Goal: Task Accomplishment & Management: Use online tool/utility

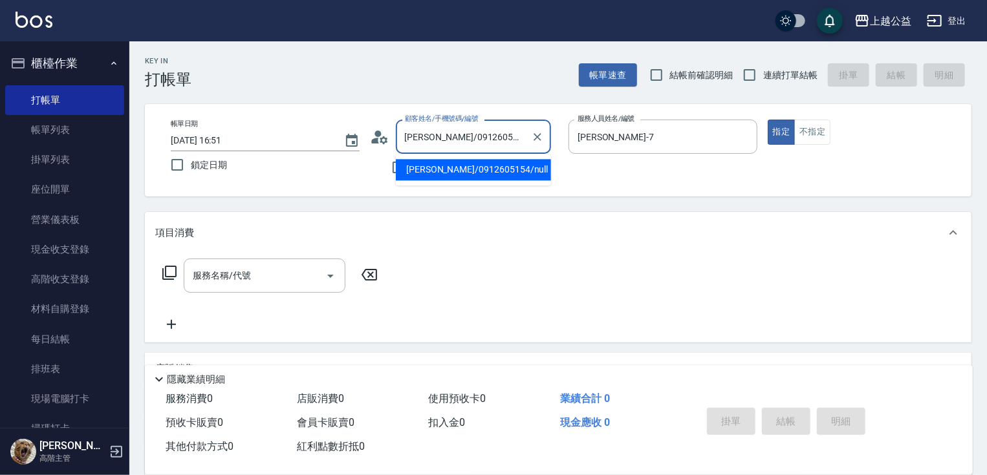
drag, startPoint x: 502, startPoint y: 138, endPoint x: 280, endPoint y: 140, distance: 221.8
click at [238, 140] on div "帳單日期 [DATE] 16:51 鎖定日期 顧客姓名/手機號碼/編號 [PERSON_NAME]/0912605154/null 顧客姓名/手機號碼/編號 …" at bounding box center [557, 150] width 795 height 61
drag, startPoint x: 510, startPoint y: 137, endPoint x: 219, endPoint y: 107, distance: 293.1
click at [219, 107] on div "帳單日期 [DATE] 16:51 鎖定日期 顧客姓名/手機號碼/編號 [PERSON_NAME]/0972295210/null 顧客姓名/手機號碼/編號 …" at bounding box center [558, 150] width 826 height 92
type input "文"
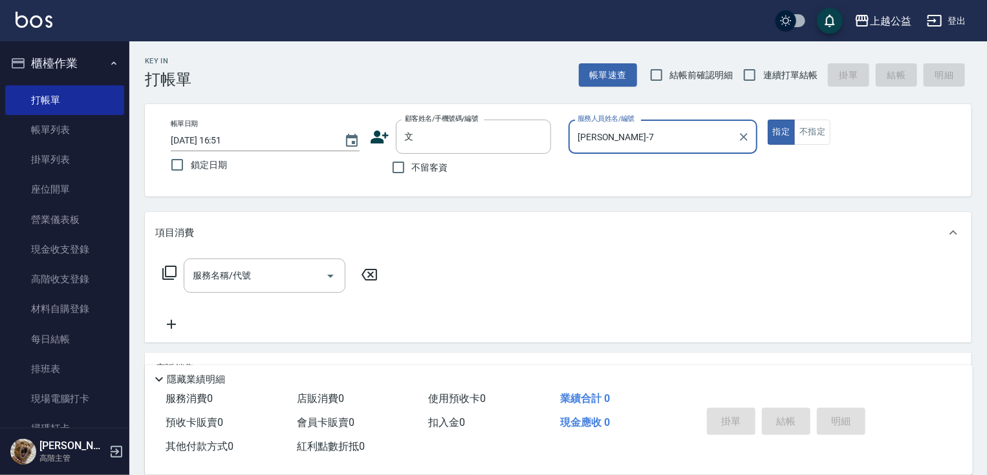
click at [767, 120] on button "指定" at bounding box center [781, 132] width 28 height 25
type button "true"
click at [461, 141] on input "文" at bounding box center [464, 136] width 124 height 23
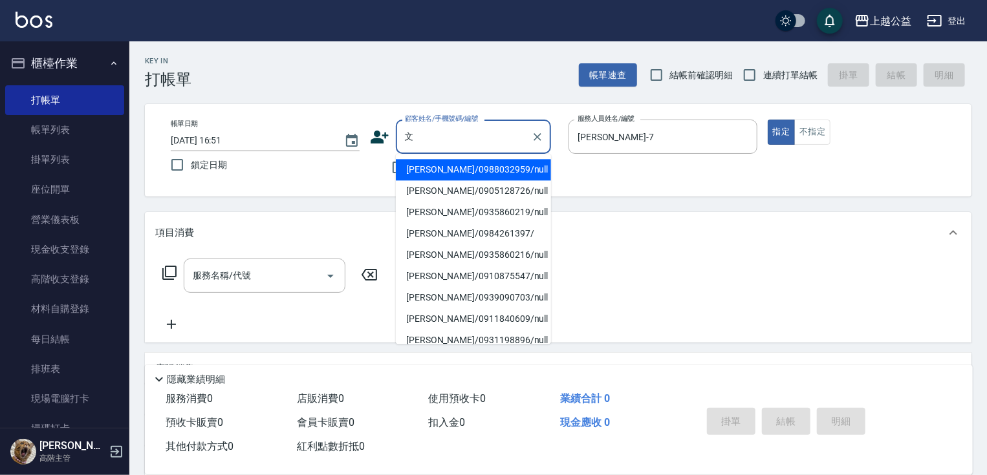
click at [442, 171] on li "[PERSON_NAME]/0988032959/null" at bounding box center [473, 169] width 155 height 21
type input "[PERSON_NAME]/0988032959/null"
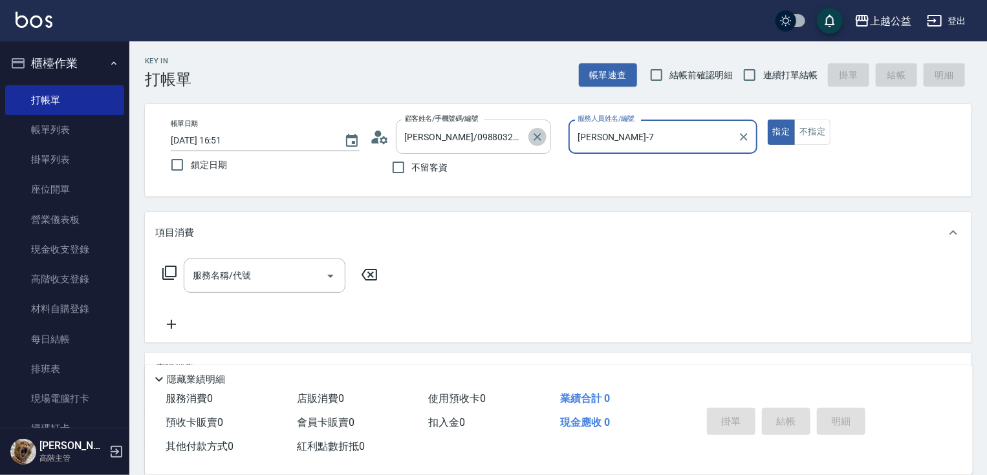
click at [535, 136] on icon "Clear" at bounding box center [537, 137] width 13 height 13
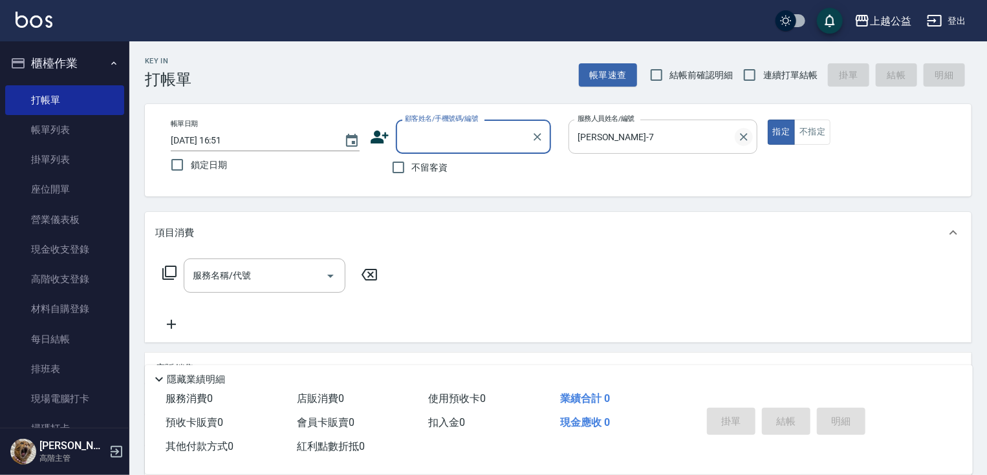
click at [748, 140] on icon "Clear" at bounding box center [743, 137] width 13 height 13
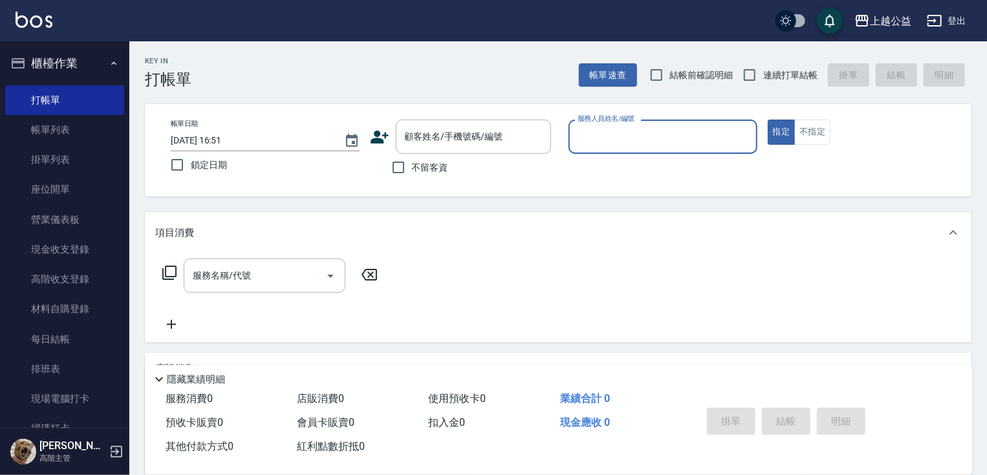
click at [415, 166] on span "不留客資" at bounding box center [430, 168] width 36 height 14
click at [412, 166] on input "不留客資" at bounding box center [398, 167] width 27 height 27
checkbox input "true"
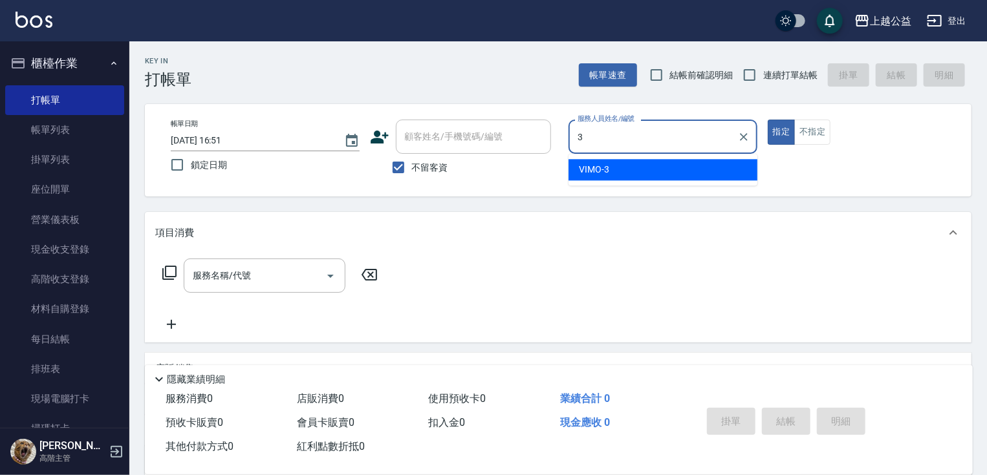
type input "VIMO-3"
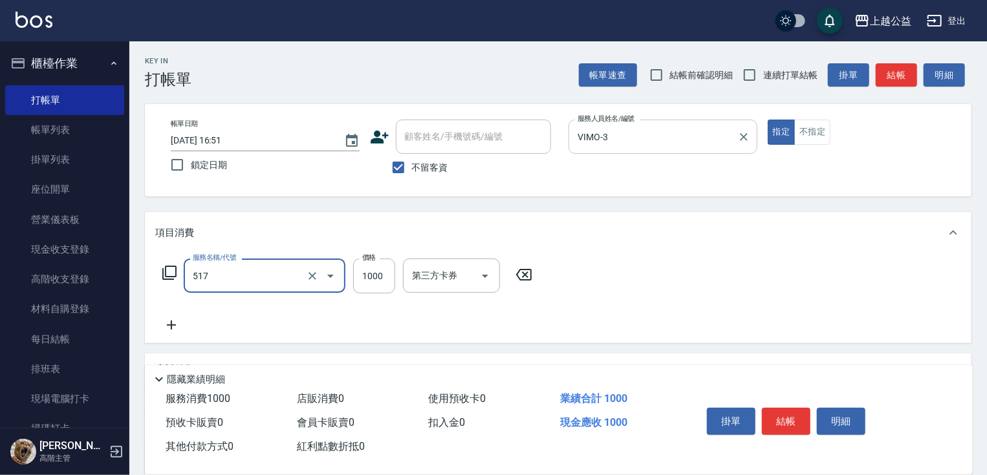
type input "染髮1000(517)"
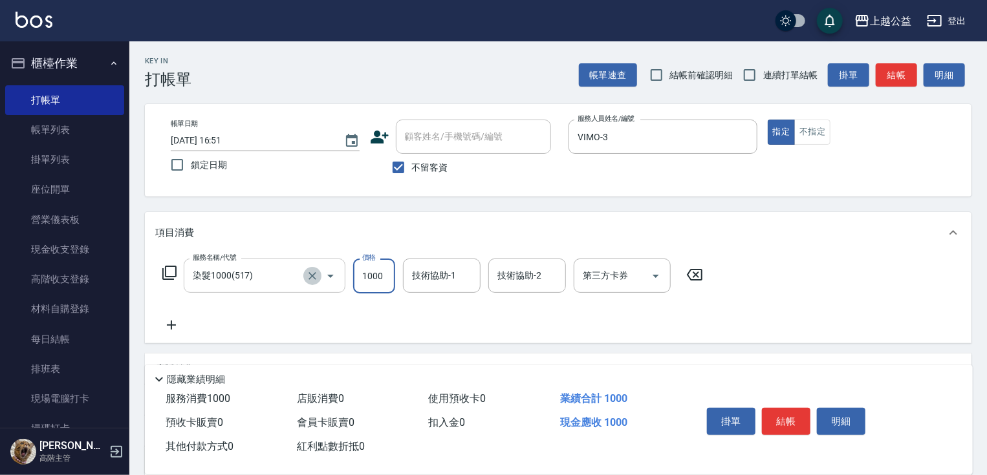
click at [305, 277] on button "Clear" at bounding box center [312, 276] width 18 height 18
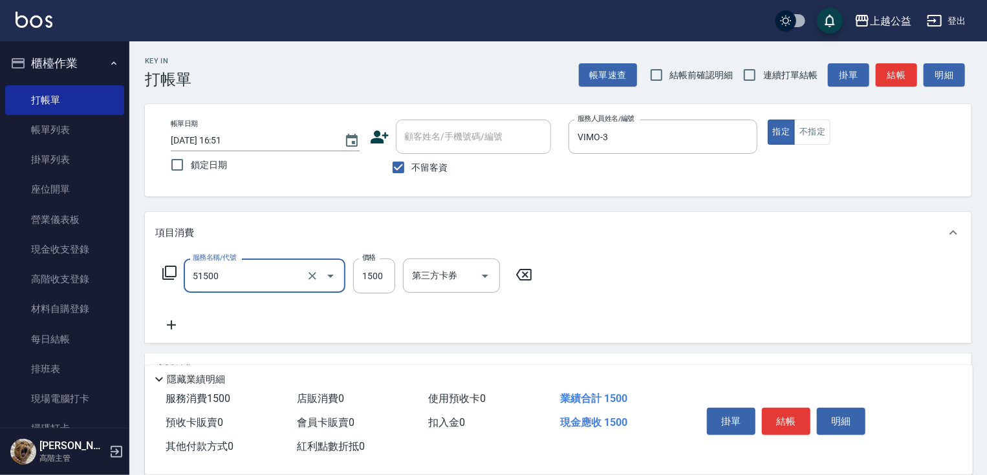
type input "染髮(51500)"
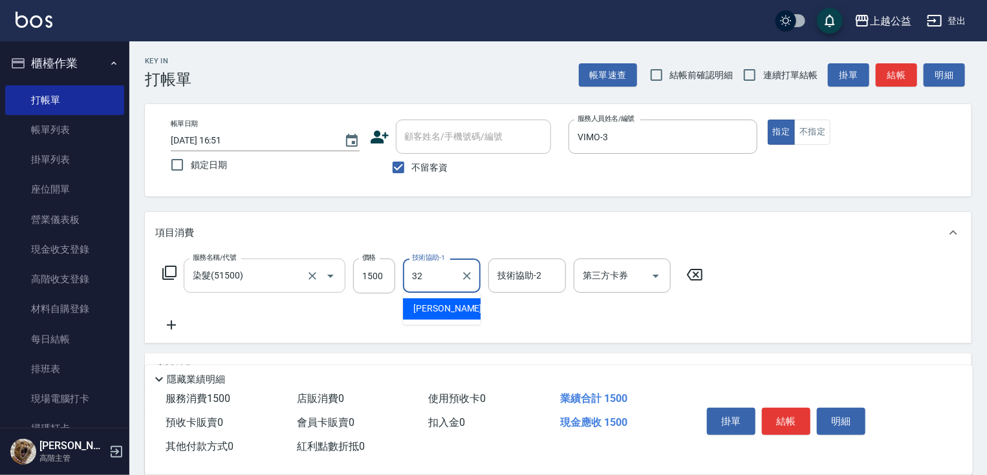
type input "[PERSON_NAME]-32"
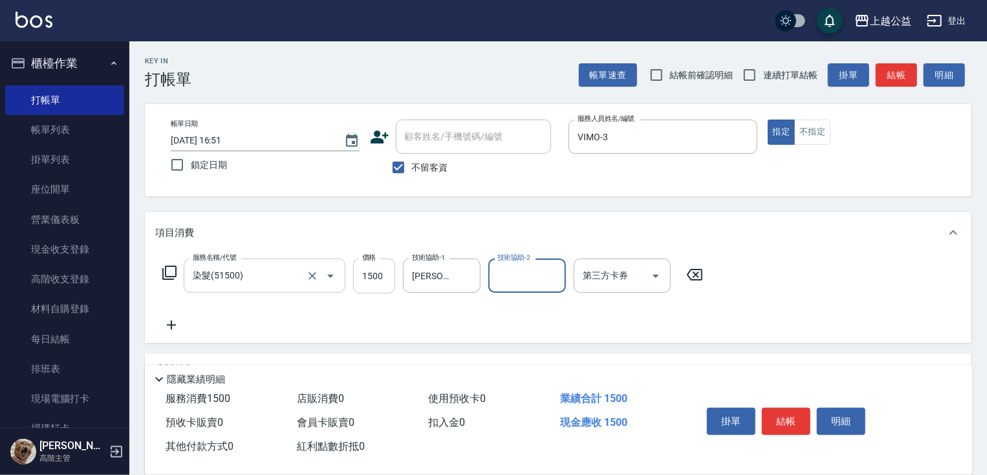
click at [365, 277] on input "1500" at bounding box center [374, 276] width 42 height 35
click at [171, 325] on icon at bounding box center [171, 325] width 9 height 9
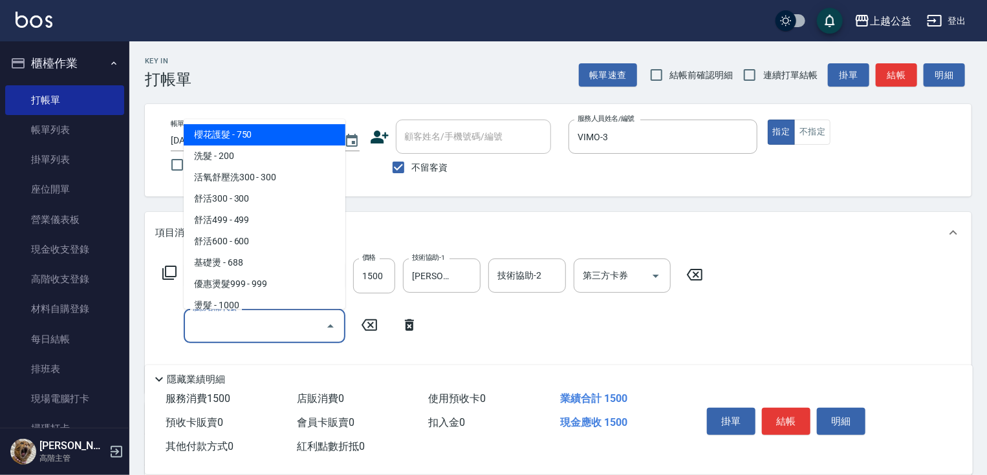
click at [222, 325] on input "服務名稱/代號" at bounding box center [254, 326] width 131 height 23
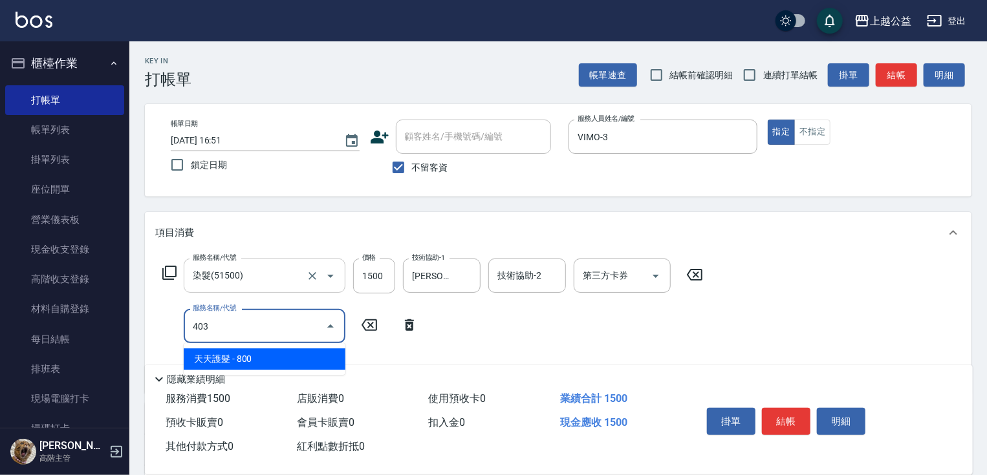
type input "天天護髮(403)"
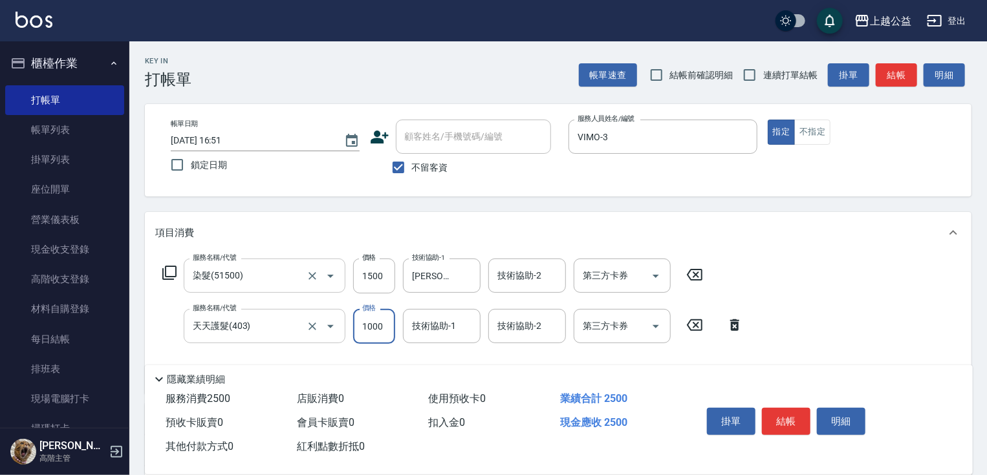
type input "1000"
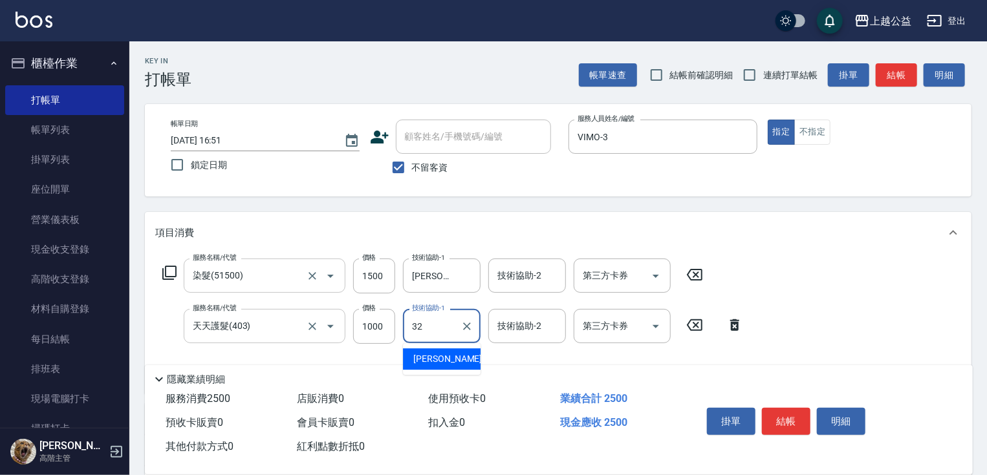
type input "[PERSON_NAME]-32"
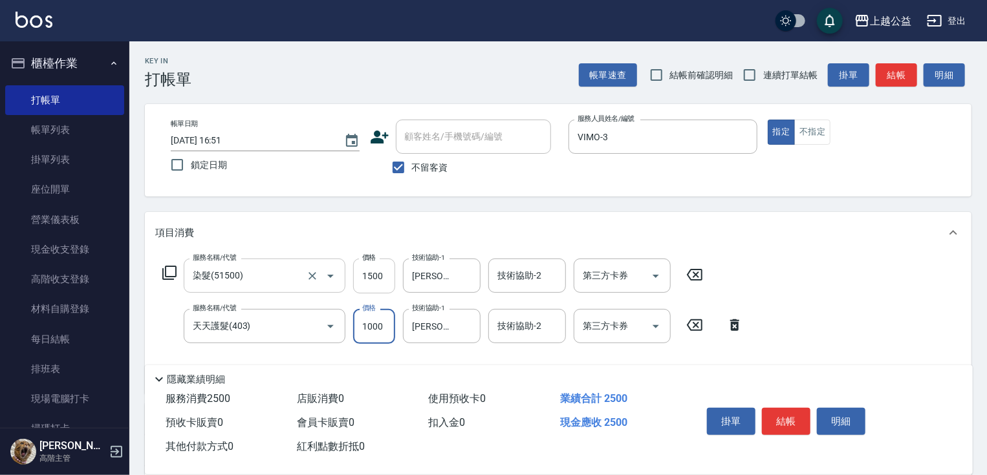
click at [384, 277] on input "1500" at bounding box center [374, 276] width 42 height 35
click at [380, 272] on input "1500" at bounding box center [374, 276] width 42 height 35
type input "2399"
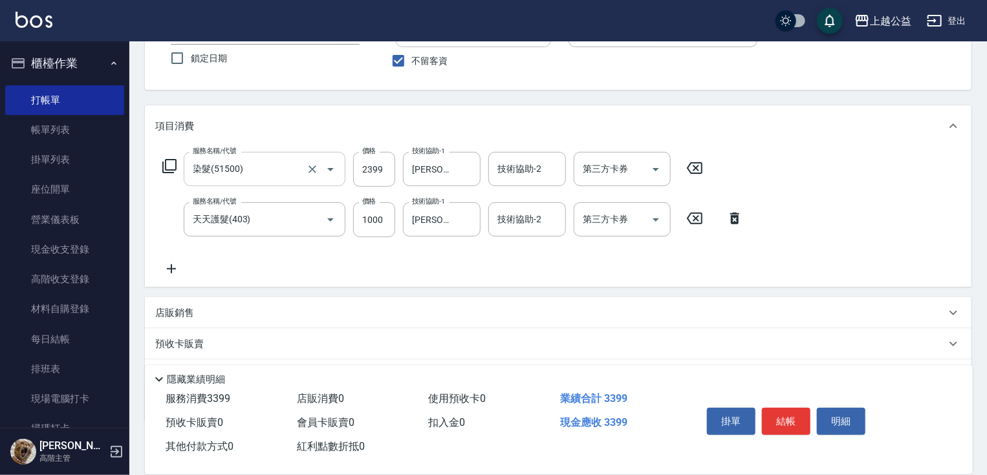
drag, startPoint x: 567, startPoint y: 212, endPoint x: 570, endPoint y: 246, distance: 33.7
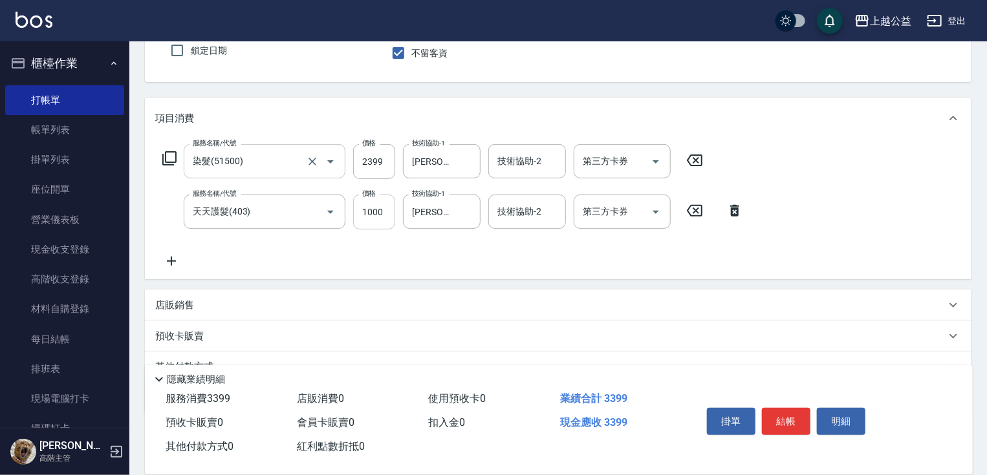
click at [381, 209] on input "1000" at bounding box center [374, 212] width 42 height 35
type input "2000"
click at [789, 416] on button "結帳" at bounding box center [786, 421] width 48 height 27
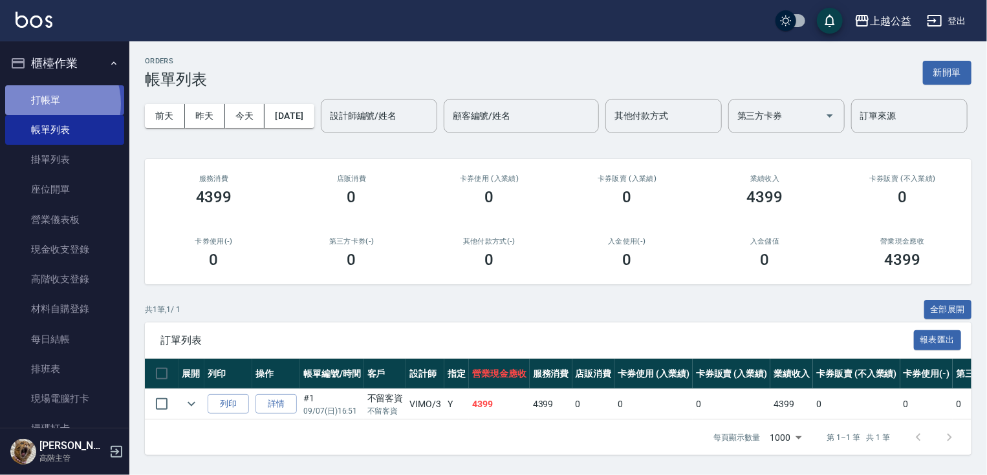
click at [44, 103] on link "打帳單" at bounding box center [64, 100] width 119 height 30
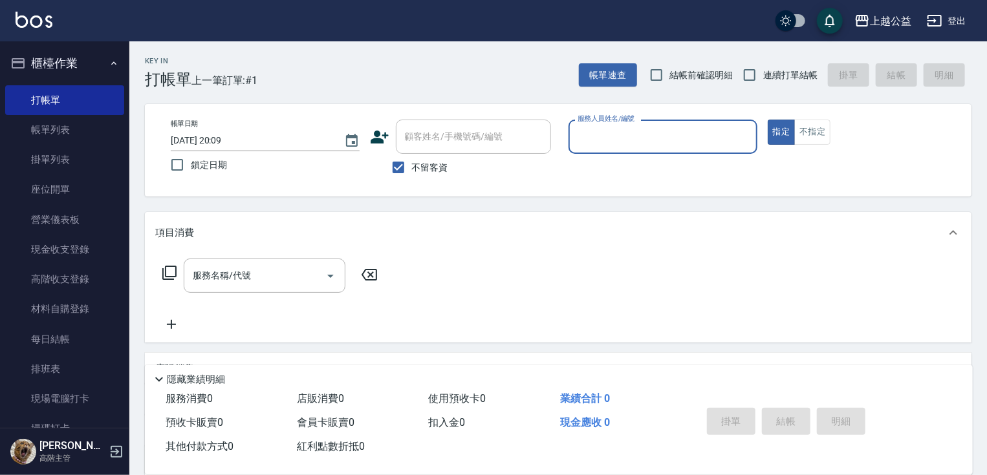
click at [771, 74] on span "連續打單結帳" at bounding box center [790, 76] width 54 height 14
click at [763, 74] on input "連續打單結帳" at bounding box center [749, 74] width 27 height 27
checkbox input "true"
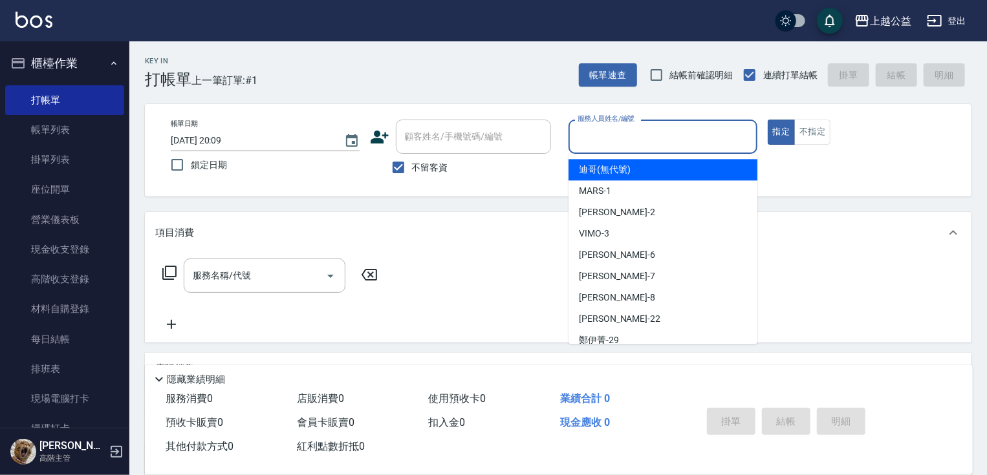
click at [700, 129] on input "服務人員姓名/編號" at bounding box center [662, 136] width 177 height 23
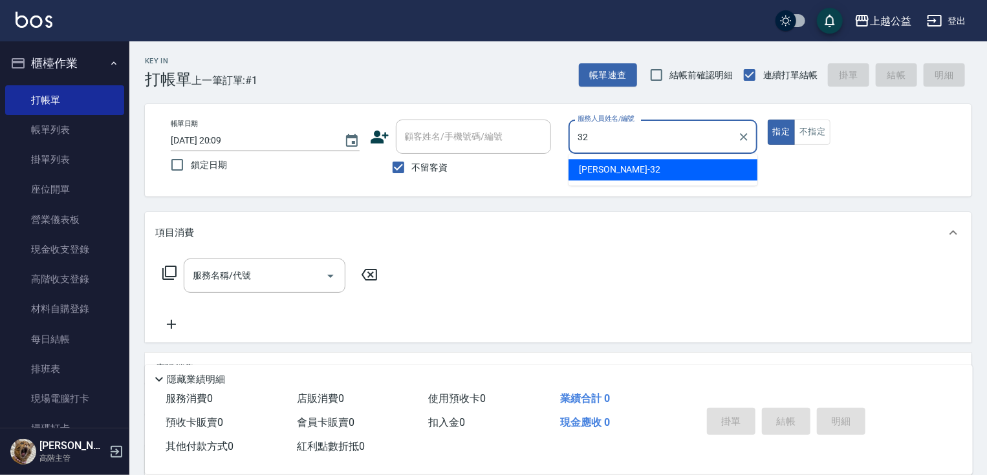
type input "[PERSON_NAME]-32"
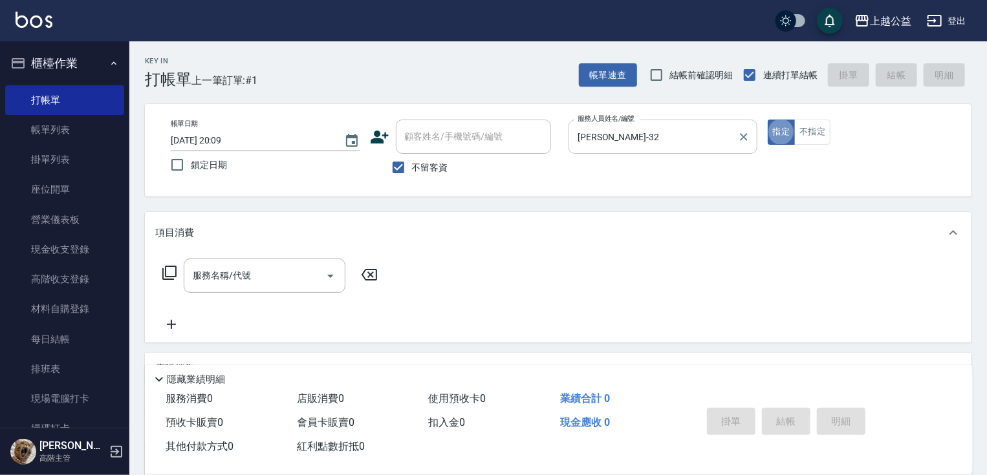
type button "true"
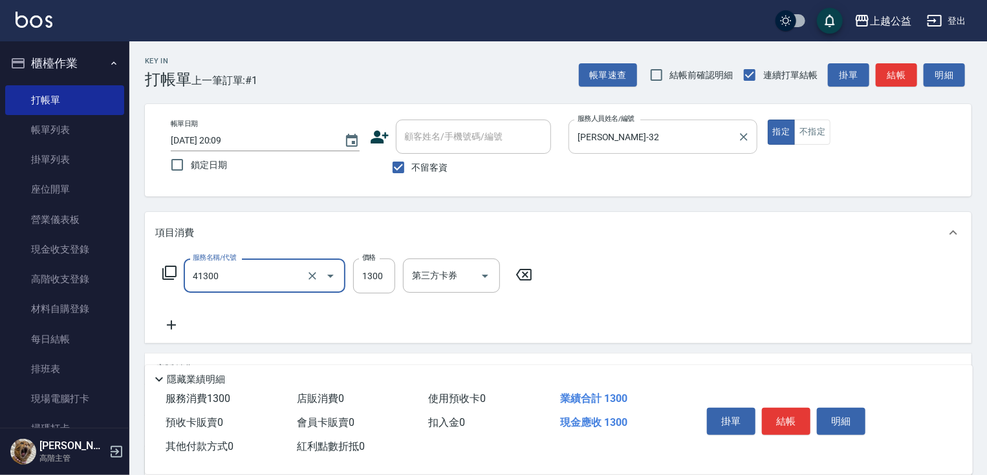
type input "鏡面1300(41300)"
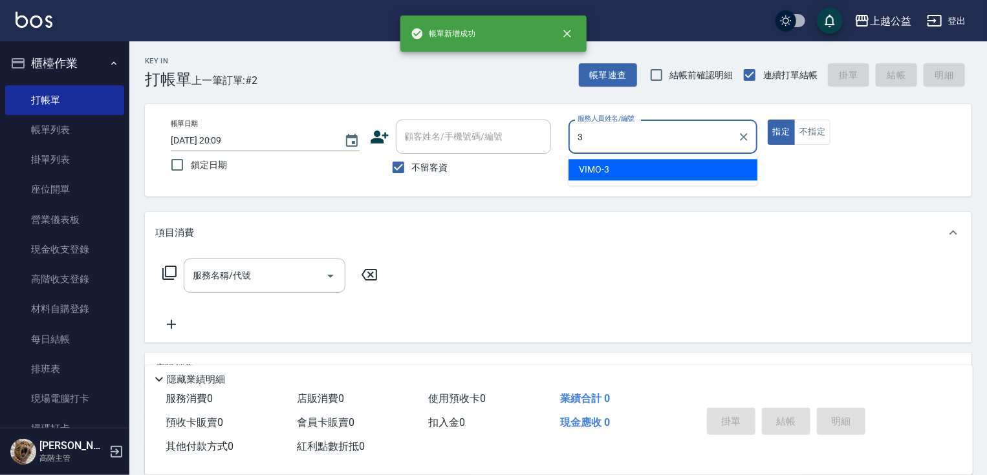
type input "VIMO-3"
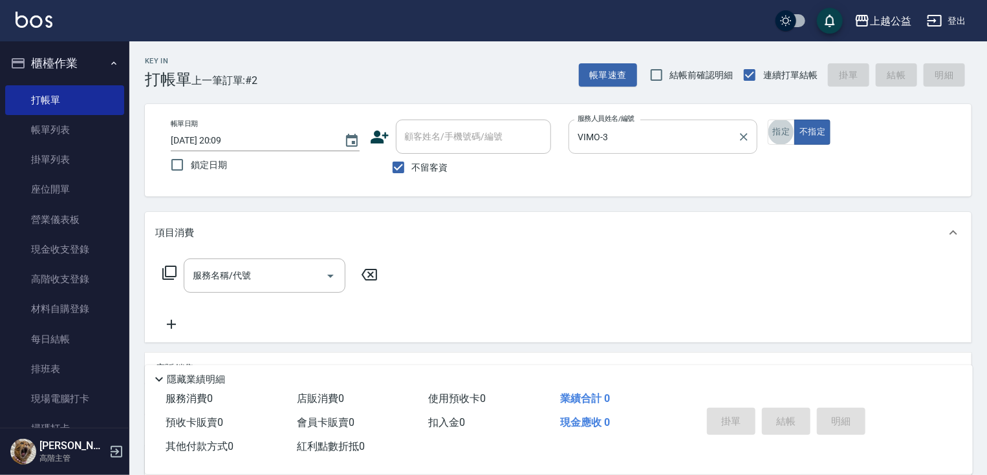
type input "."
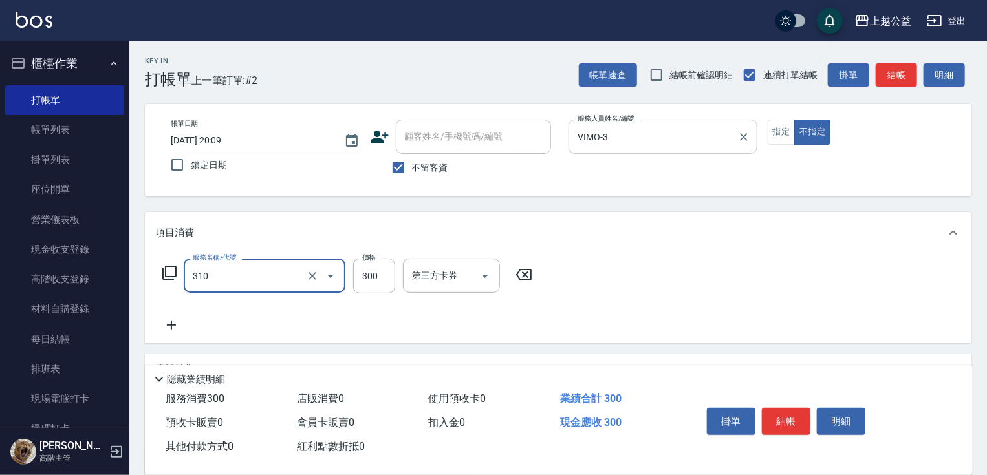
type input "剪髮(310)"
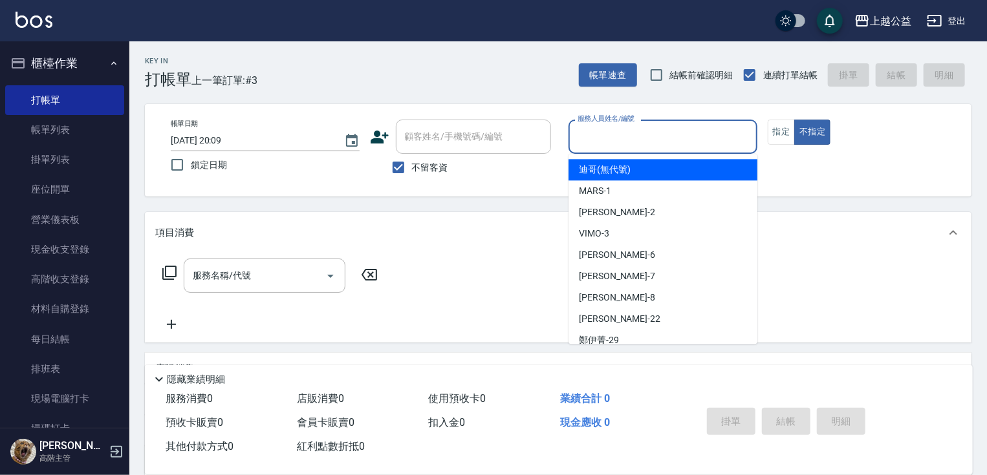
click at [642, 136] on input "服務人員姓名/編號" at bounding box center [662, 136] width 177 height 23
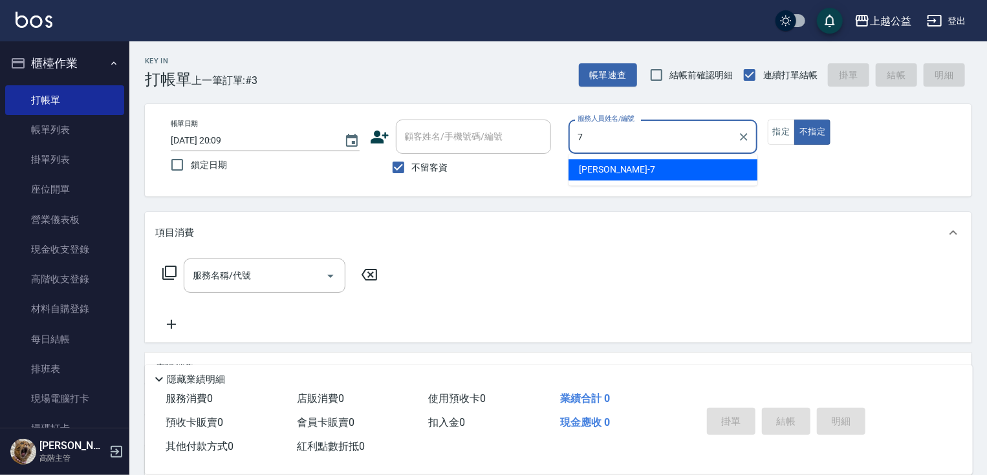
type input "[PERSON_NAME]-7"
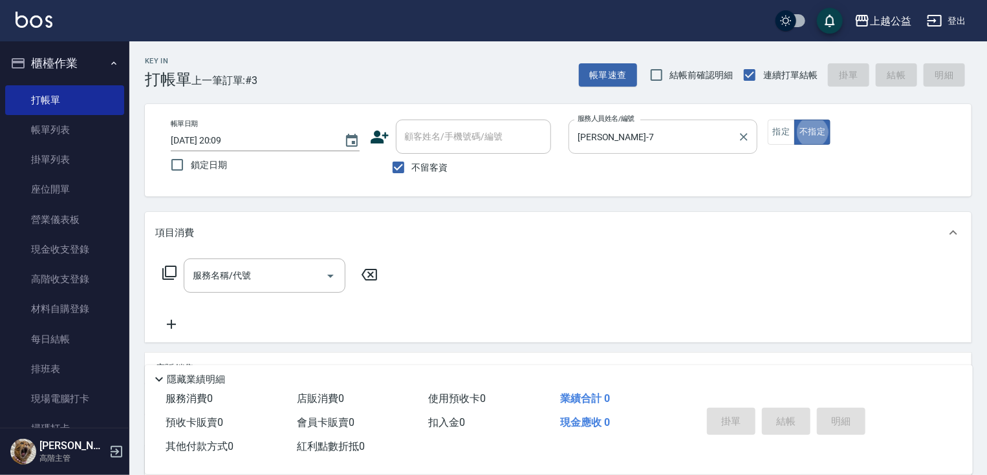
type button "false"
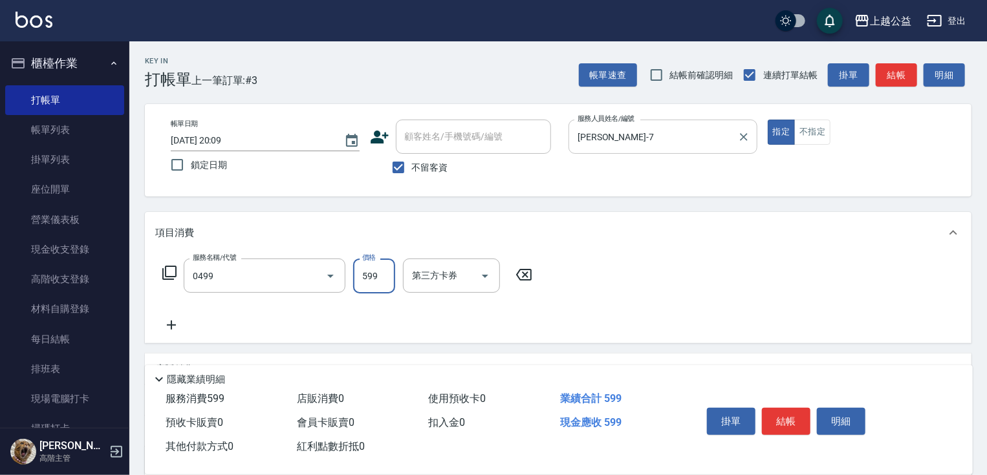
type input "頭皮去角質(0499)"
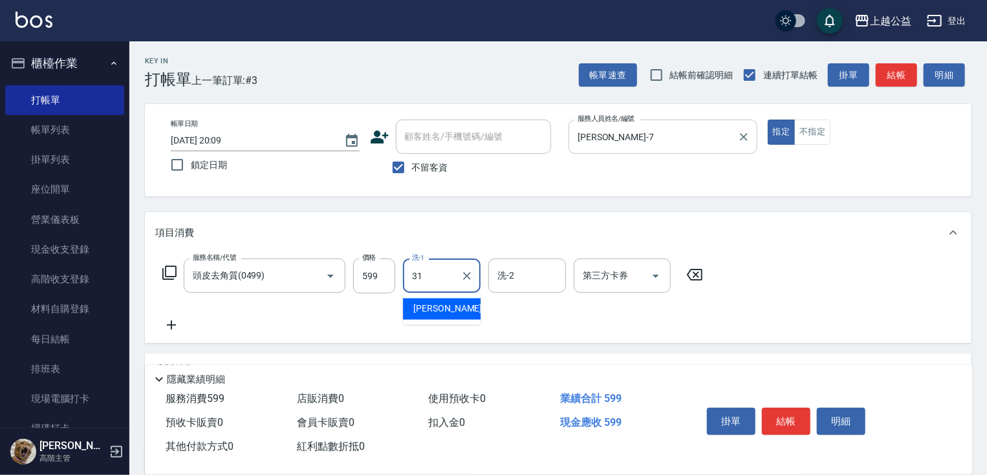
type input "[PERSON_NAME]-31"
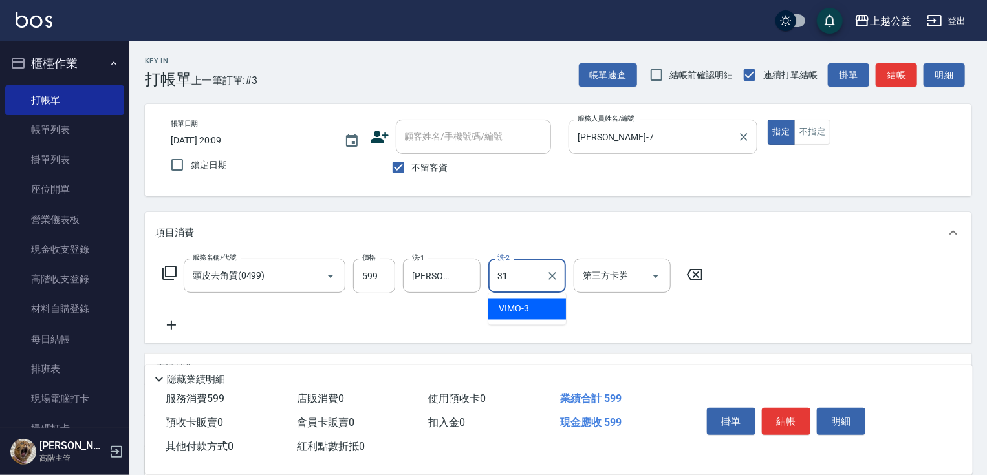
type input "[PERSON_NAME]-31"
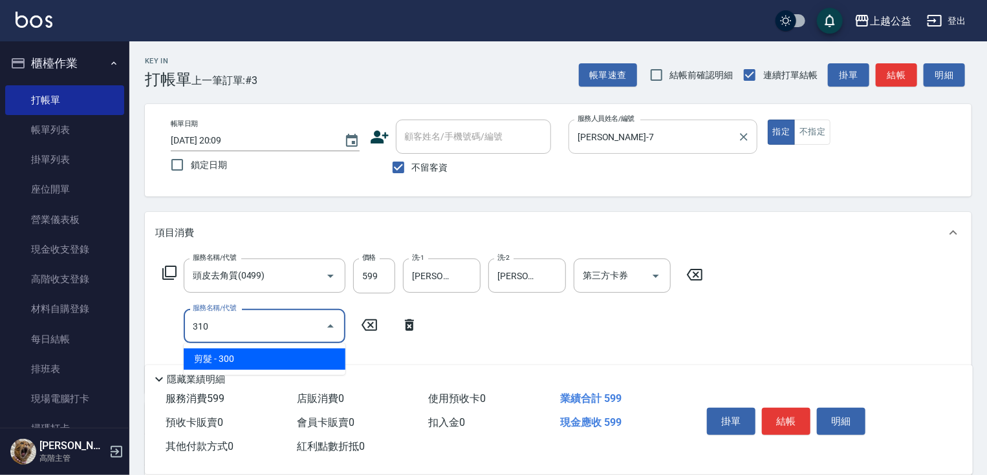
type input "剪髮(310)"
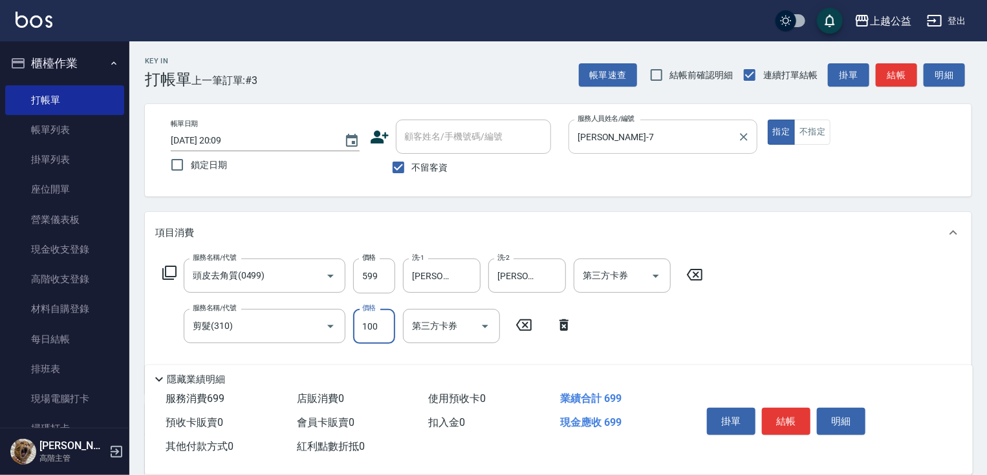
type input "100"
type input "精油長髮(608)"
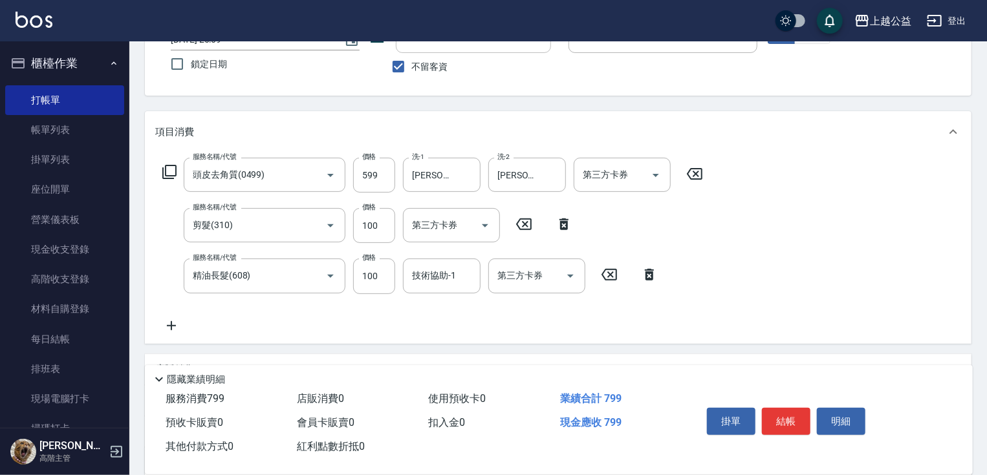
scroll to position [219, 0]
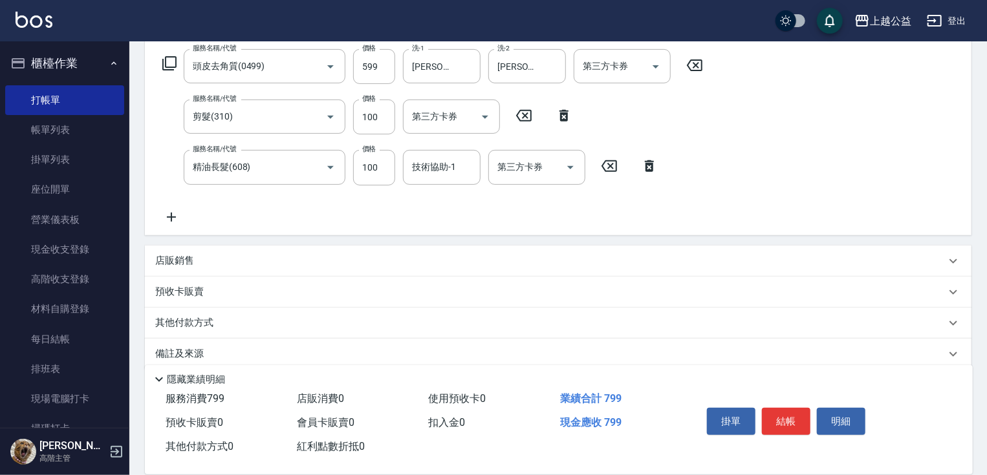
drag, startPoint x: 495, startPoint y: 184, endPoint x: 507, endPoint y: 251, distance: 67.6
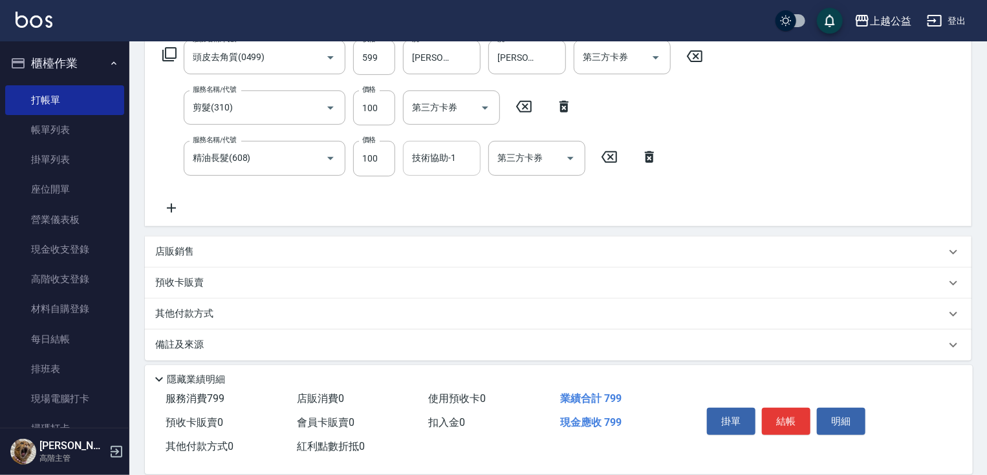
click at [431, 162] on input "技術協助-1" at bounding box center [442, 158] width 66 height 23
type input "[PERSON_NAME]-31"
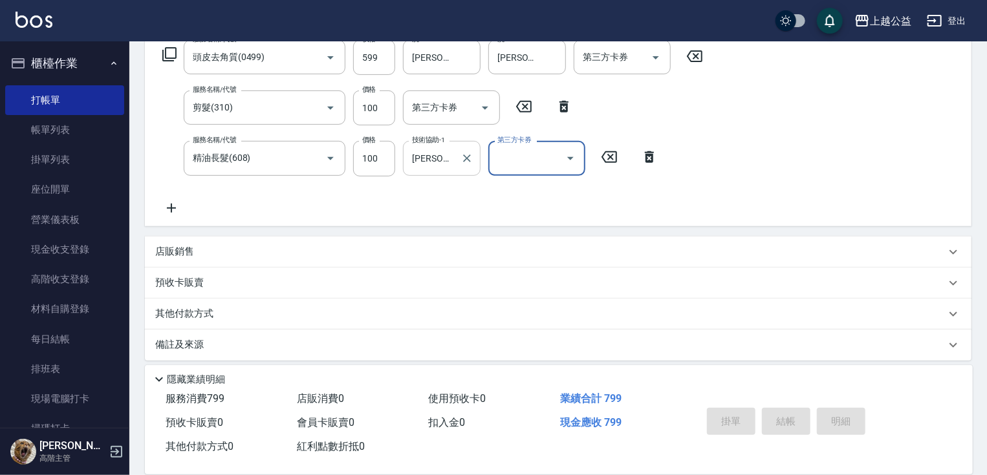
type input "[DATE] 20:10"
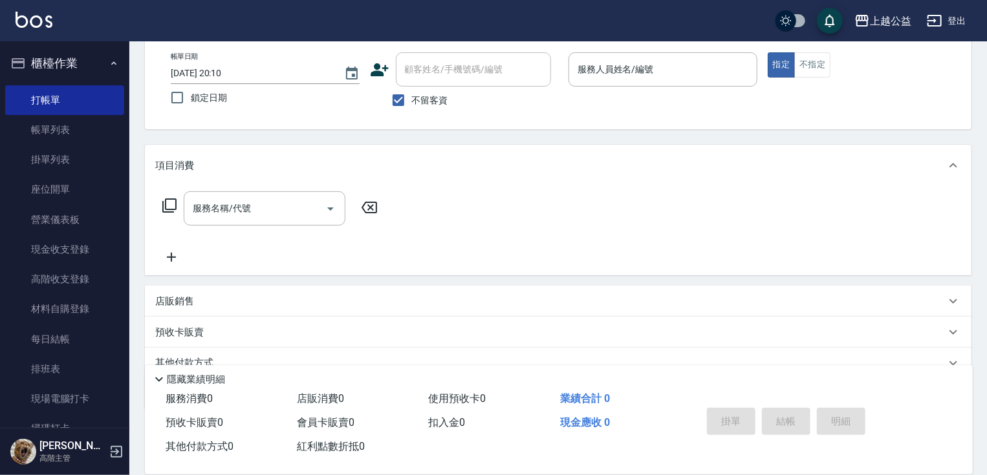
scroll to position [0, 0]
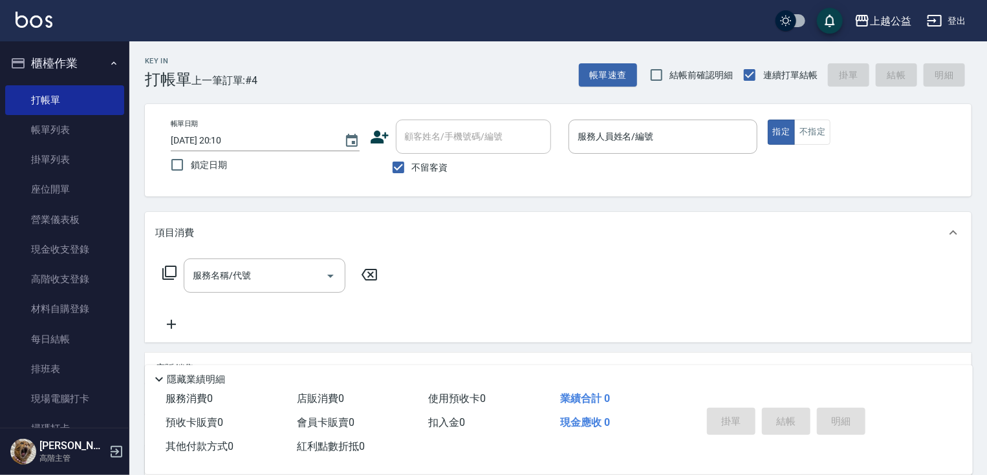
drag, startPoint x: 446, startPoint y: 317, endPoint x: 456, endPoint y: 200, distance: 117.4
click at [419, 167] on span "不留客資" at bounding box center [430, 168] width 36 height 14
click at [412, 167] on input "不留客資" at bounding box center [398, 167] width 27 height 27
checkbox input "false"
click at [424, 131] on input "顧客姓名/手機號碼/編號" at bounding box center [464, 136] width 124 height 23
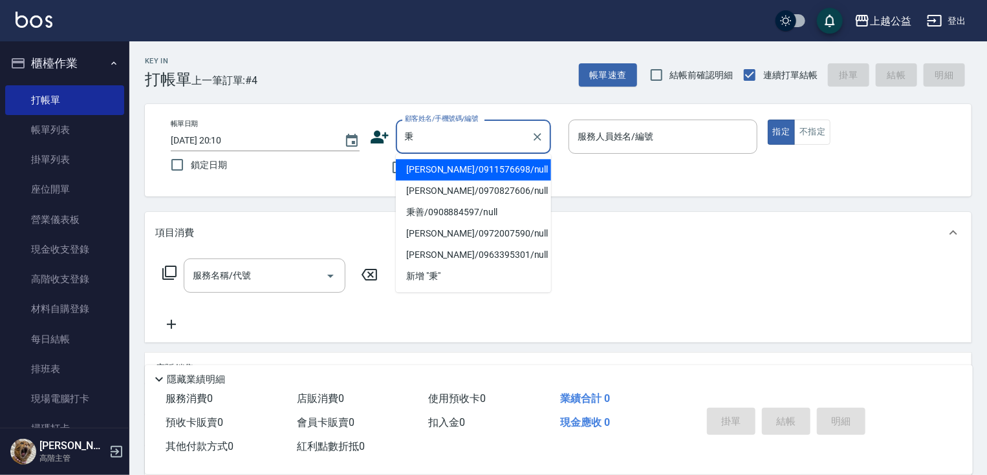
type input "[PERSON_NAME]/0911576698/null"
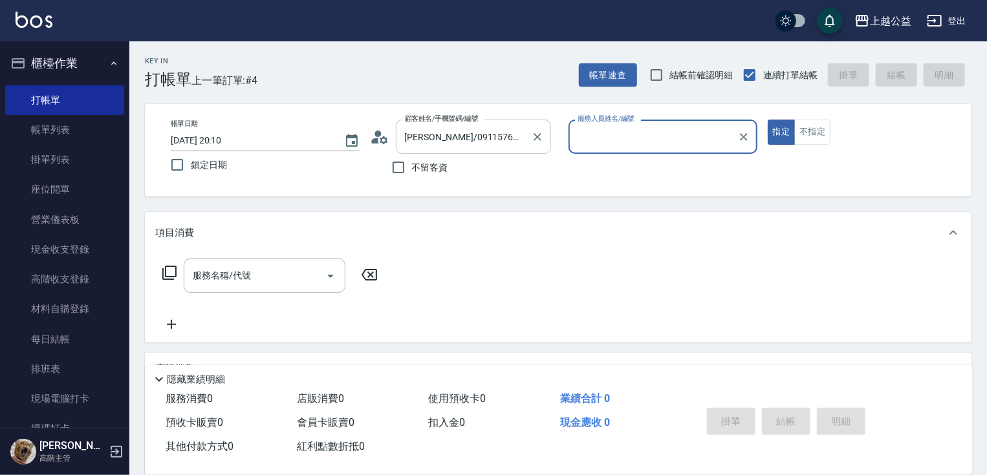
type input "[PERSON_NAME]-7"
click at [767, 120] on button "指定" at bounding box center [781, 132] width 28 height 25
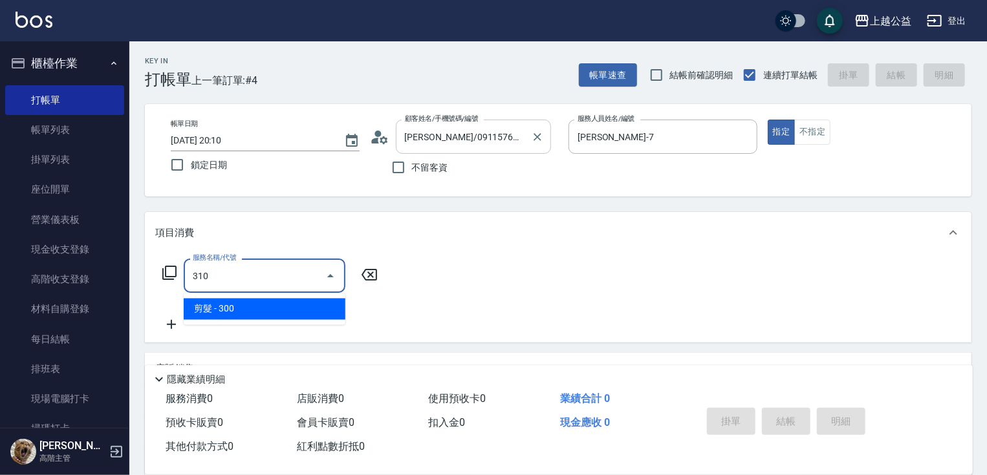
type input "剪髮(310)"
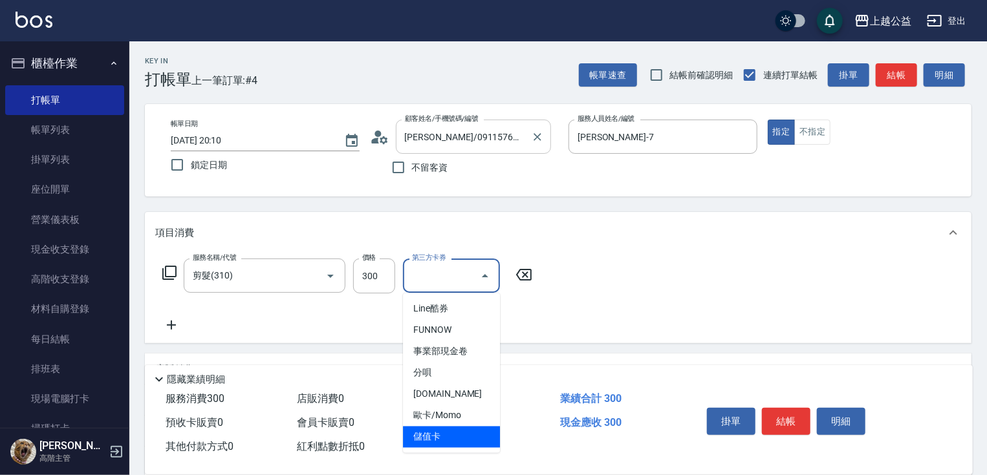
type input "儲值卡"
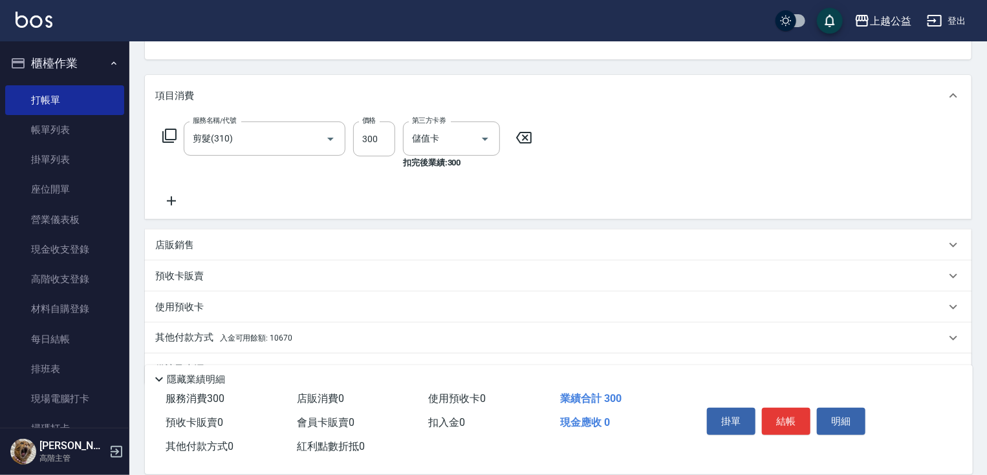
scroll to position [169, 0]
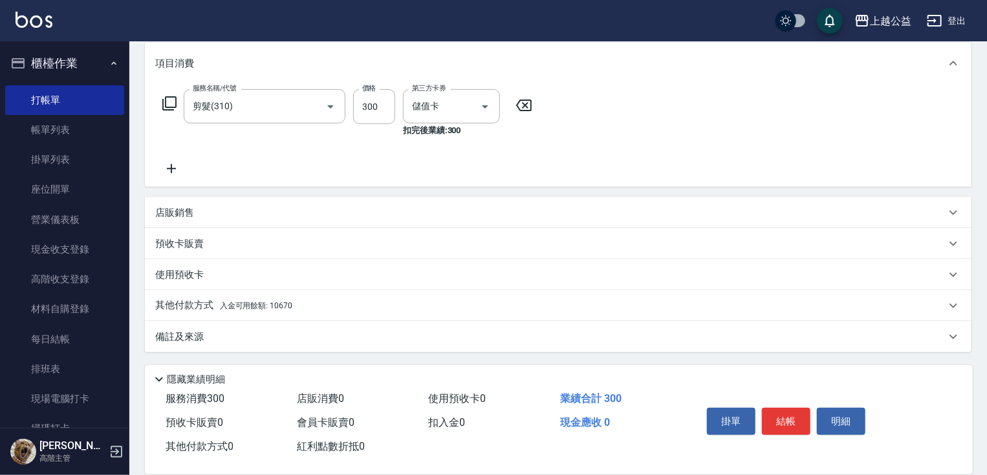
drag, startPoint x: 626, startPoint y: 256, endPoint x: 642, endPoint y: 314, distance: 60.4
click at [270, 302] on span "入金可用餘額: 10670" at bounding box center [256, 305] width 72 height 9
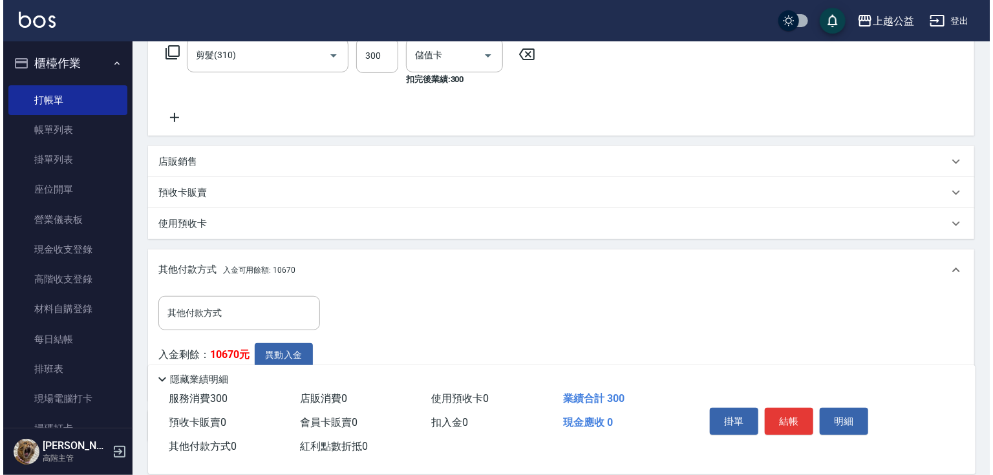
scroll to position [310, 0]
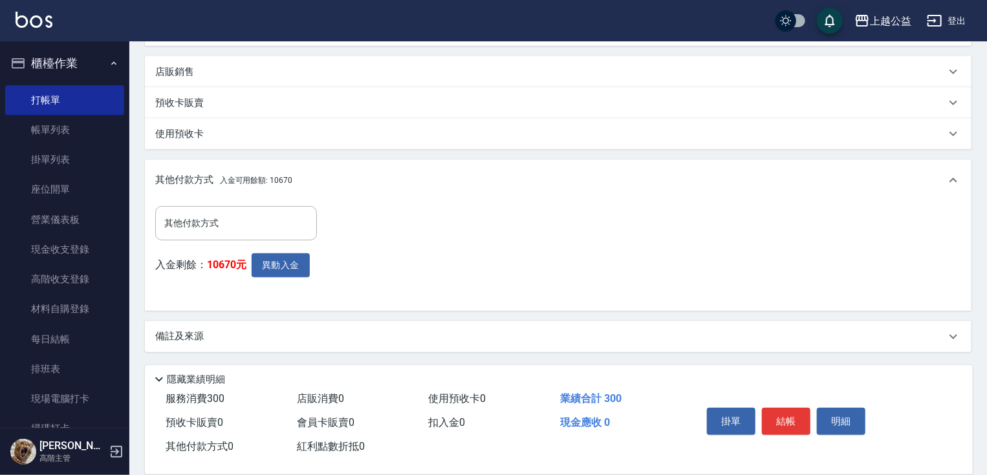
drag, startPoint x: 373, startPoint y: 319, endPoint x: 332, endPoint y: 330, distance: 42.8
click at [264, 264] on button "異動入金" at bounding box center [281, 265] width 58 height 24
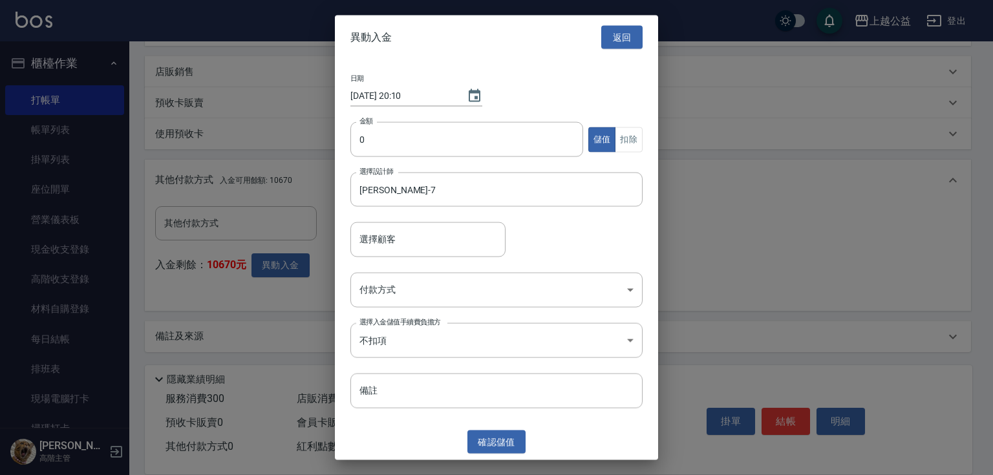
type input "[PERSON_NAME]/0911576698"
click at [396, 129] on input "0" at bounding box center [466, 139] width 233 height 35
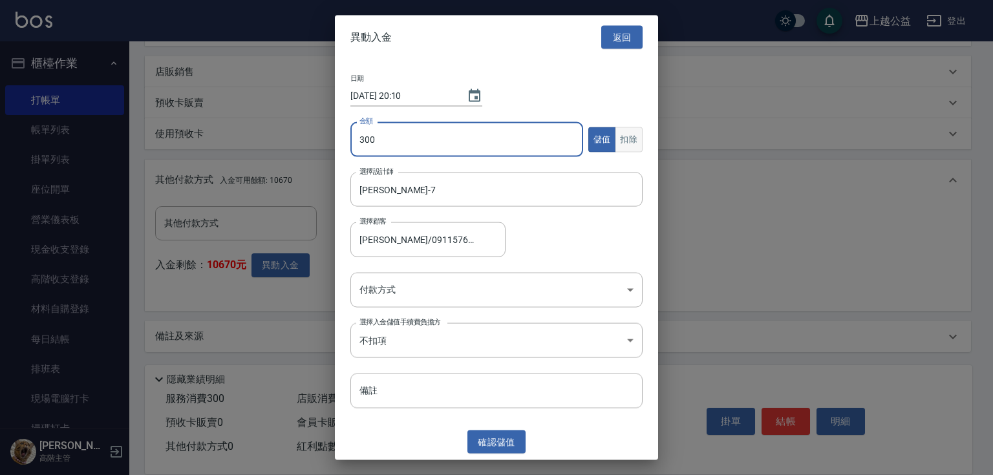
type input "300"
click at [628, 145] on button "扣除" at bounding box center [629, 139] width 28 height 25
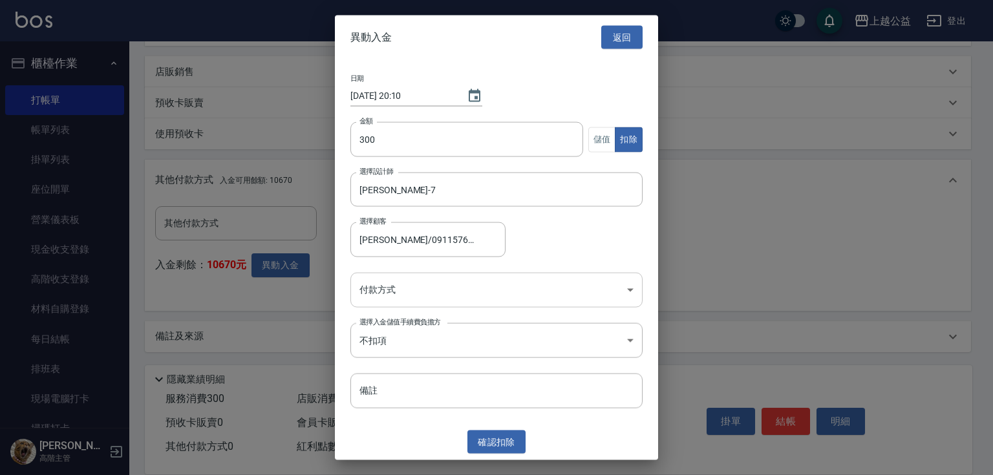
click at [456, 293] on body "上越公益 登出 櫃檯作業 打帳單 帳單列表 掛單列表 座位開單 營業儀表板 現金收支登錄 高階收支登錄 材料自購登錄 每日結帳 排班表 現場電腦打卡 掃碼打卡…" at bounding box center [496, 83] width 993 height 786
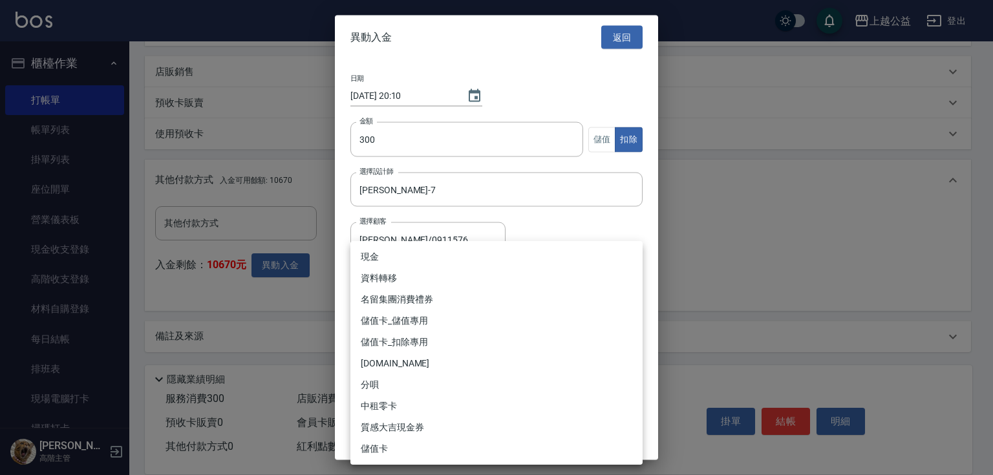
click at [438, 341] on li "儲值卡_扣除專用" at bounding box center [496, 342] width 292 height 21
type input "儲值卡_扣除專用"
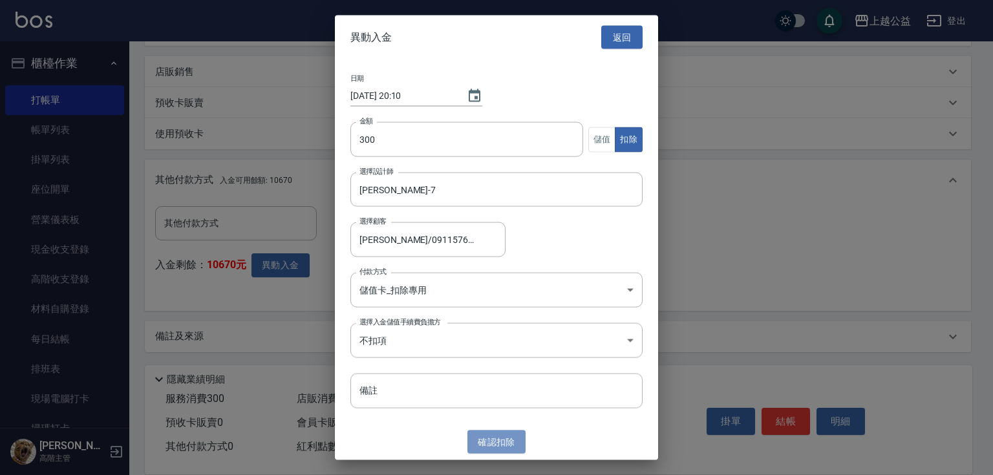
click at [509, 442] on button "確認 扣除" at bounding box center [496, 442] width 58 height 24
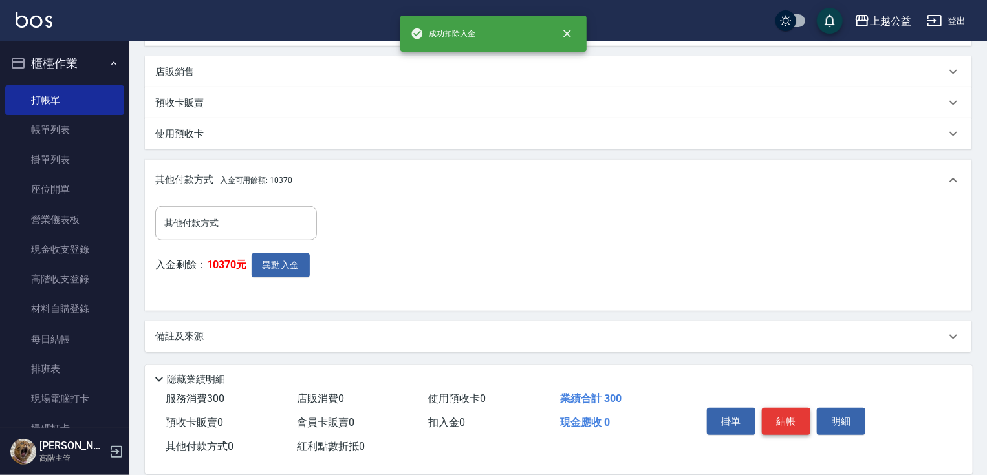
click at [793, 420] on button "結帳" at bounding box center [786, 421] width 48 height 27
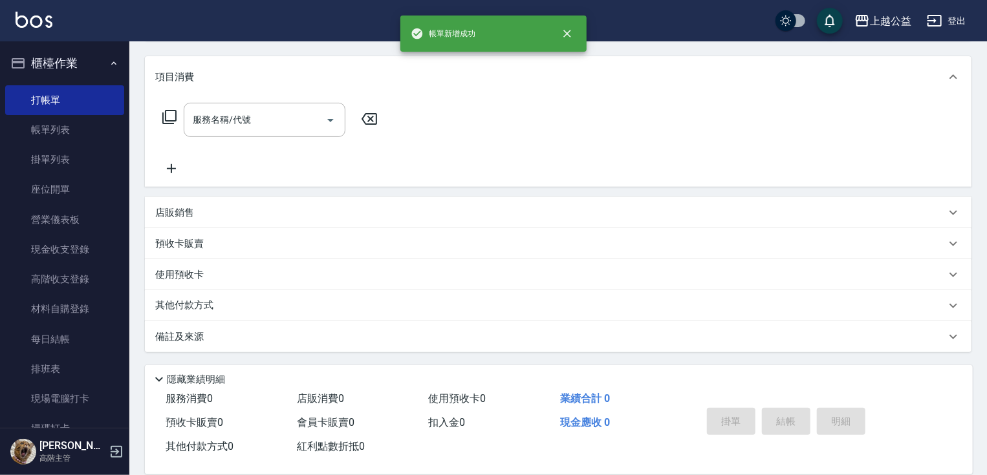
scroll to position [0, 0]
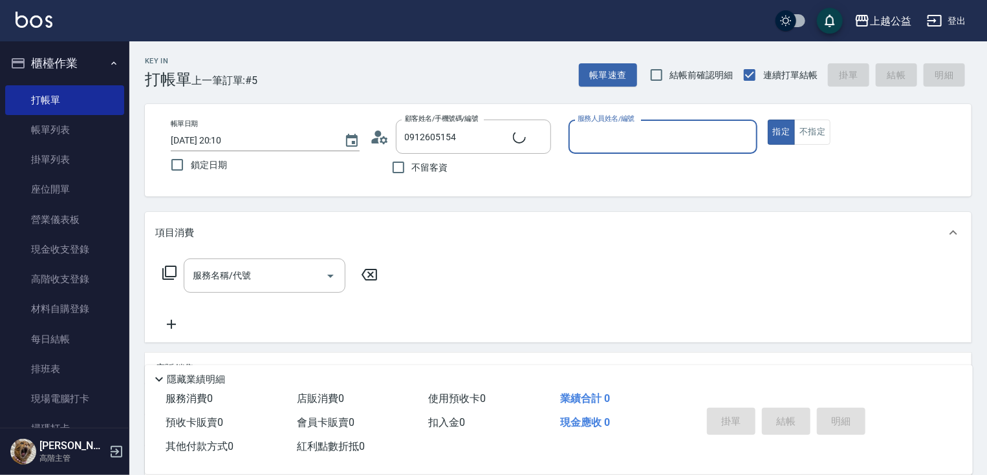
type input "[PERSON_NAME]/0912605154/null"
click at [767, 120] on button "指定" at bounding box center [781, 132] width 28 height 25
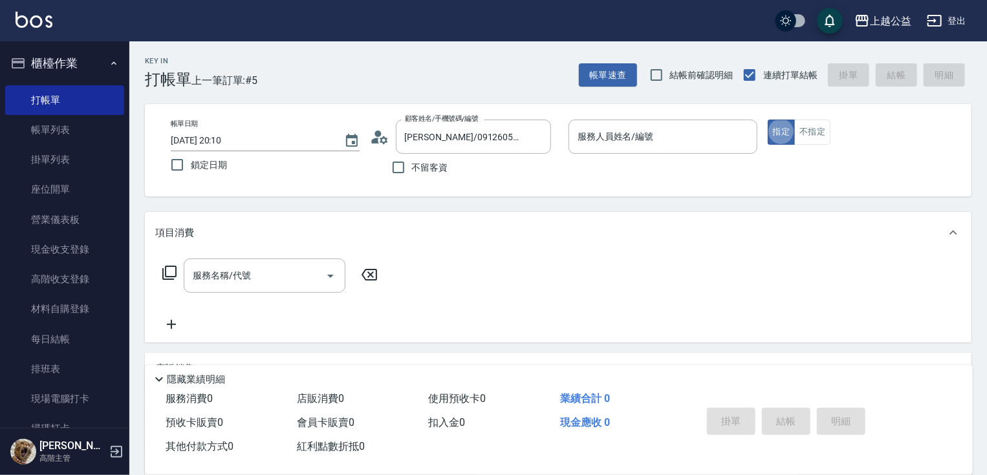
type input "[PERSON_NAME]-7"
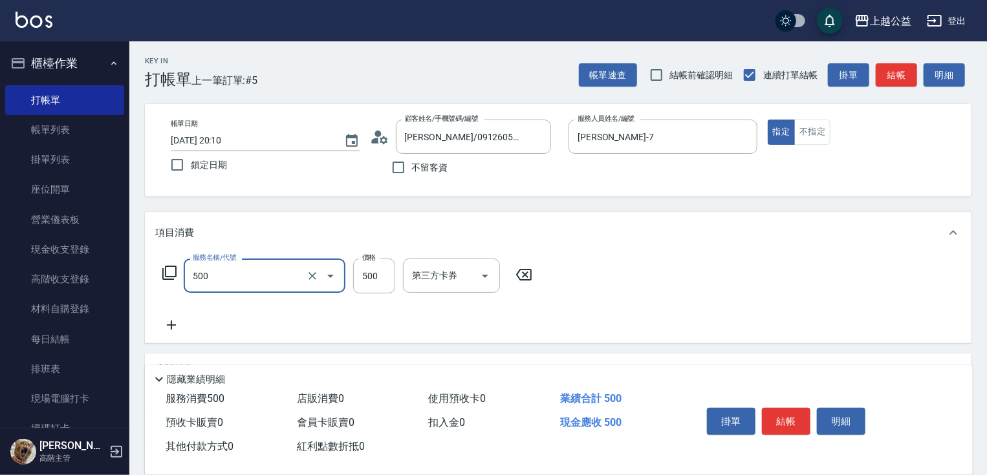
type input "洗剪500(500)"
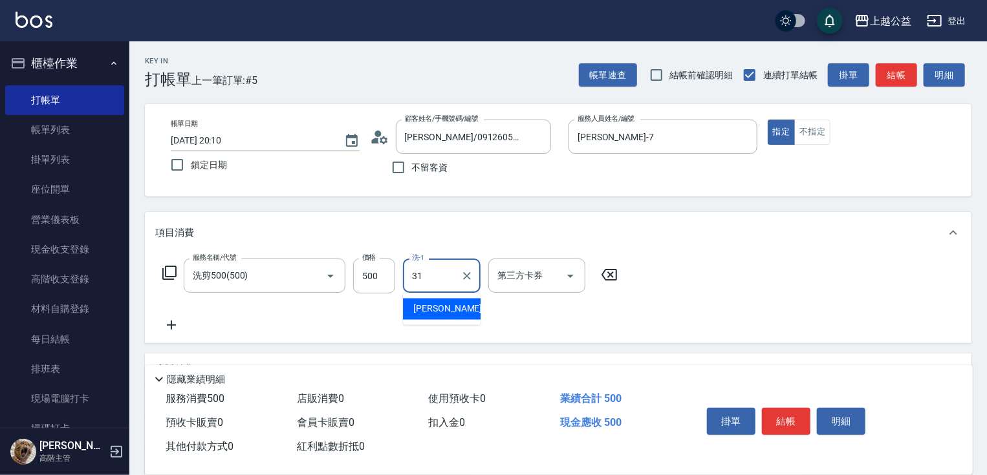
type input "[PERSON_NAME]-31"
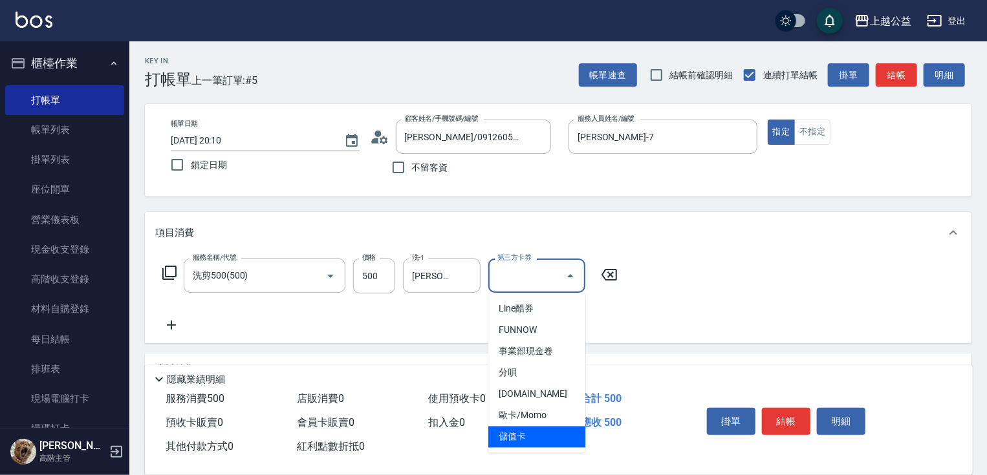
type input "儲值卡"
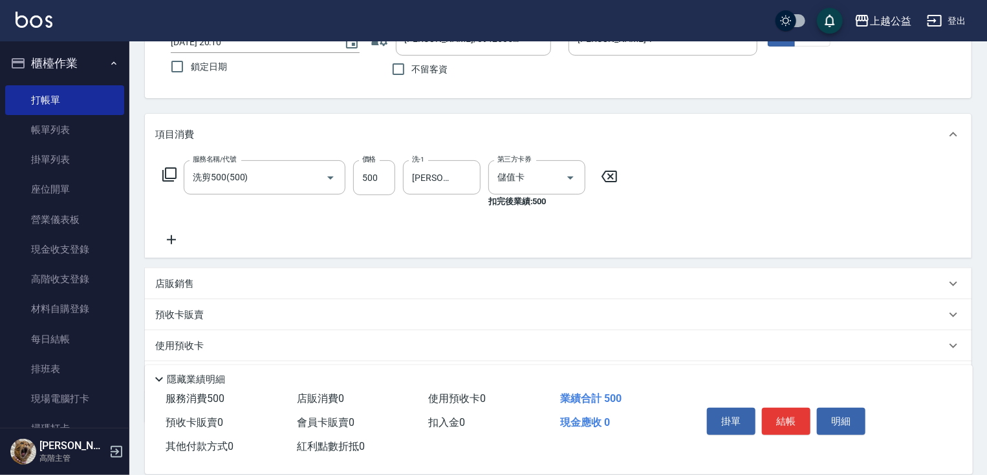
scroll to position [169, 0]
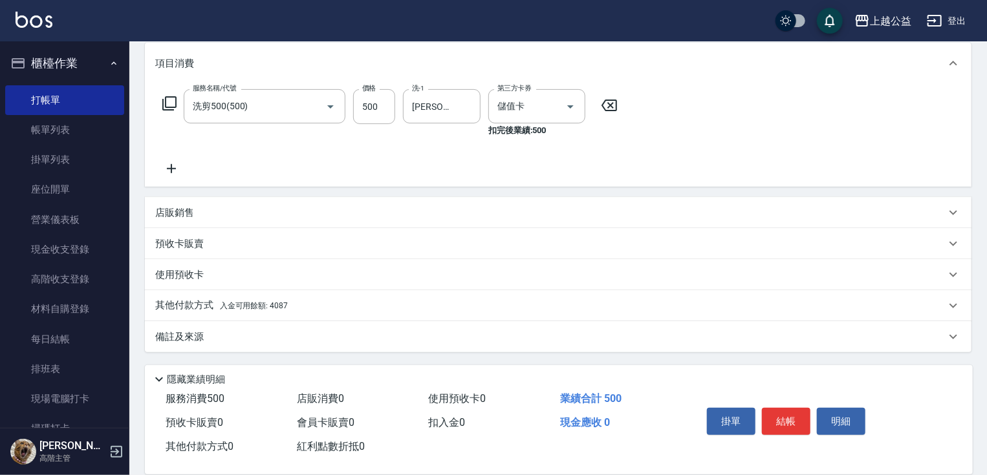
drag, startPoint x: 414, startPoint y: 228, endPoint x: 428, endPoint y: 296, distance: 70.0
click at [299, 301] on div "其他付款方式 入金可用餘額: 4087" at bounding box center [550, 306] width 790 height 14
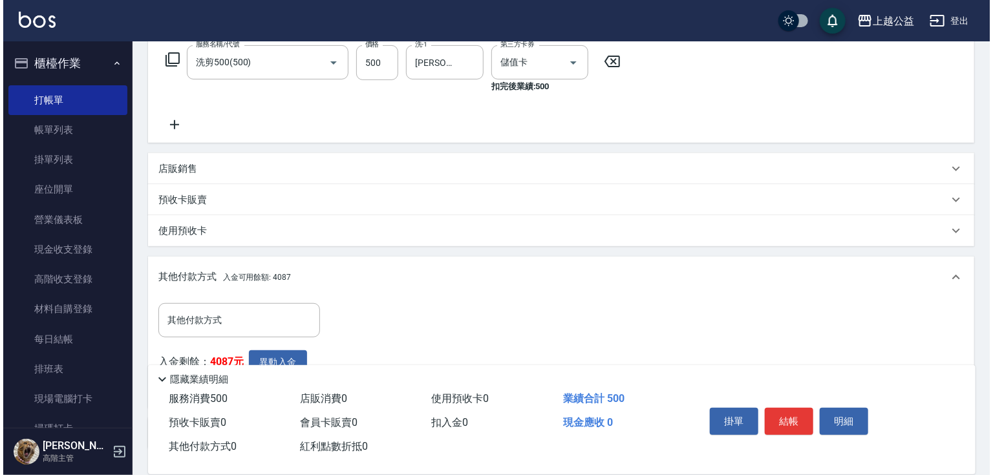
scroll to position [310, 0]
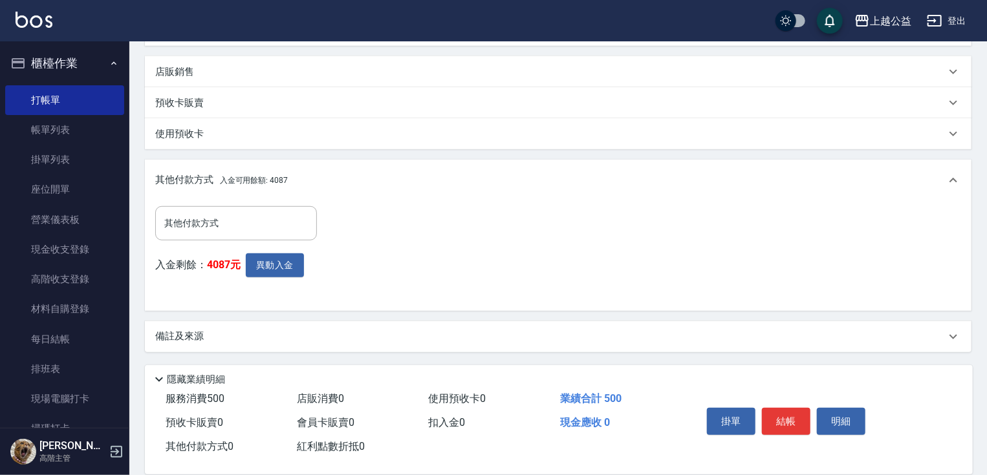
drag, startPoint x: 359, startPoint y: 244, endPoint x: 266, endPoint y: 315, distance: 117.2
click at [275, 268] on button "異動入金" at bounding box center [275, 265] width 58 height 24
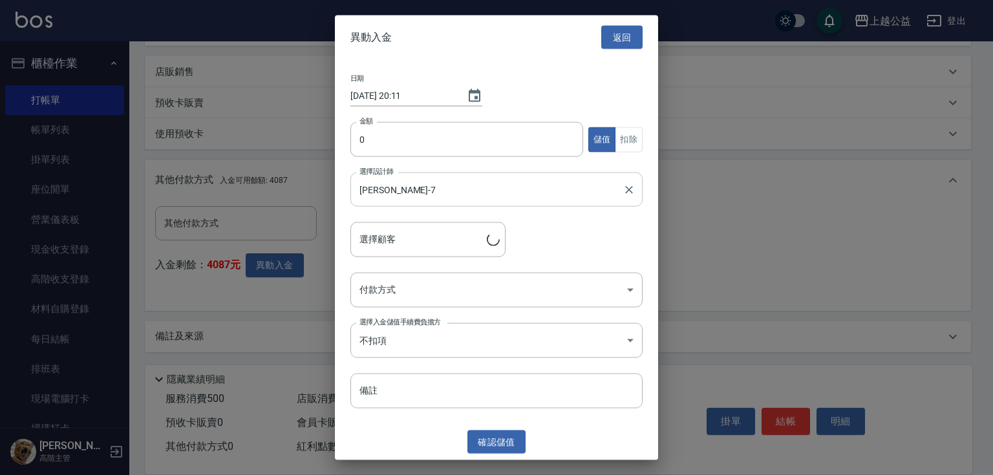
type input "[PERSON_NAME]/0912605154"
click at [385, 143] on input "0" at bounding box center [466, 139] width 233 height 35
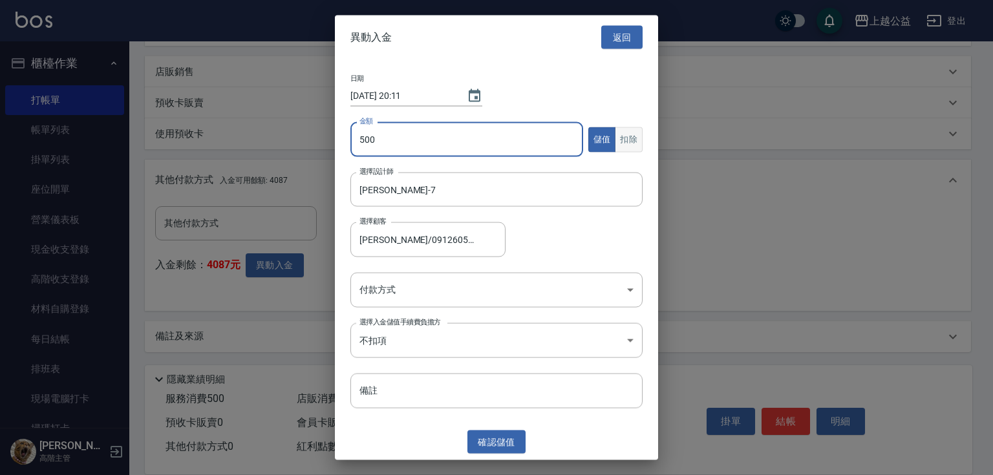
type input "500"
click at [616, 134] on button "扣除" at bounding box center [629, 139] width 28 height 25
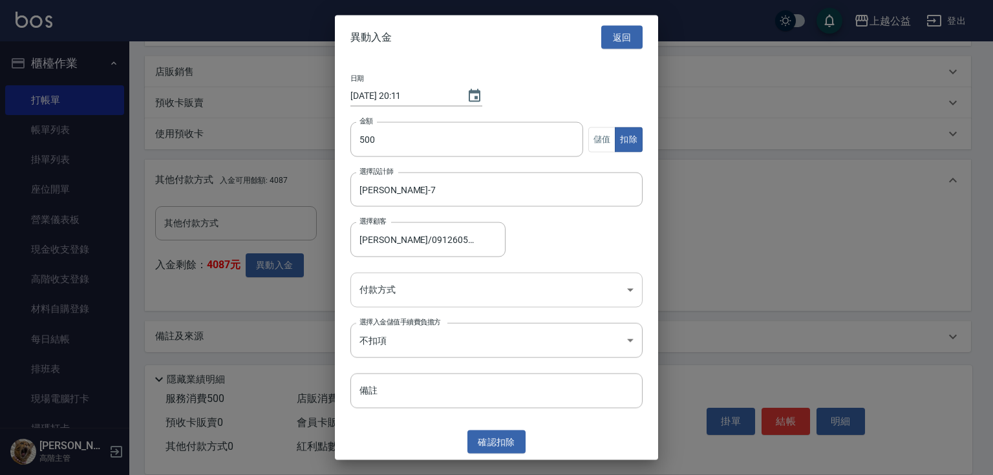
click at [458, 288] on body "上越公益 登出 櫃檯作業 打帳單 帳單列表 掛單列表 座位開單 營業儀表板 現金收支登錄 高階收支登錄 材料自購登錄 每日結帳 排班表 現場電腦打卡 掃碼打卡…" at bounding box center [496, 83] width 993 height 786
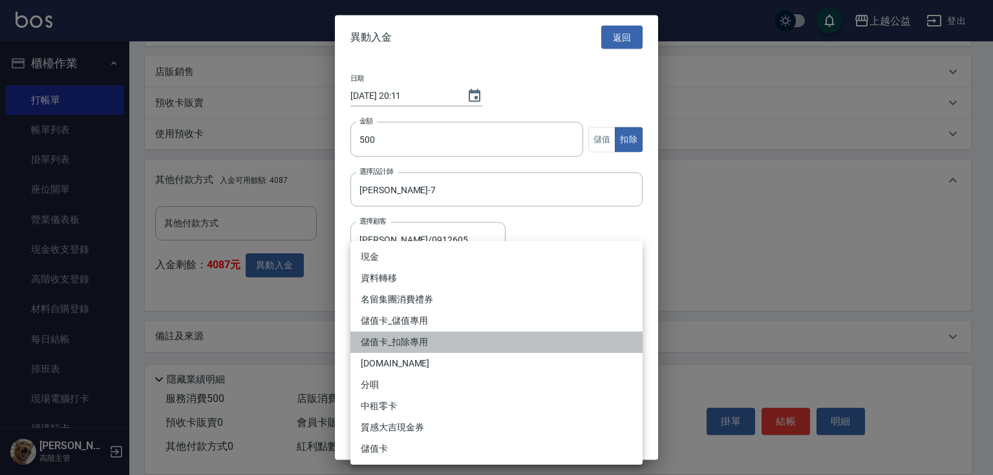
click at [416, 334] on li "儲值卡_扣除專用" at bounding box center [496, 342] width 292 height 21
type input "儲值卡_扣除專用"
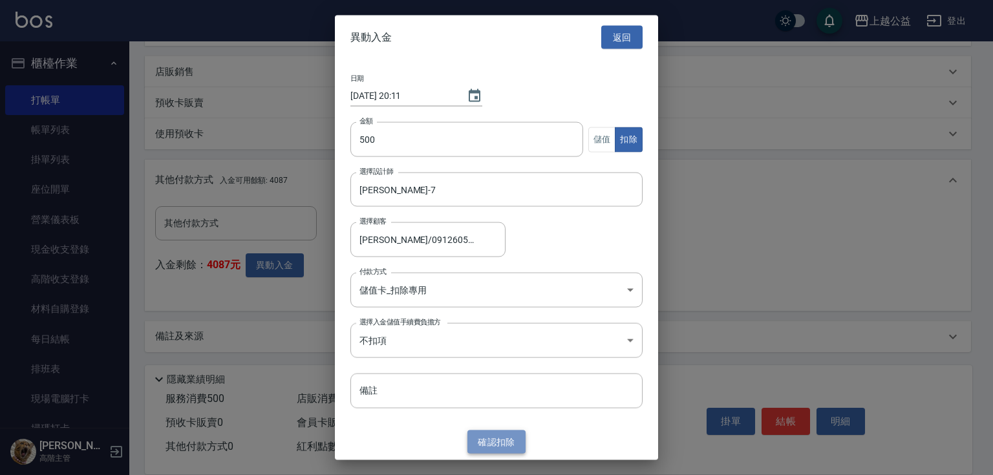
click at [495, 436] on button "確認 扣除" at bounding box center [496, 442] width 58 height 24
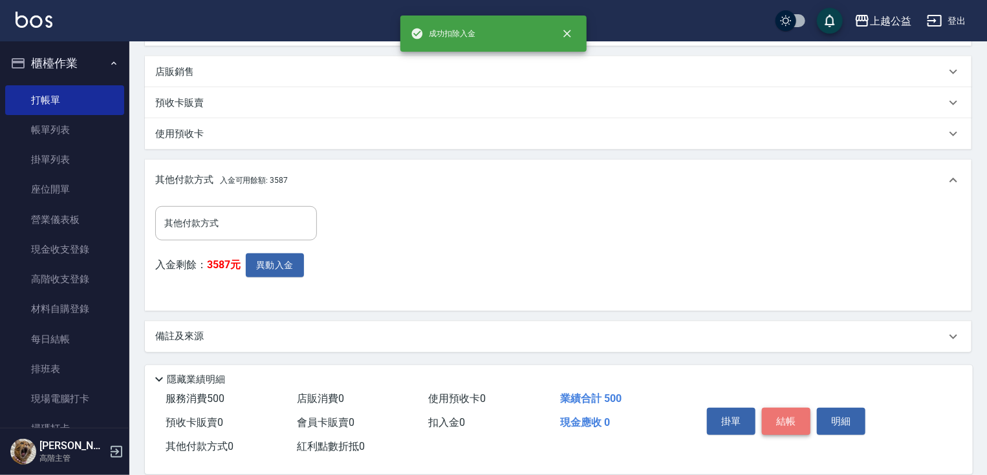
click at [786, 417] on button "結帳" at bounding box center [786, 421] width 48 height 27
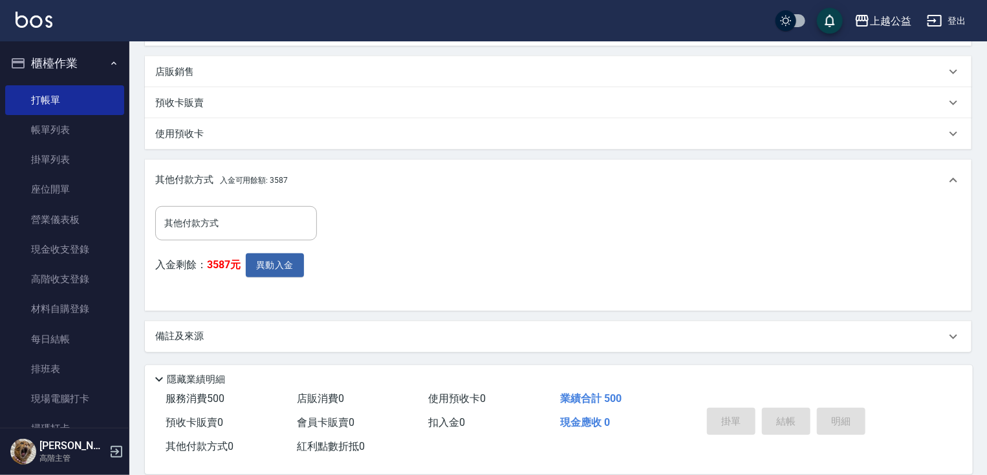
type input "[DATE] 20:11"
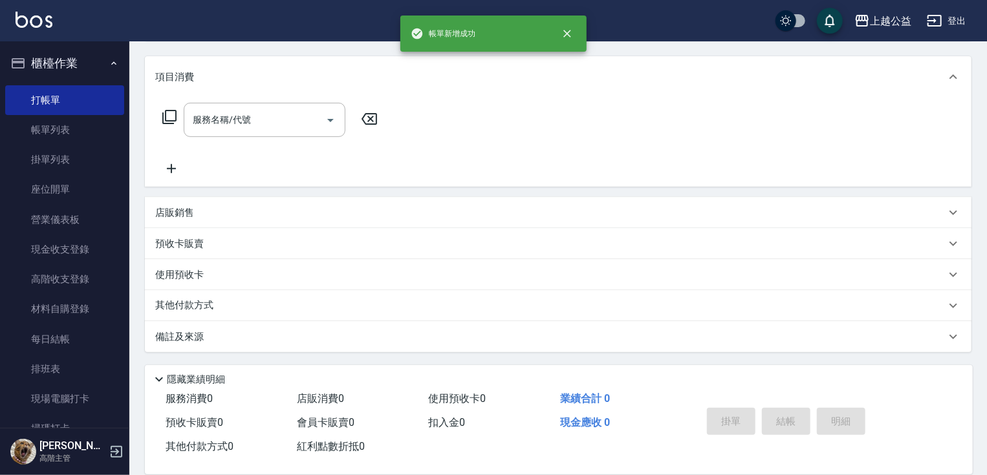
scroll to position [0, 0]
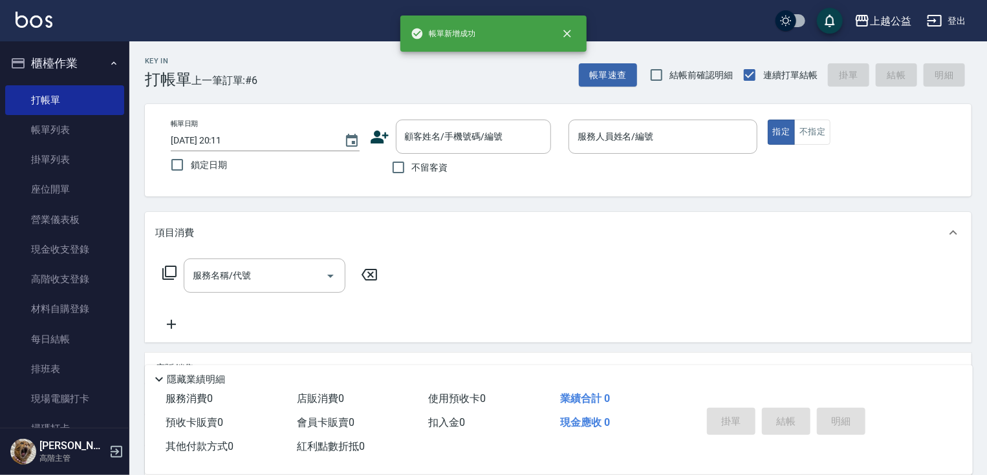
drag, startPoint x: 616, startPoint y: 317, endPoint x: 603, endPoint y: 255, distance: 62.8
click at [475, 149] on div "顧客姓名/手機號碼/編號" at bounding box center [473, 137] width 155 height 34
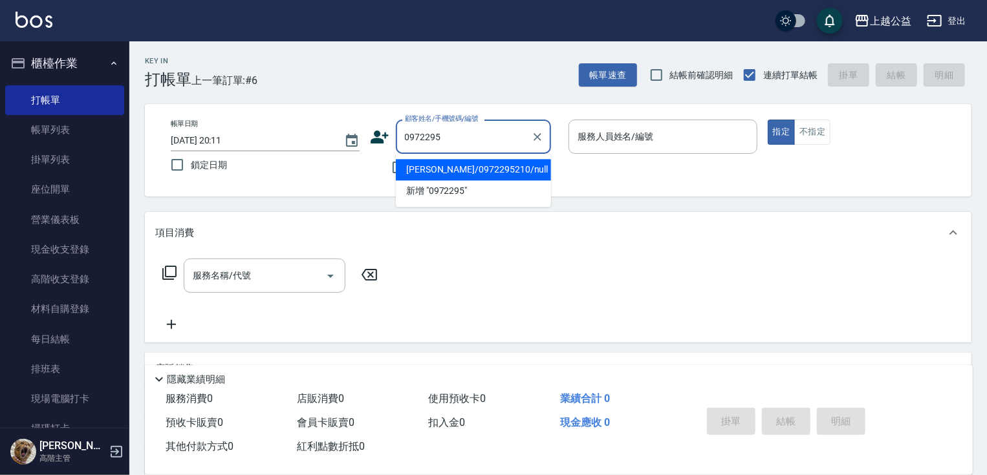
type input "[PERSON_NAME]/0972295210/null"
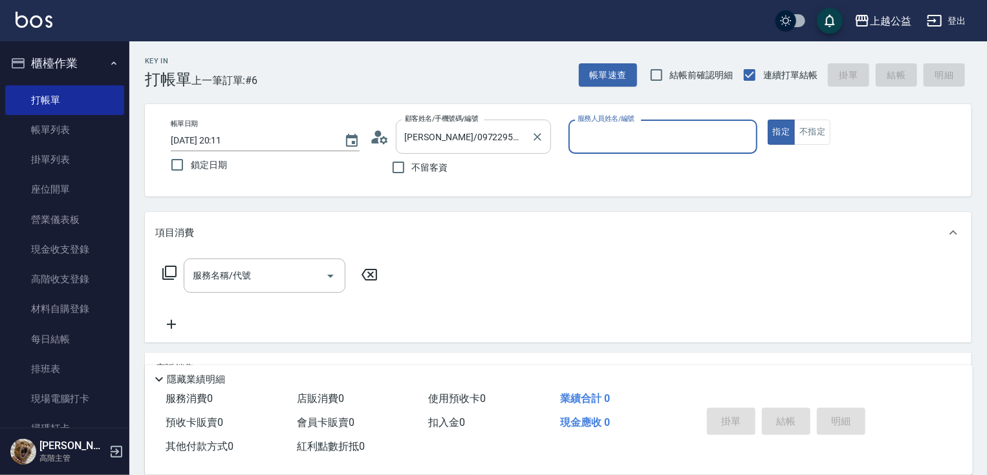
type input "[PERSON_NAME]-7"
click at [767, 120] on button "指定" at bounding box center [781, 132] width 28 height 25
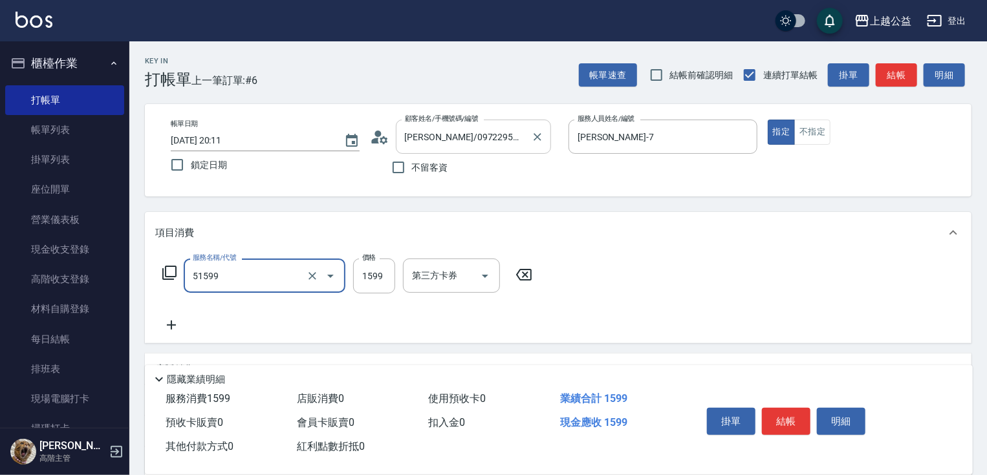
type input "染髮套餐(51599)"
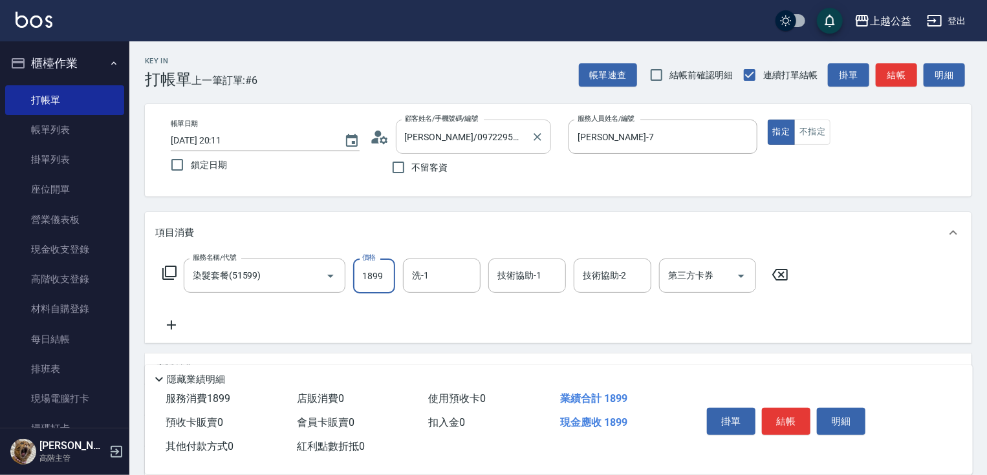
type input "1899"
type input "[PERSON_NAME]-31"
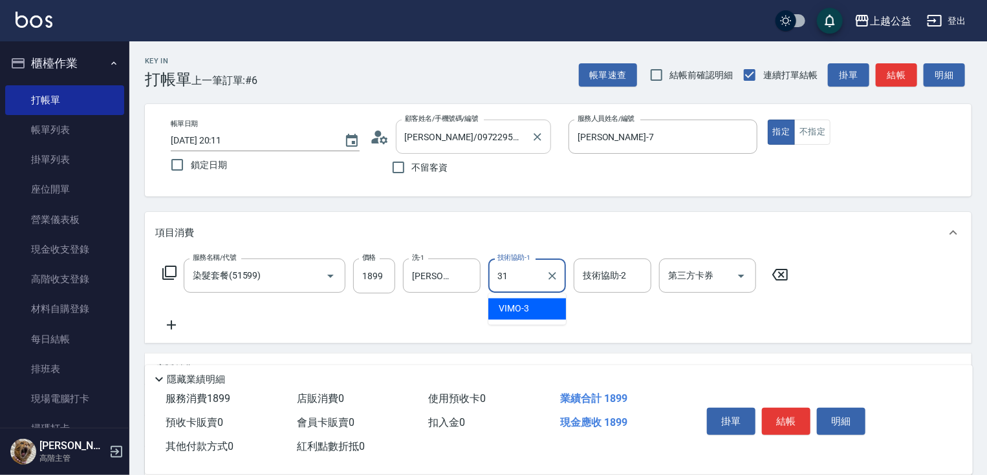
type input "[PERSON_NAME]-31"
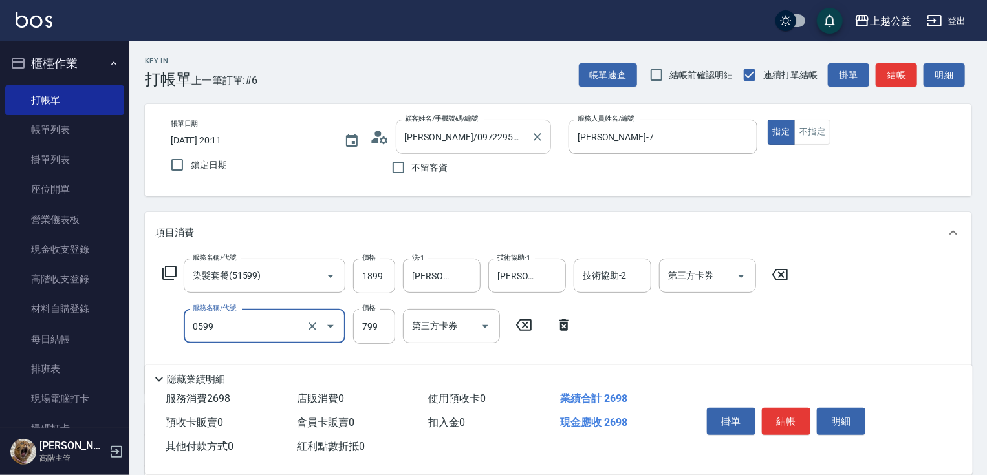
type input "精油SPA(0599)"
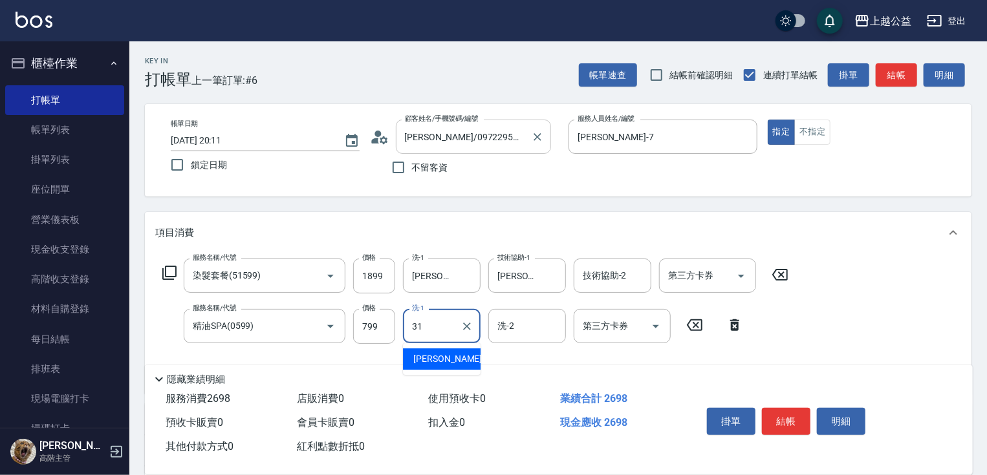
type input "[PERSON_NAME]-31"
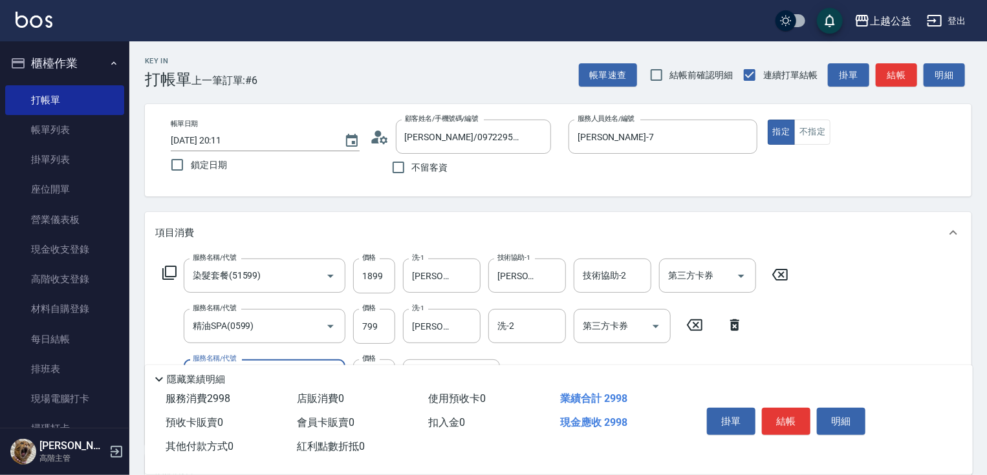
type input "剪髮(310)"
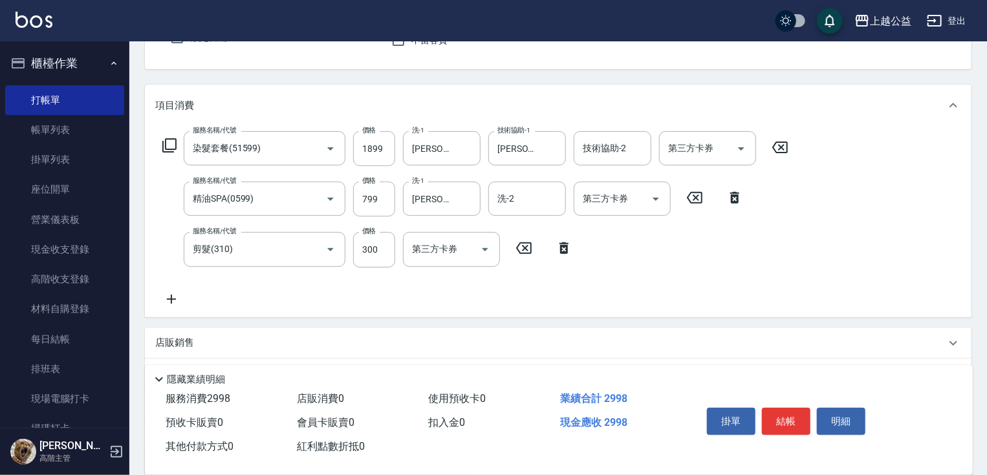
scroll to position [221, 0]
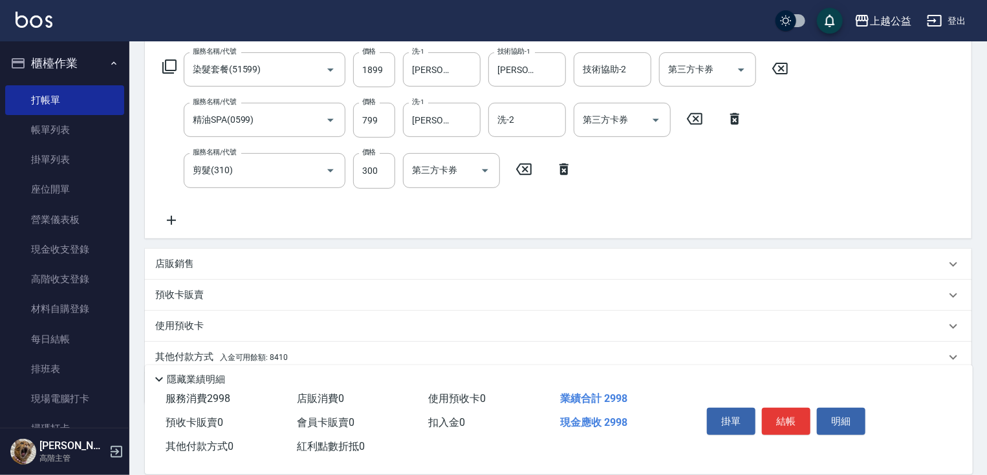
drag, startPoint x: 388, startPoint y: 235, endPoint x: 394, endPoint y: 300, distance: 64.9
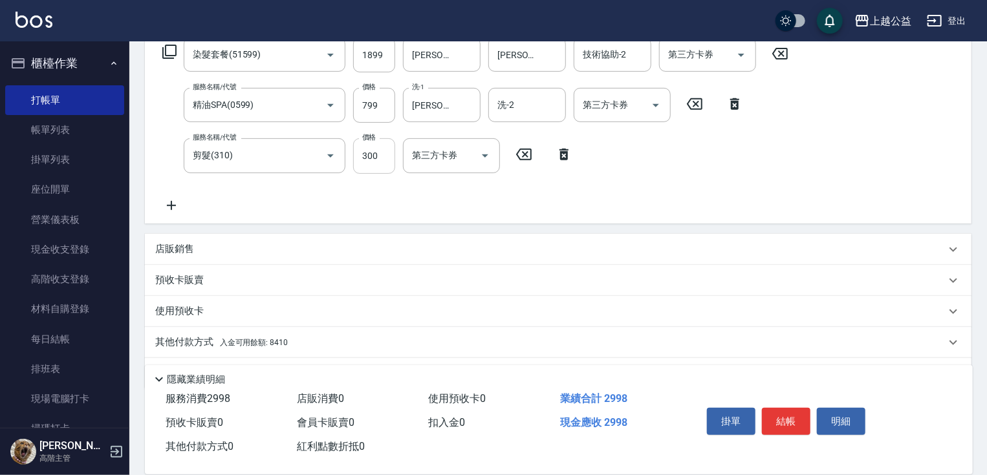
click at [372, 164] on input "300" at bounding box center [374, 155] width 42 height 35
type input "100"
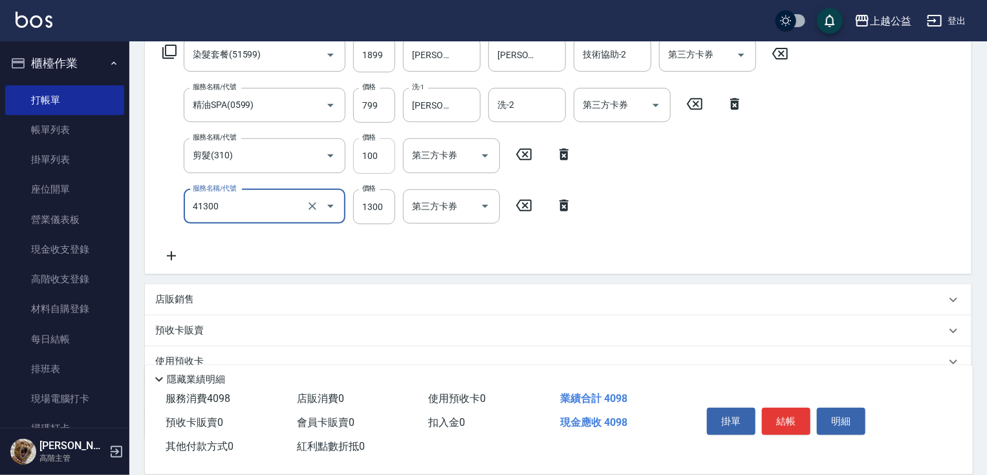
type input "鏡面1300(41300)"
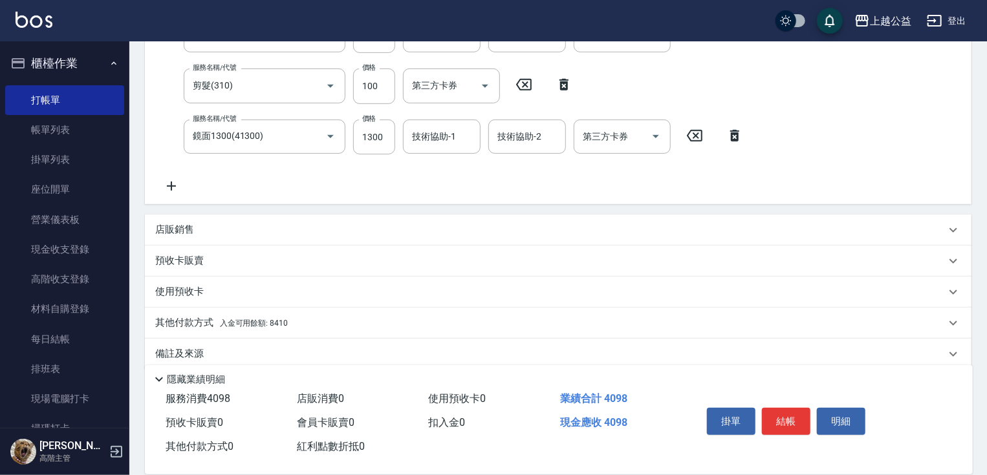
scroll to position [308, 0]
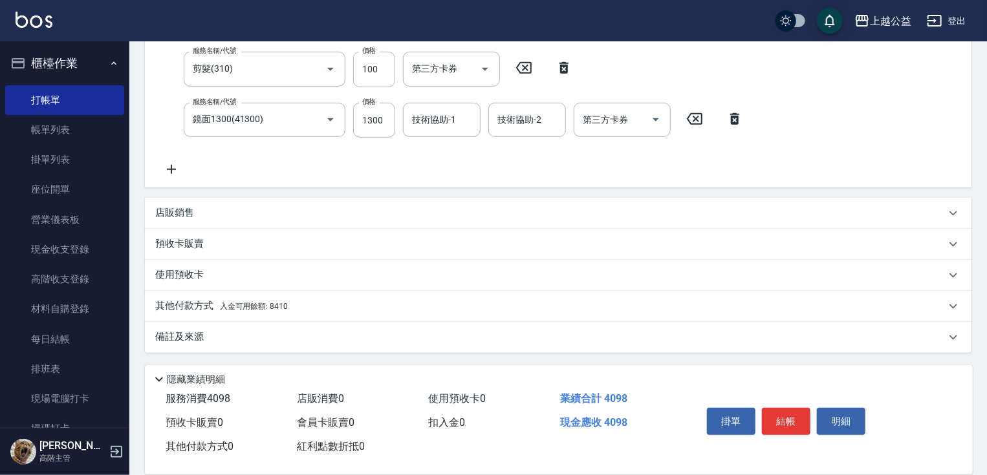
drag, startPoint x: 343, startPoint y: 250, endPoint x: 160, endPoint y: 262, distance: 183.3
click at [235, 297] on div "其他付款方式 入金可用餘額: 8410" at bounding box center [558, 306] width 826 height 31
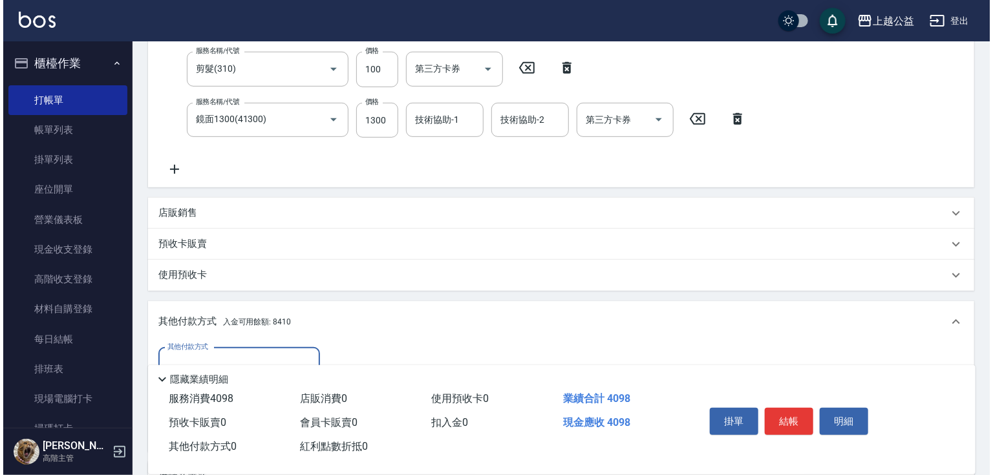
scroll to position [449, 0]
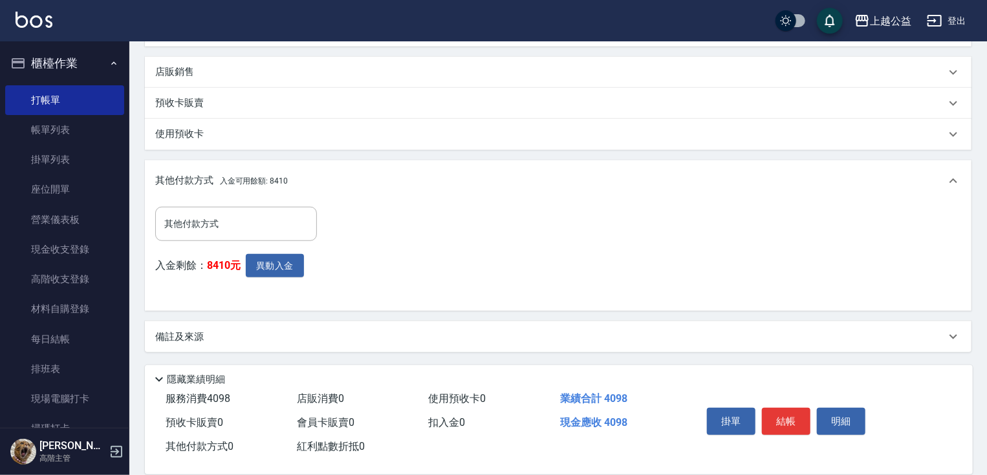
drag, startPoint x: 306, startPoint y: 348, endPoint x: 293, endPoint y: 368, distance: 23.3
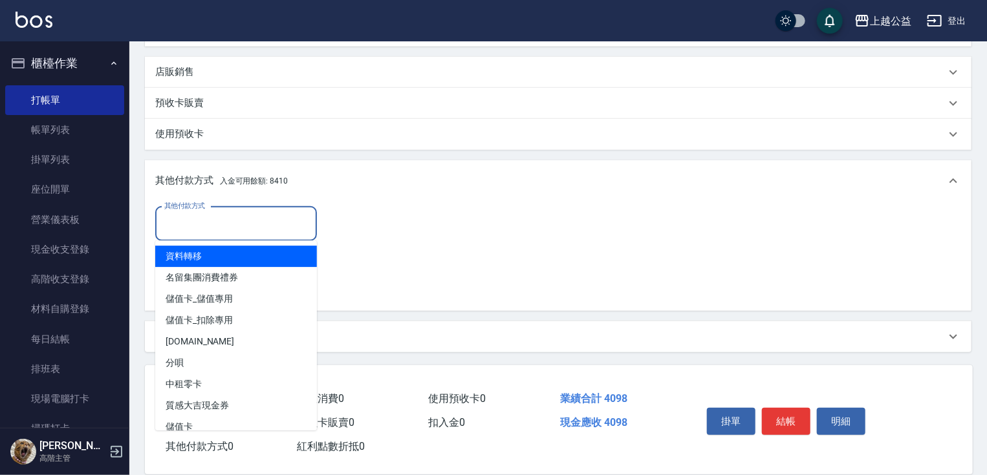
click at [241, 224] on input "其他付款方式" at bounding box center [236, 224] width 150 height 23
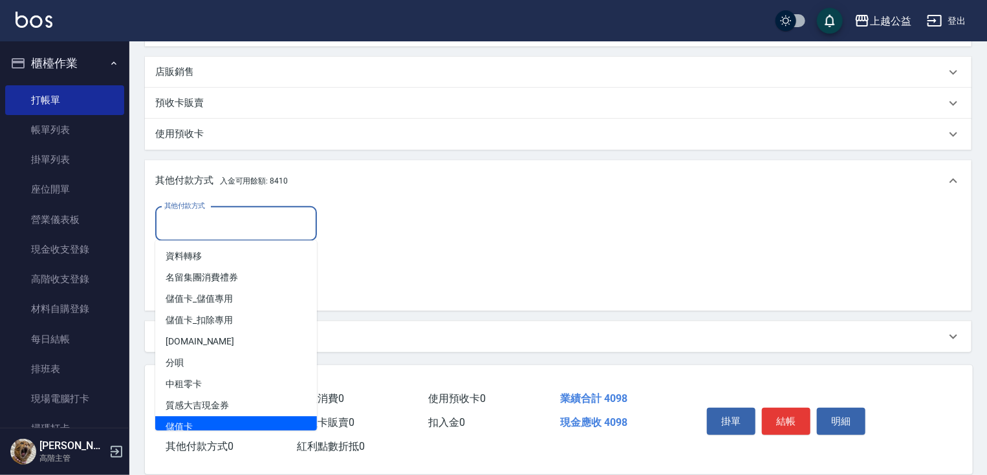
click at [241, 425] on span "儲值卡" at bounding box center [236, 426] width 162 height 21
type input "儲值卡"
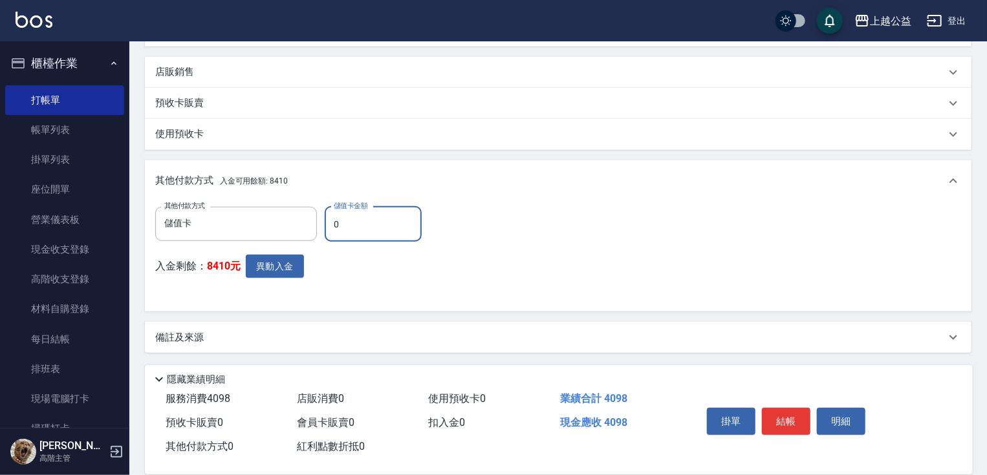
drag, startPoint x: 362, startPoint y: 216, endPoint x: 330, endPoint y: 226, distance: 33.1
click at [330, 226] on input "0" at bounding box center [373, 224] width 97 height 35
type input "4098"
click at [274, 268] on button "異動入金" at bounding box center [275, 267] width 58 height 24
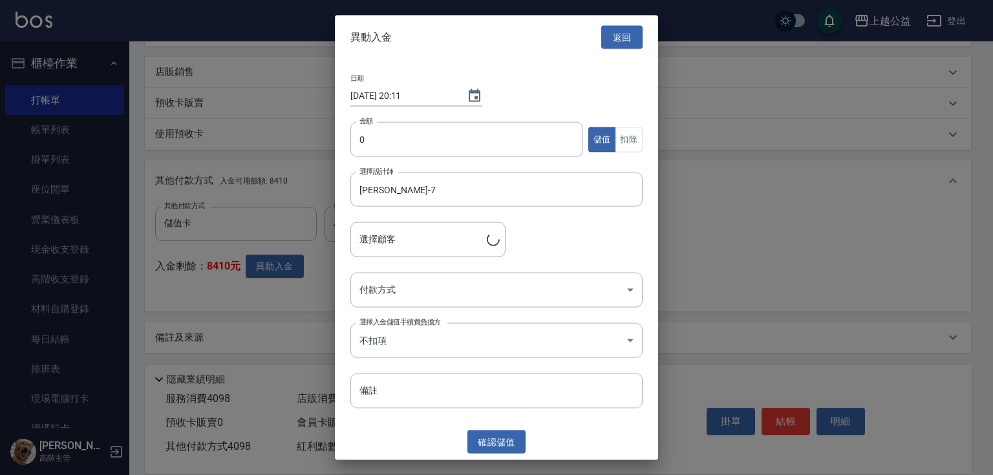
type input "[PERSON_NAME]/0972295210"
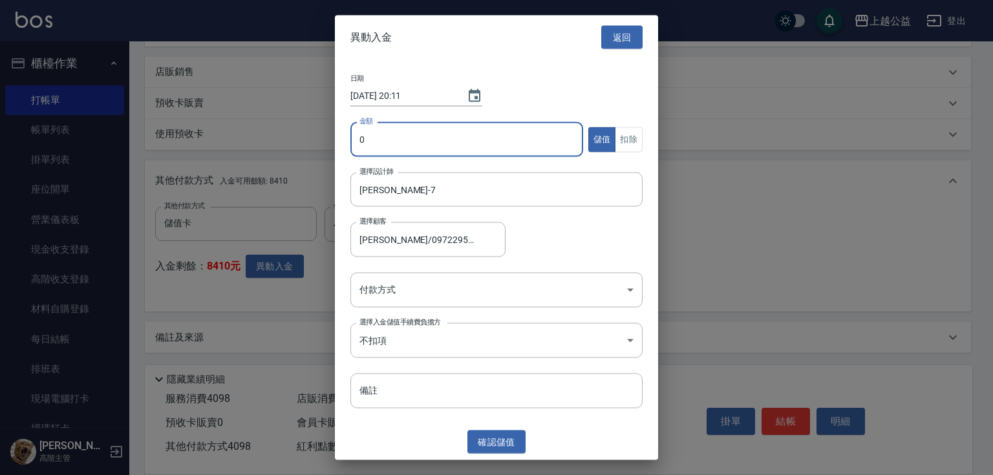
click at [403, 144] on input "0" at bounding box center [466, 139] width 233 height 35
type input "4098"
click at [632, 140] on button "扣除" at bounding box center [629, 139] width 28 height 25
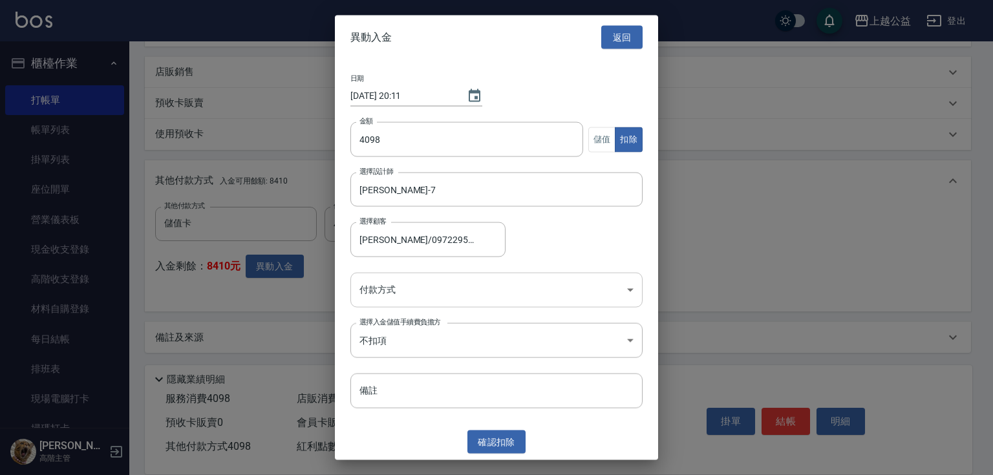
click at [535, 285] on body "上越公益 登出 櫃檯作業 打帳單 帳單列表 掛單列表 座位開單 營業儀表板 現金收支登錄 高階收支登錄 材料自購登錄 每日結帳 排班表 現場電腦打卡 掃碼打卡…" at bounding box center [496, 13] width 993 height 925
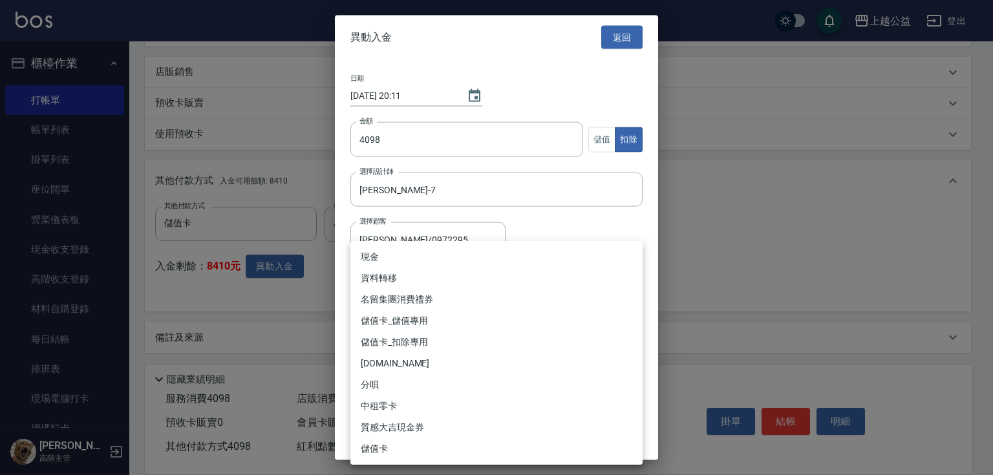
click at [445, 343] on li "儲值卡_扣除專用" at bounding box center [496, 342] width 292 height 21
type input "儲值卡_扣除專用"
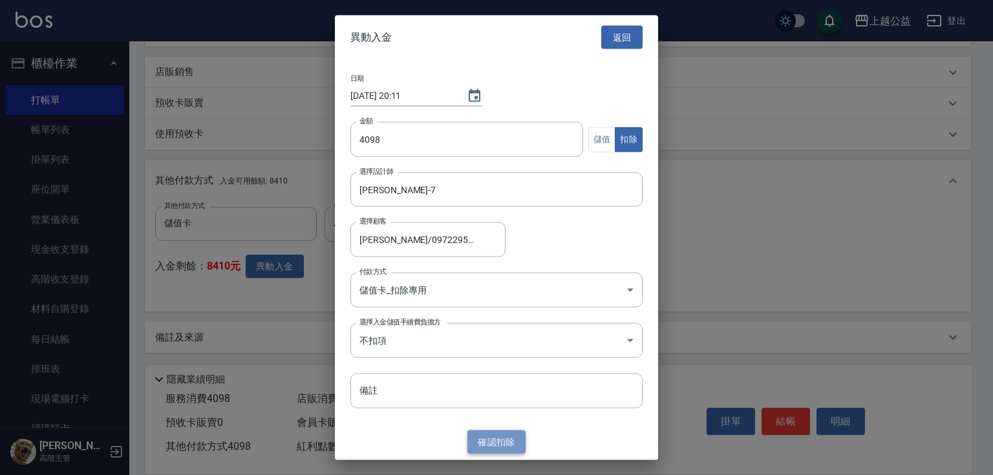
click at [485, 444] on button "確認 扣除" at bounding box center [496, 442] width 58 height 24
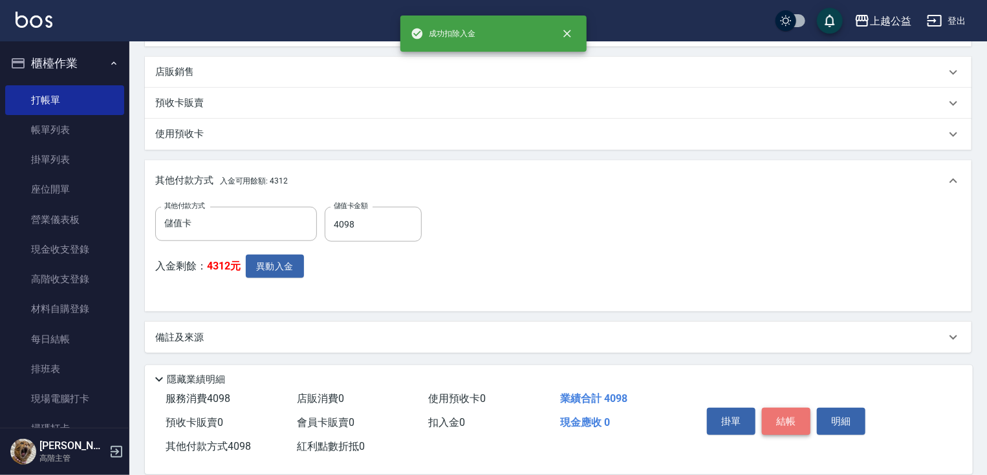
click at [785, 418] on button "結帳" at bounding box center [786, 421] width 48 height 27
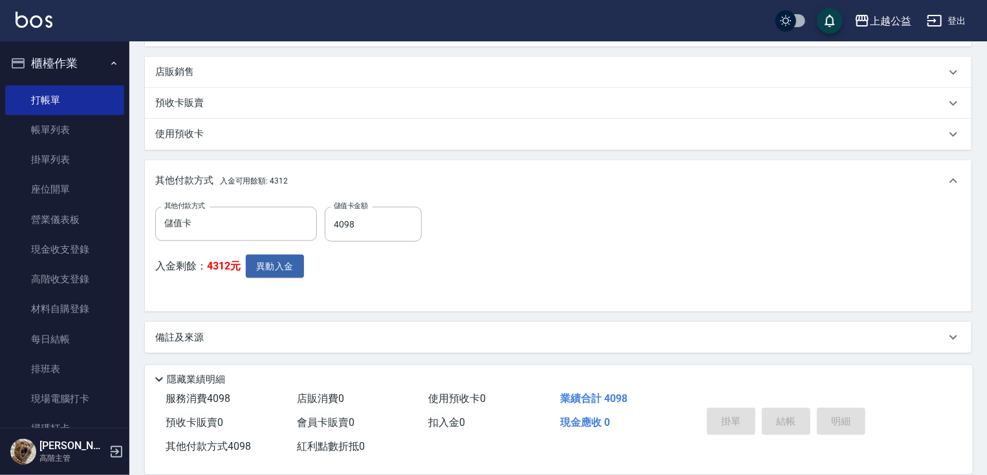
type input "[DATE] 20:12"
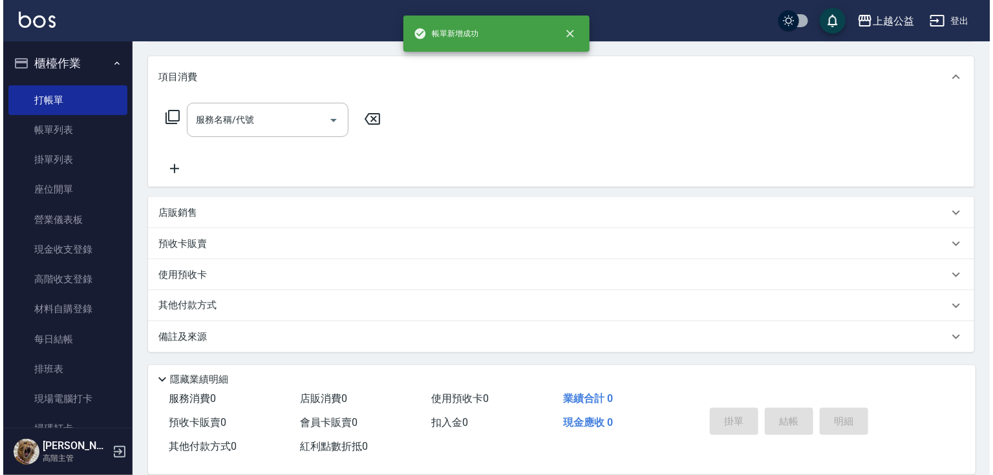
scroll to position [0, 0]
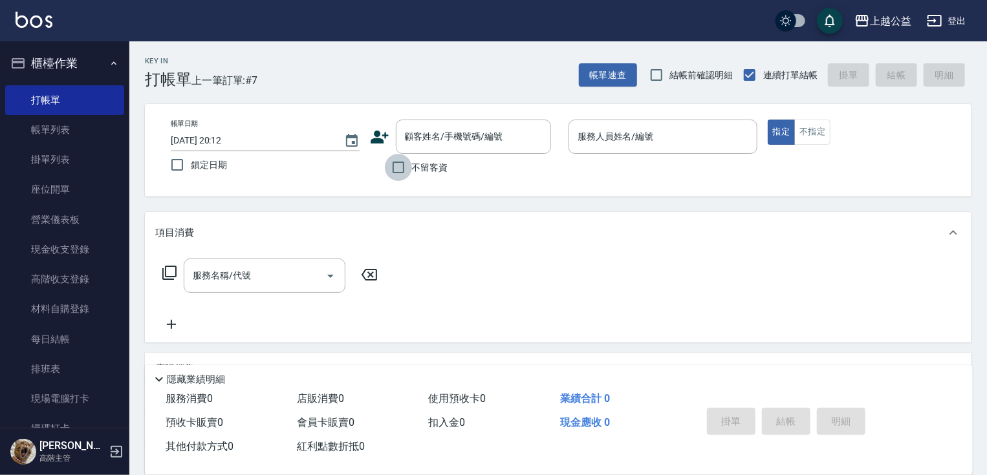
click at [405, 170] on input "不留客資" at bounding box center [398, 167] width 27 height 27
click at [442, 186] on div "帳單日期 [DATE] 20:12 鎖定日期 顧客姓名/手機號碼/編號 顧客姓名/手機號碼/編號 不留客資 服務人員姓名/編號 服務人員姓名/編號 指定 不指定" at bounding box center [558, 150] width 826 height 92
click at [430, 162] on span "不留客資" at bounding box center [430, 168] width 36 height 14
click at [412, 162] on input "不留客資" at bounding box center [398, 167] width 27 height 27
checkbox input "false"
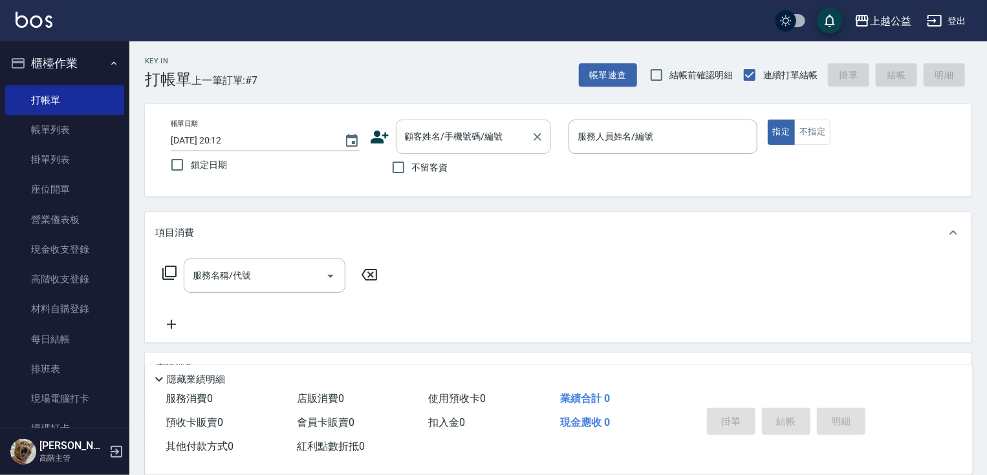
click at [437, 134] on input "顧客姓名/手機號碼/編號" at bounding box center [464, 136] width 124 height 23
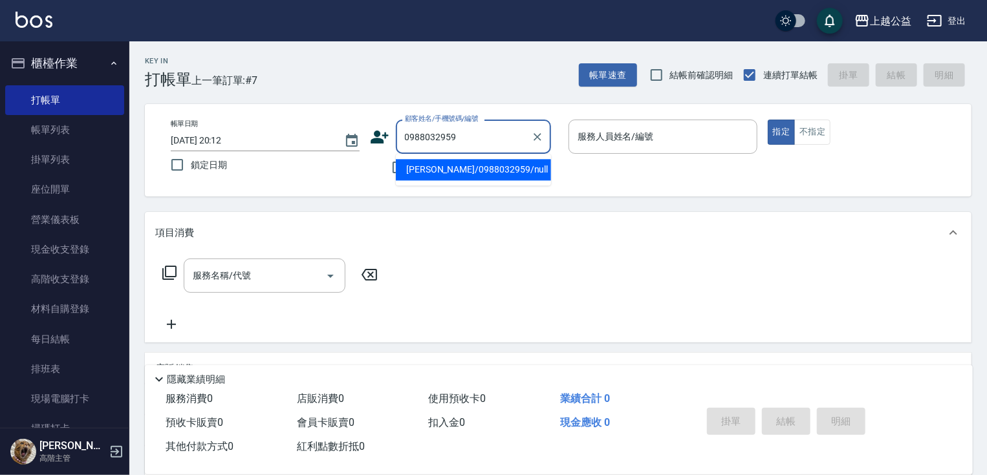
type input "[PERSON_NAME]/0988032959/null"
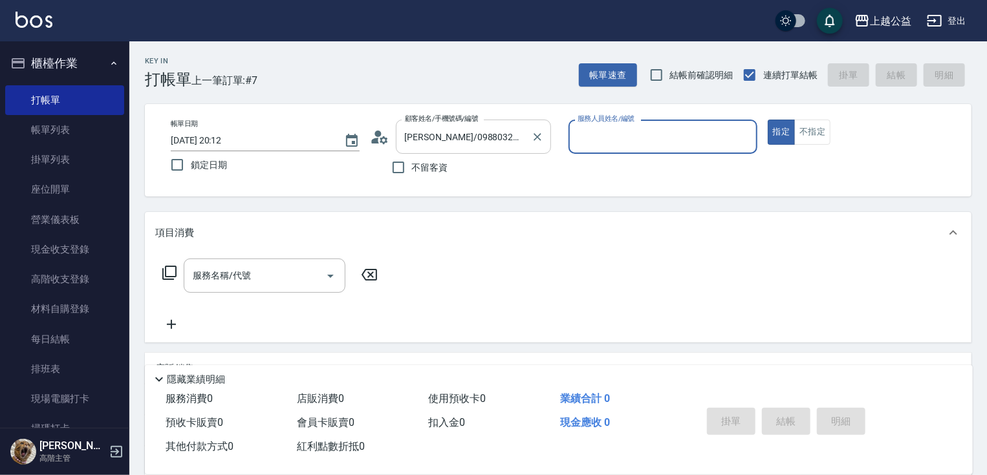
click at [767, 120] on button "指定" at bounding box center [781, 132] width 28 height 25
type input "[PERSON_NAME]-7"
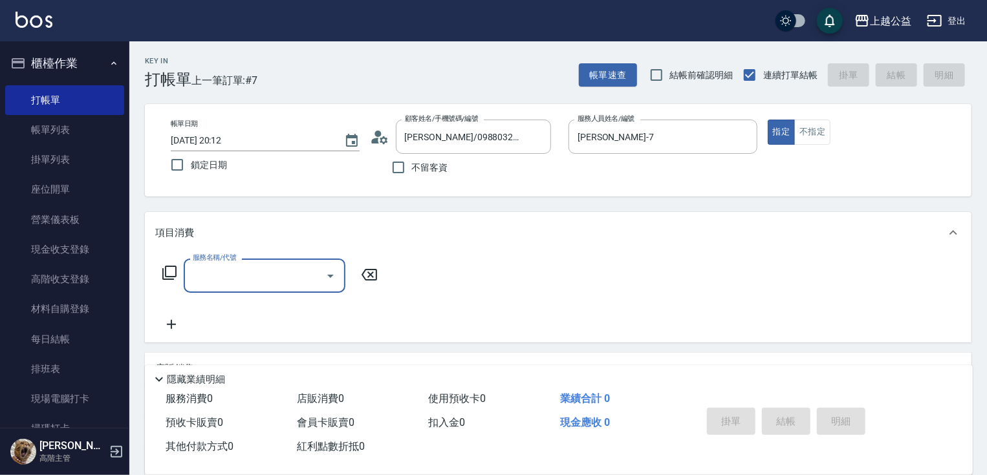
click at [173, 273] on icon at bounding box center [170, 273] width 16 height 16
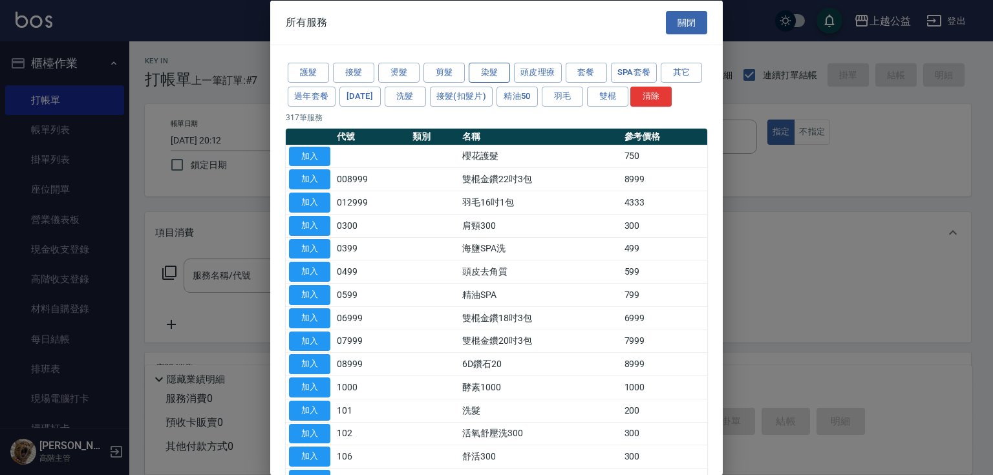
click at [494, 74] on button "染髮" at bounding box center [489, 73] width 41 height 20
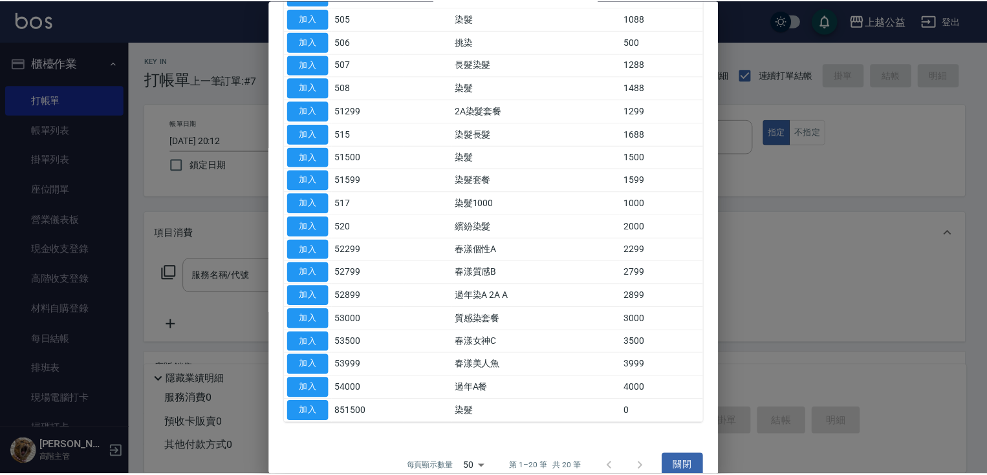
scroll to position [219, 0]
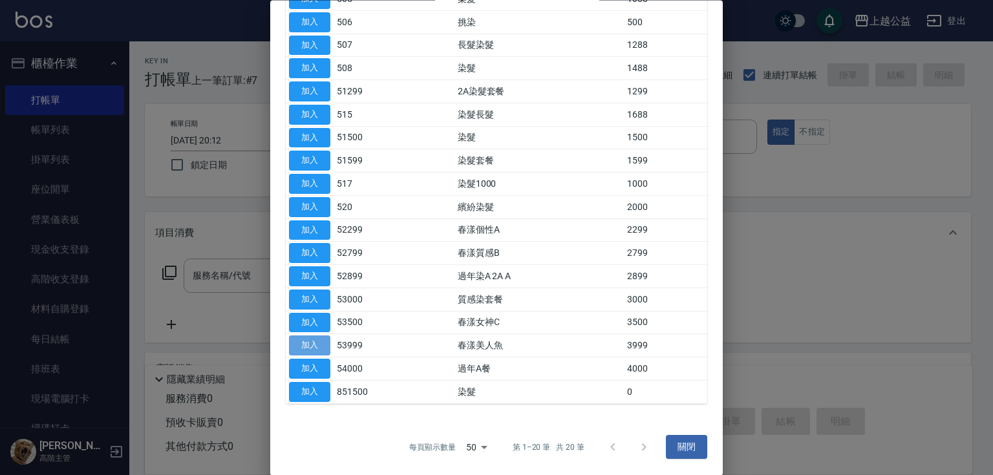
click at [292, 344] on button "加入" at bounding box center [309, 346] width 41 height 20
type input "春漾美人魚(53999)"
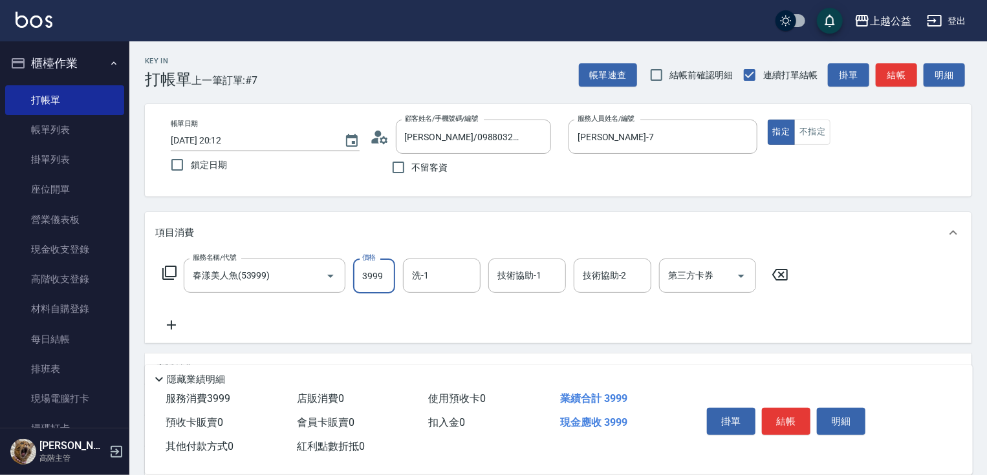
click at [364, 279] on input "3999" at bounding box center [374, 276] width 42 height 35
type input "4000"
type input "[PERSON_NAME]-31"
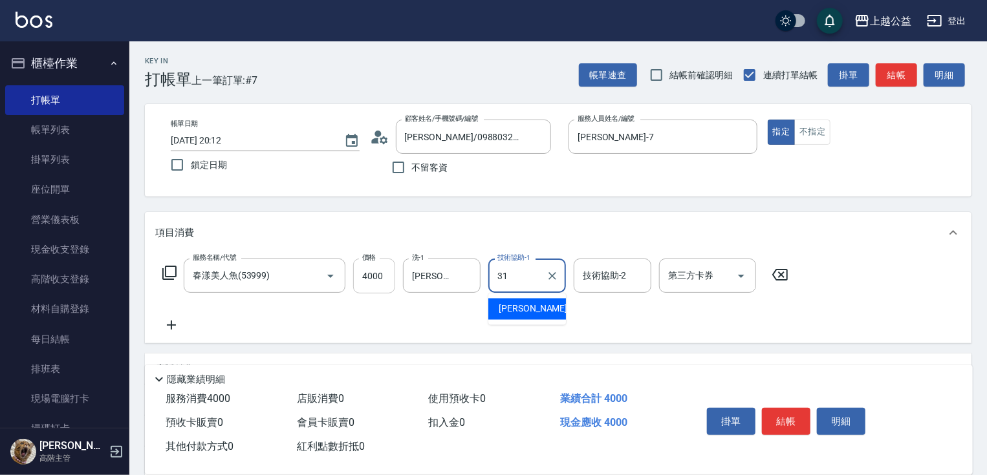
type input "[PERSON_NAME]-31"
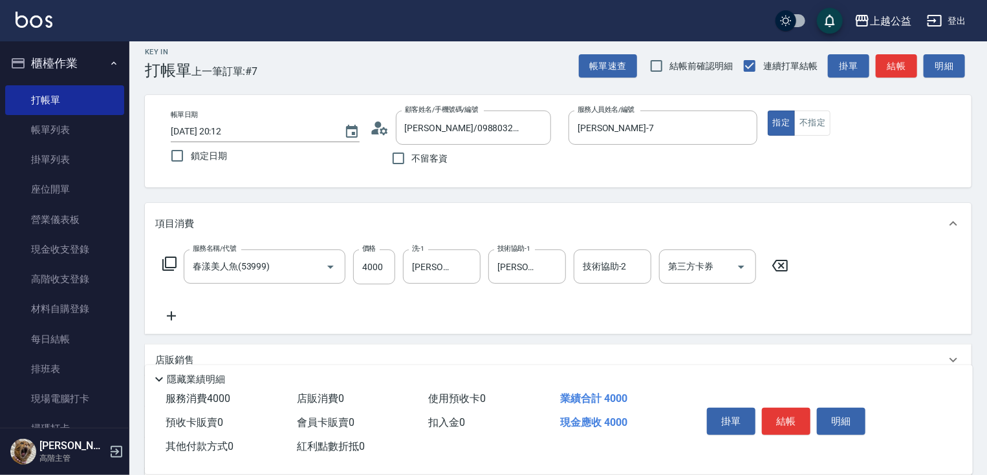
scroll to position [156, 0]
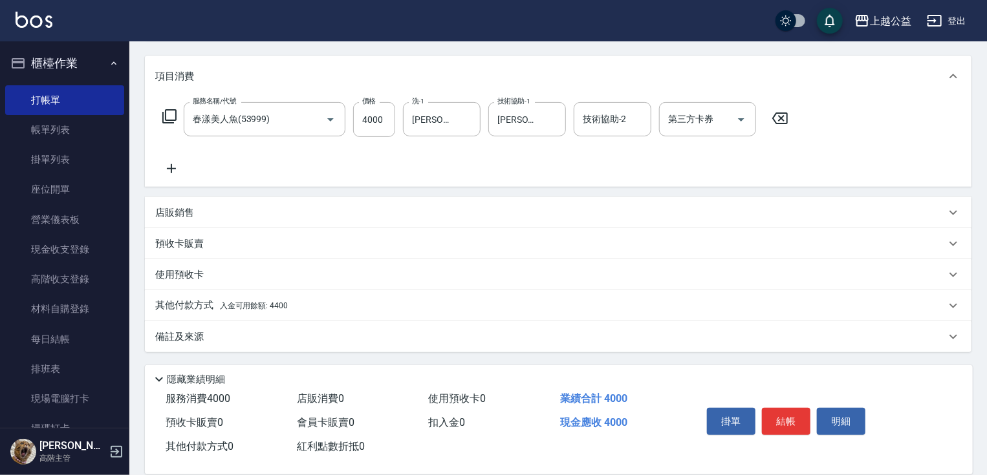
drag, startPoint x: 331, startPoint y: 247, endPoint x: 350, endPoint y: 354, distance: 108.3
drag, startPoint x: 184, startPoint y: 158, endPoint x: 178, endPoint y: 163, distance: 7.3
click at [181, 161] on div "服務名稱/代號 春漾美人魚(53999) 服務名稱/代號 價格 4000 價格 洗-1 [PERSON_NAME]-31 洗-1 技術協助-1 [PERSON…" at bounding box center [475, 139] width 641 height 74
click at [177, 166] on icon at bounding box center [171, 169] width 32 height 16
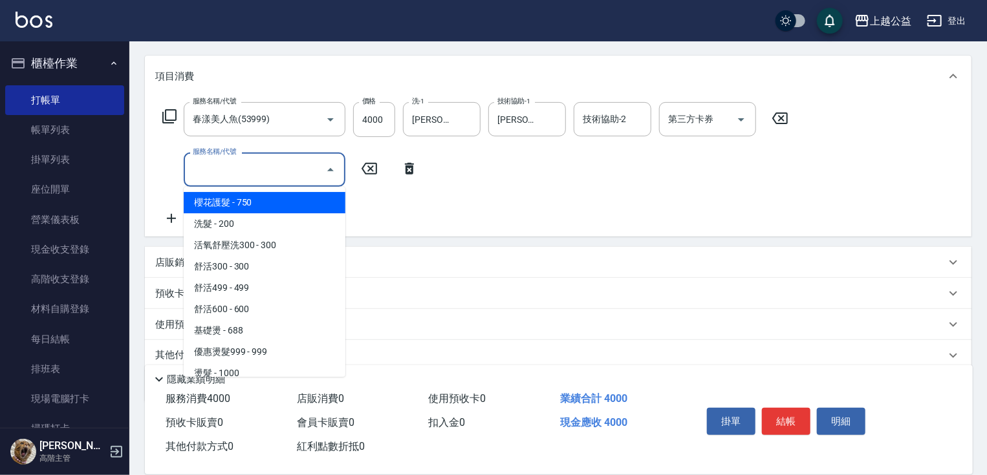
click at [220, 180] on input "服務名稱/代號" at bounding box center [254, 169] width 131 height 23
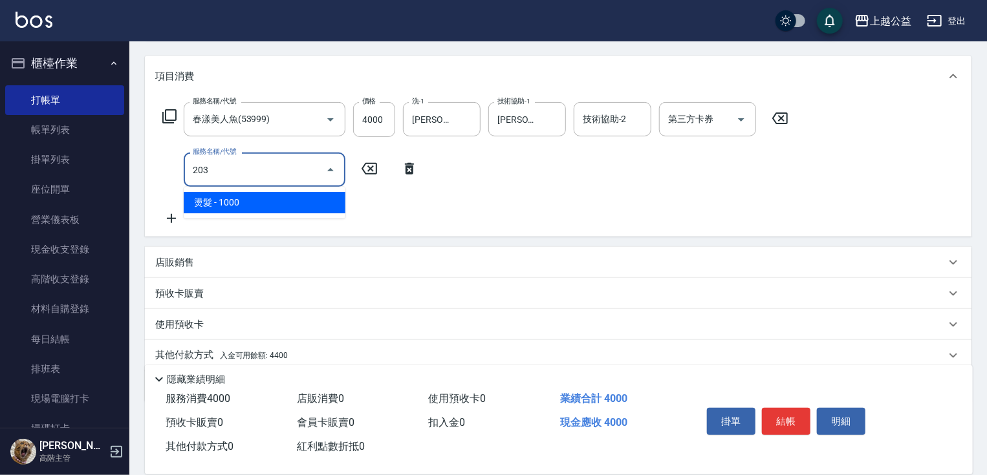
type input "燙髮(203)"
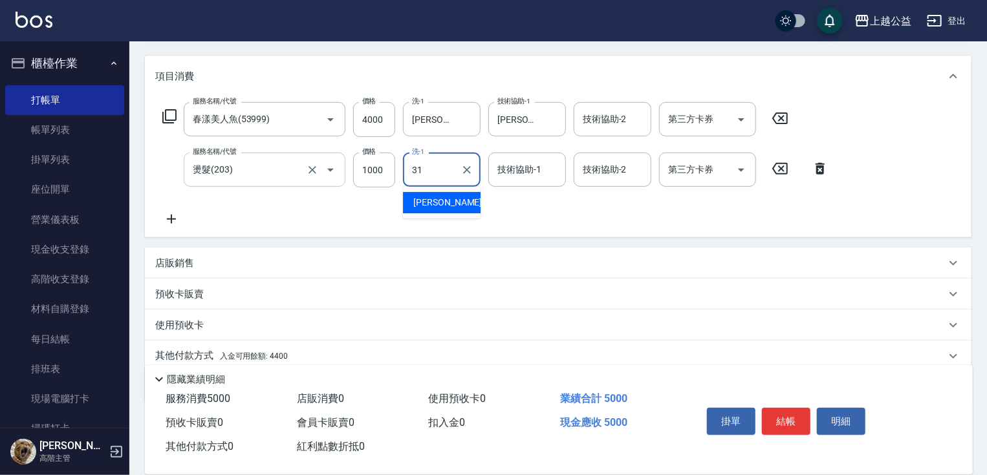
type input "[PERSON_NAME]-31"
click at [181, 270] on div "店販銷售" at bounding box center [558, 263] width 826 height 31
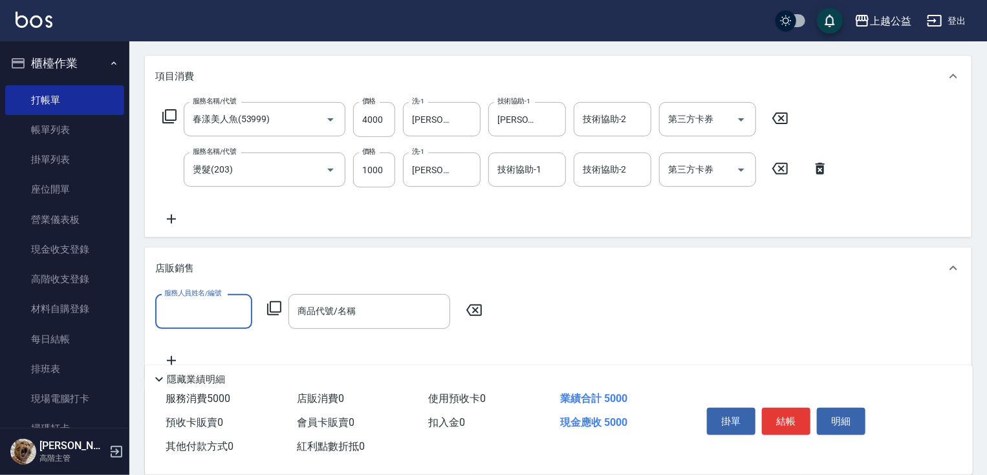
scroll to position [0, 0]
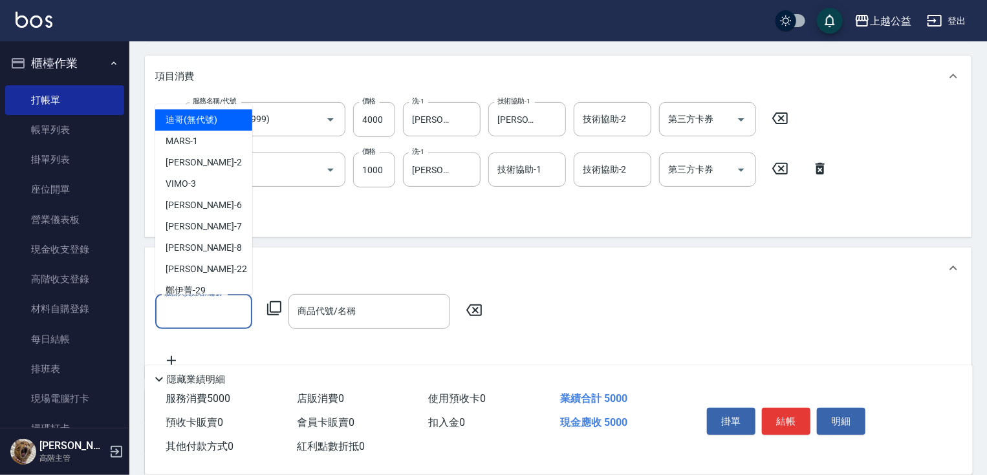
click at [182, 301] on input "服務人員姓名/編號" at bounding box center [203, 311] width 85 height 23
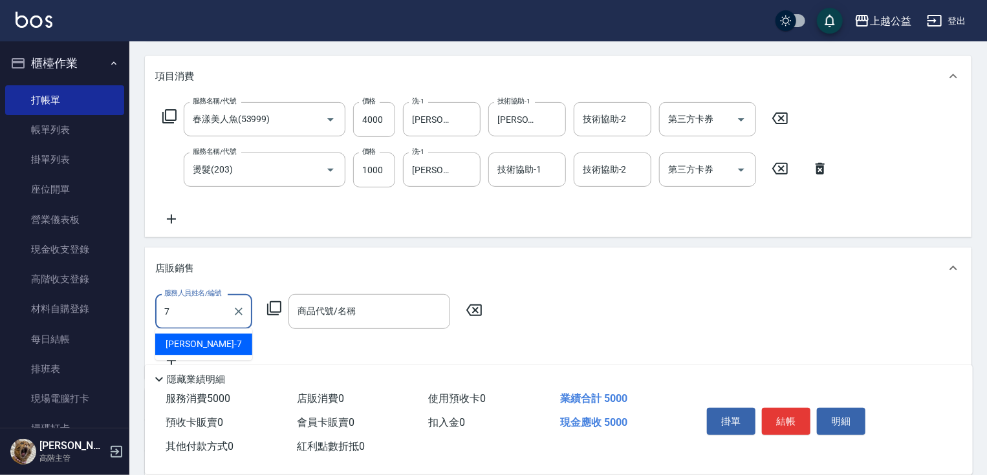
type input "[PERSON_NAME]-7"
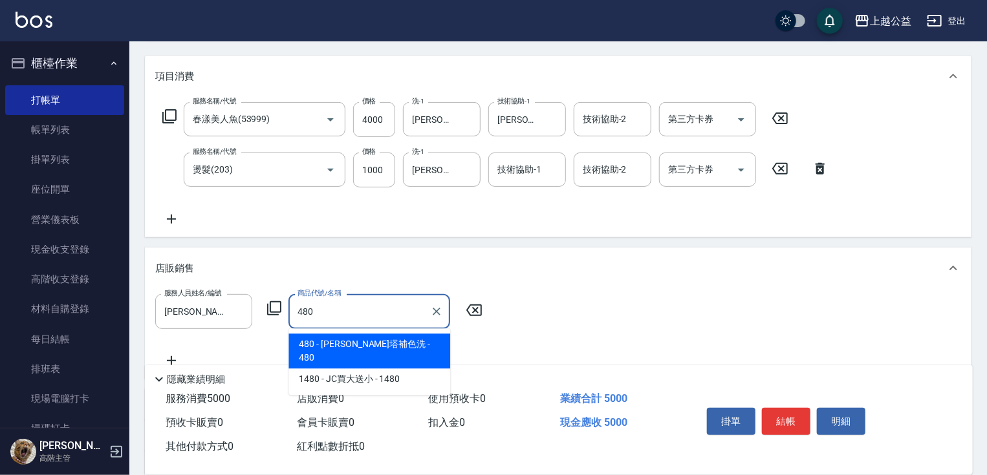
click at [385, 347] on span "480 - [PERSON_NAME]塔補色洗 - 480" at bounding box center [369, 351] width 162 height 35
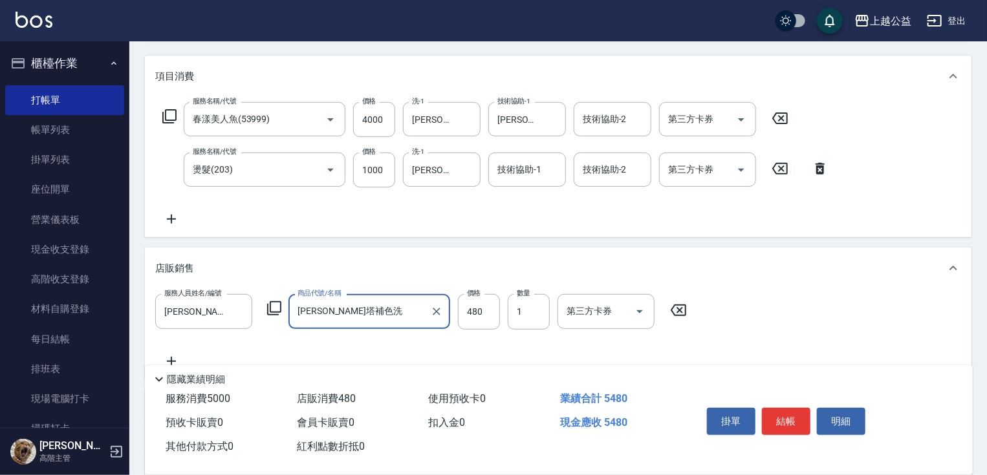
type input "[PERSON_NAME]塔補色洗"
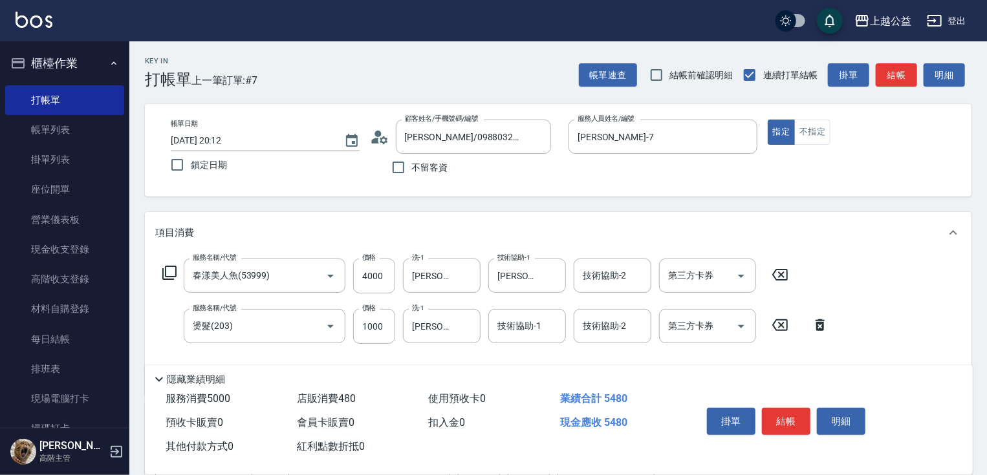
drag, startPoint x: 352, startPoint y: 288, endPoint x: 350, endPoint y: 222, distance: 66.0
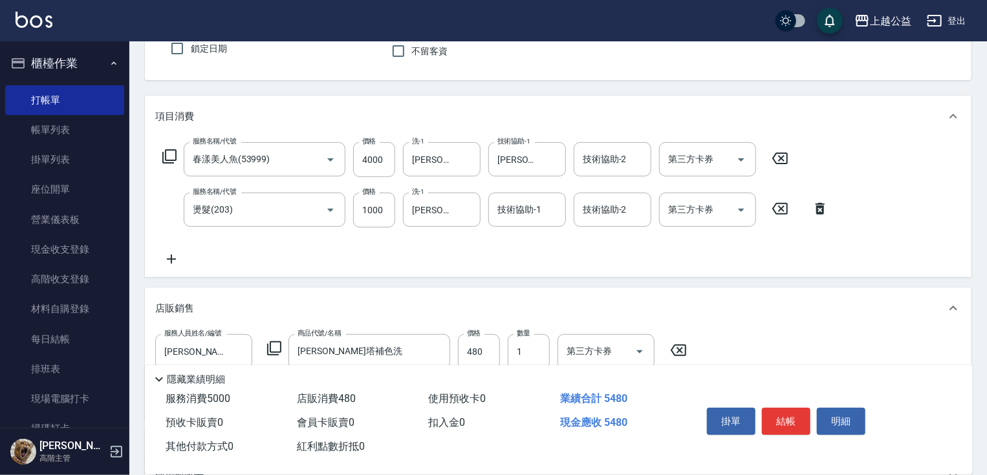
scroll to position [317, 0]
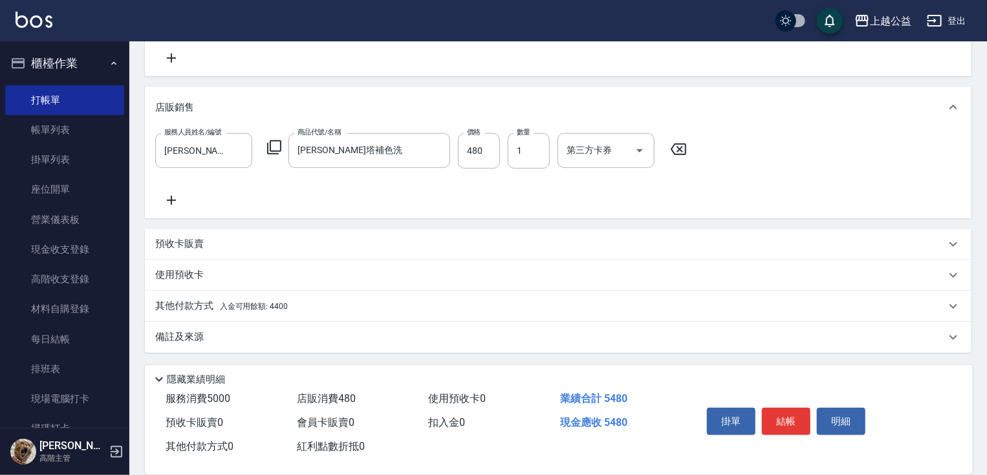
drag, startPoint x: 350, startPoint y: 222, endPoint x: 367, endPoint y: 342, distance: 121.4
click at [245, 302] on span "入金可用餘額: 4400" at bounding box center [254, 306] width 68 height 9
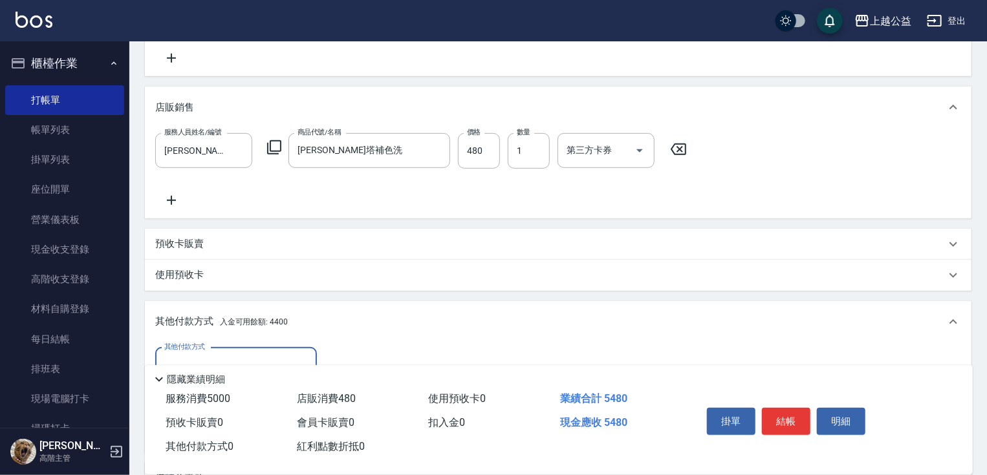
scroll to position [0, 0]
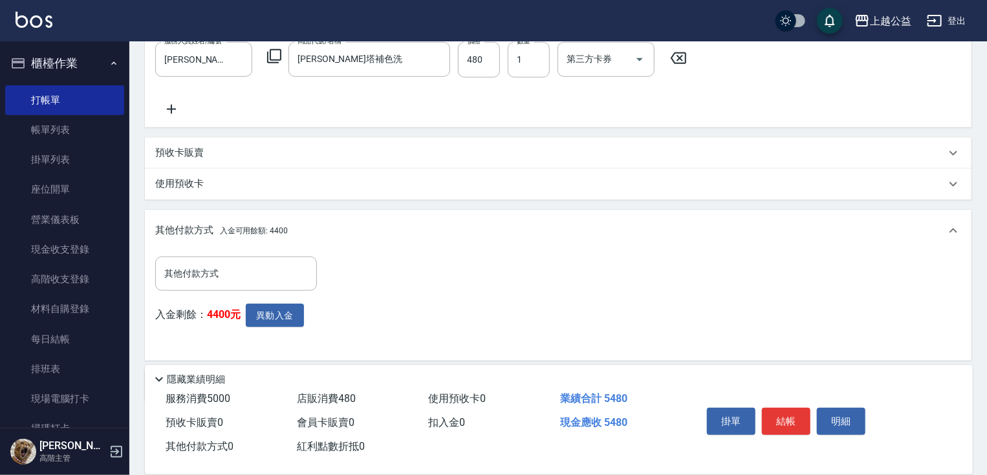
drag, startPoint x: 263, startPoint y: 316, endPoint x: 270, endPoint y: 364, distance: 48.4
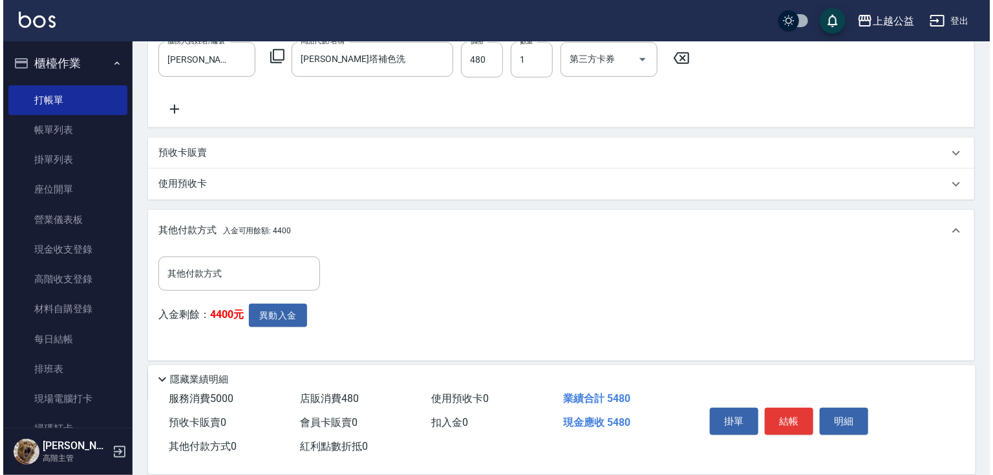
scroll to position [458, 0]
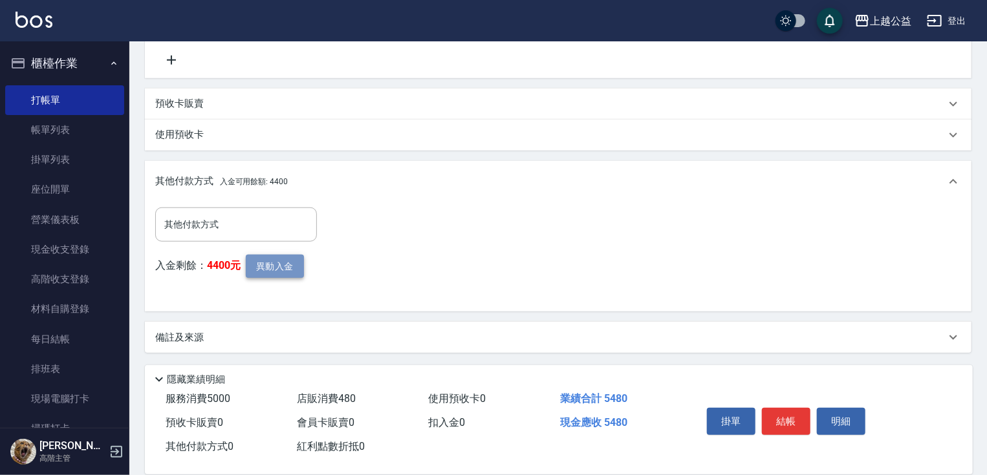
click at [270, 272] on button "異動入金" at bounding box center [275, 267] width 58 height 24
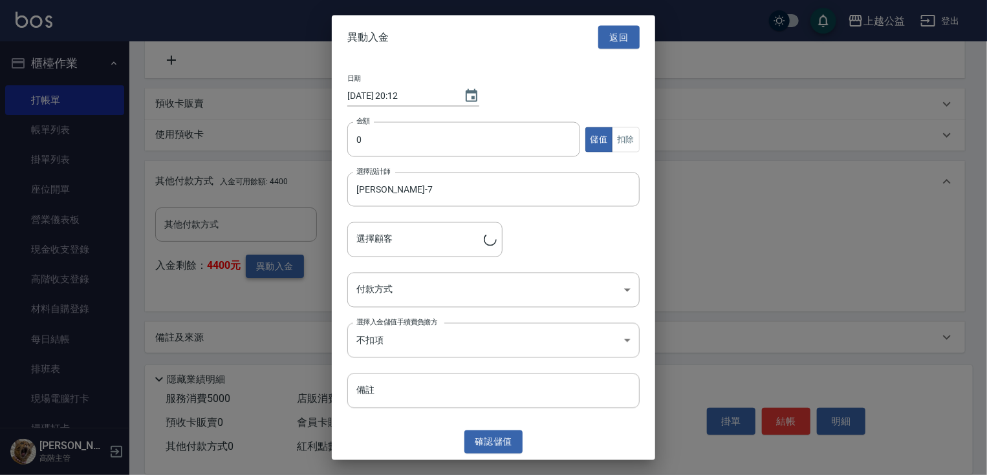
type input "[PERSON_NAME]/0988032959"
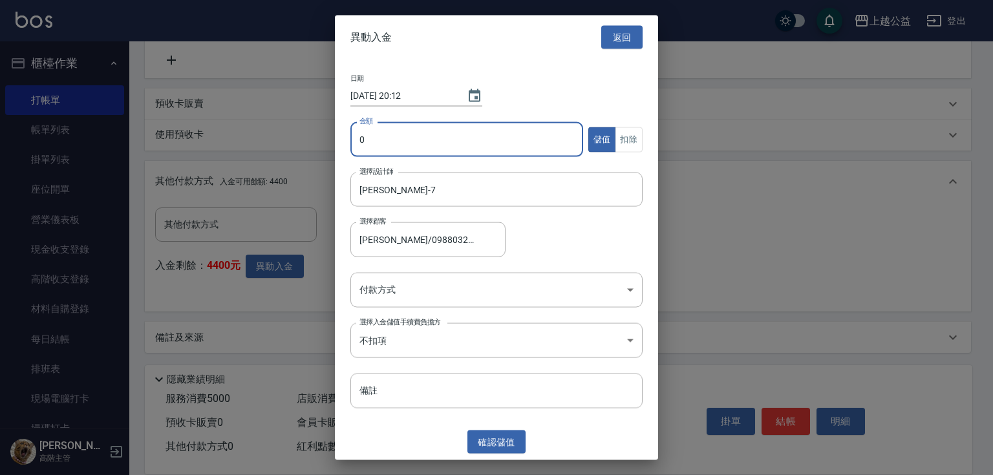
click at [453, 147] on input "0" at bounding box center [466, 139] width 233 height 35
type input "4400"
click at [629, 134] on button "扣除" at bounding box center [629, 139] width 28 height 25
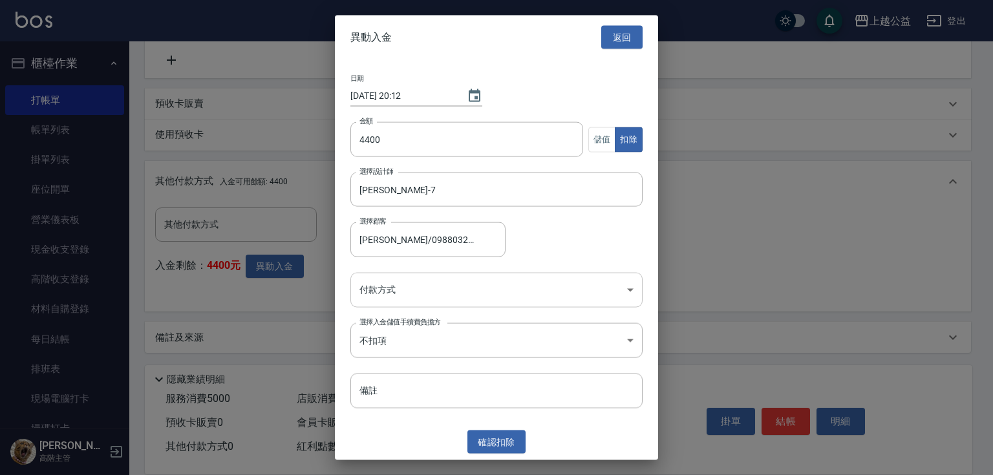
click at [385, 295] on body "上越公益 登出 櫃檯作業 打帳單 帳單列表 掛單列表 座位開單 營業儀表板 現金收支登錄 高階收支登錄 材料自購登錄 每日結帳 排班表 現場電腦打卡 掃碼打卡…" at bounding box center [496, 9] width 993 height 934
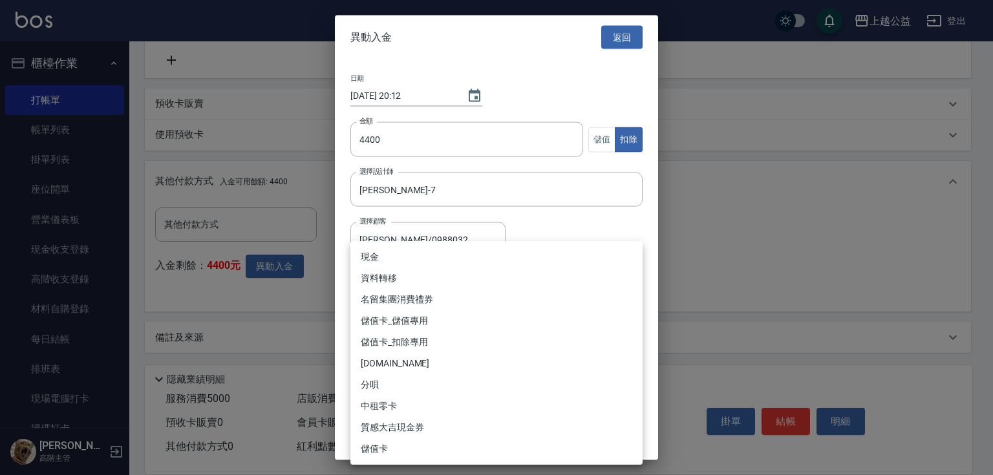
click at [436, 341] on li "儲值卡_扣除專用" at bounding box center [496, 342] width 292 height 21
type input "儲值卡_扣除專用"
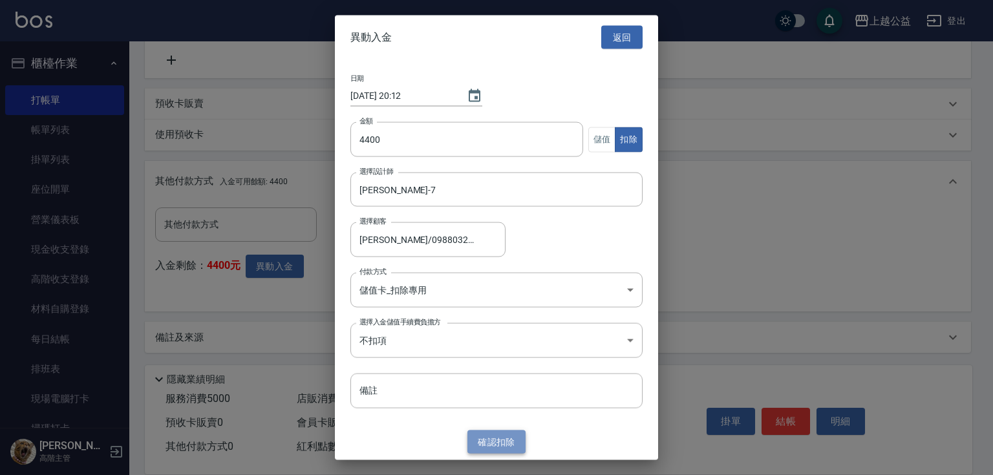
click at [515, 433] on button "確認 扣除" at bounding box center [496, 442] width 58 height 24
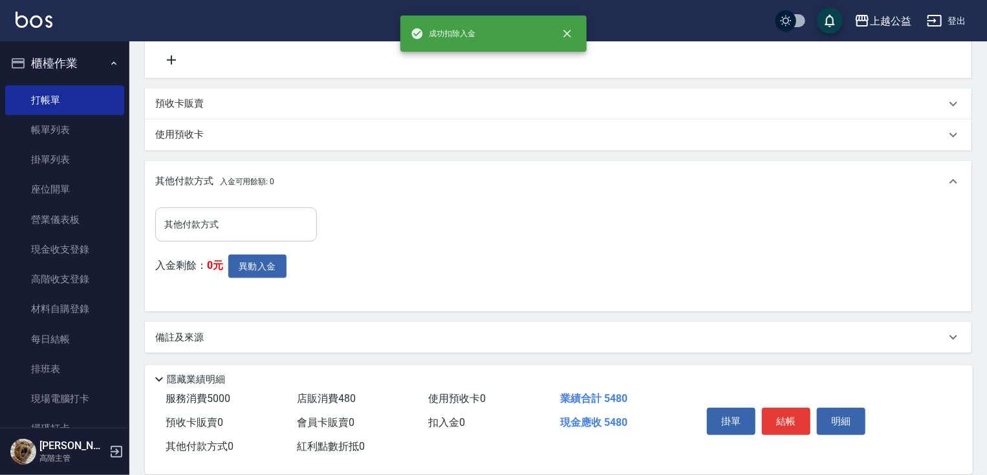
click at [241, 219] on input "其他付款方式" at bounding box center [236, 224] width 150 height 23
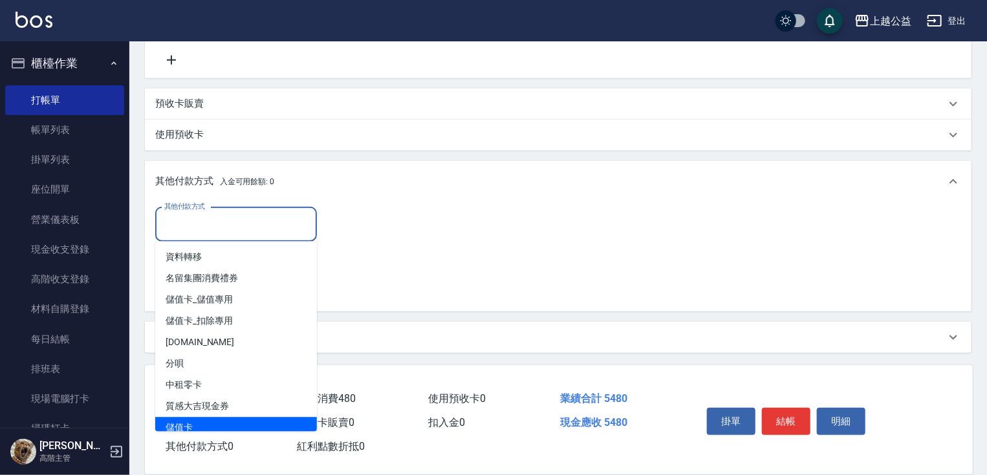
click at [241, 427] on span "儲值卡" at bounding box center [236, 428] width 162 height 21
type input "儲值卡"
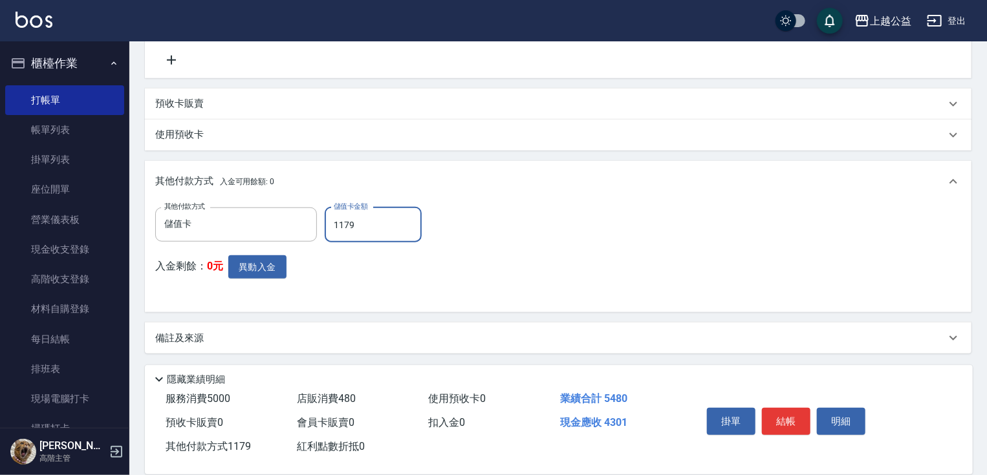
drag, startPoint x: 358, startPoint y: 230, endPoint x: 322, endPoint y: 224, distance: 36.7
click at [322, 224] on div "其他付款方式 儲值卡 其他付款方式 儲值卡金額 1179 儲值卡金額" at bounding box center [292, 225] width 274 height 35
type input "4400"
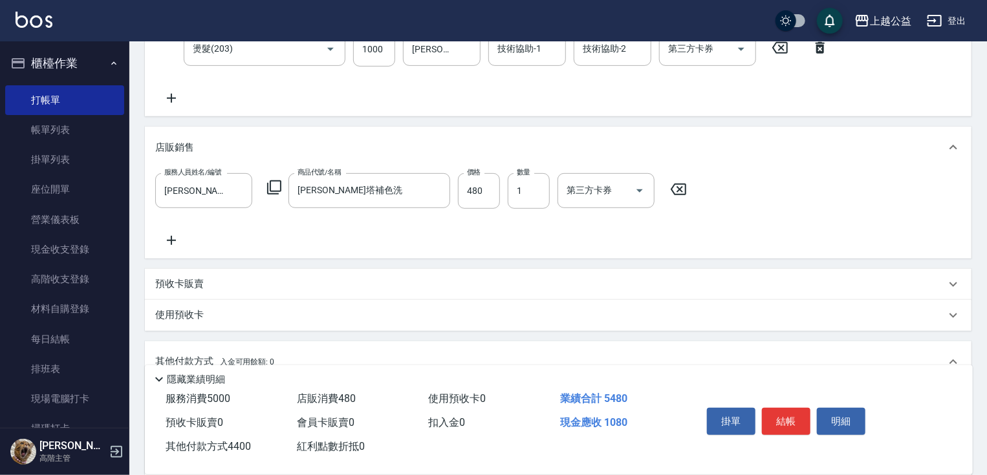
drag, startPoint x: 566, startPoint y: 304, endPoint x: 557, endPoint y: 255, distance: 49.5
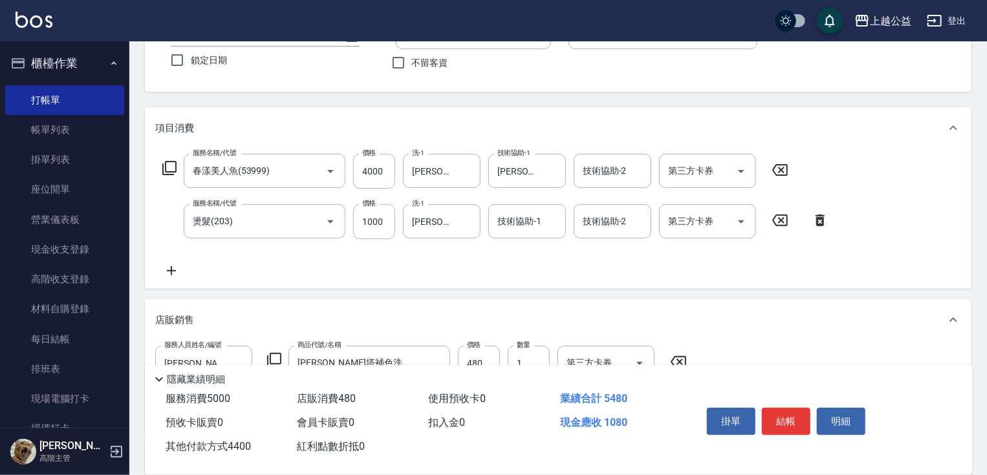
scroll to position [76, 0]
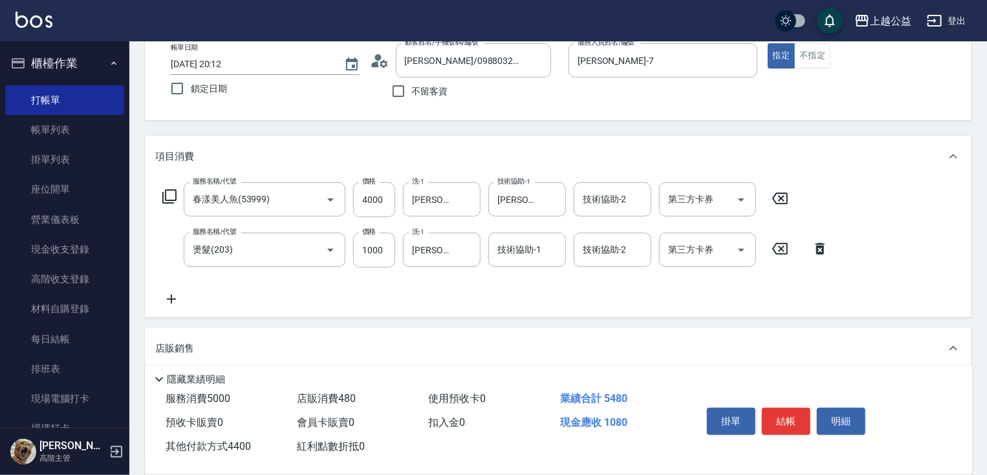
drag, startPoint x: 493, startPoint y: 338, endPoint x: 491, endPoint y: 292, distance: 45.9
click at [375, 197] on input "4000" at bounding box center [374, 199] width 42 height 35
type input "40"
type input "0"
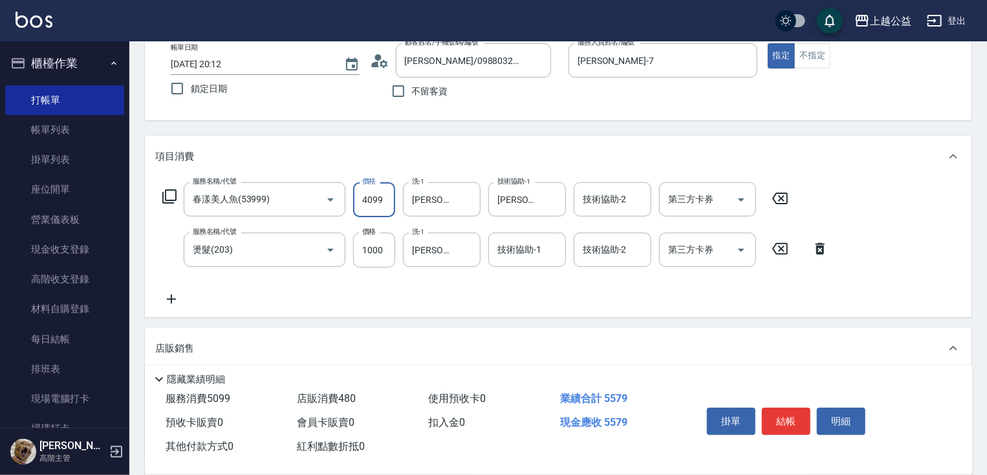
type input "4099"
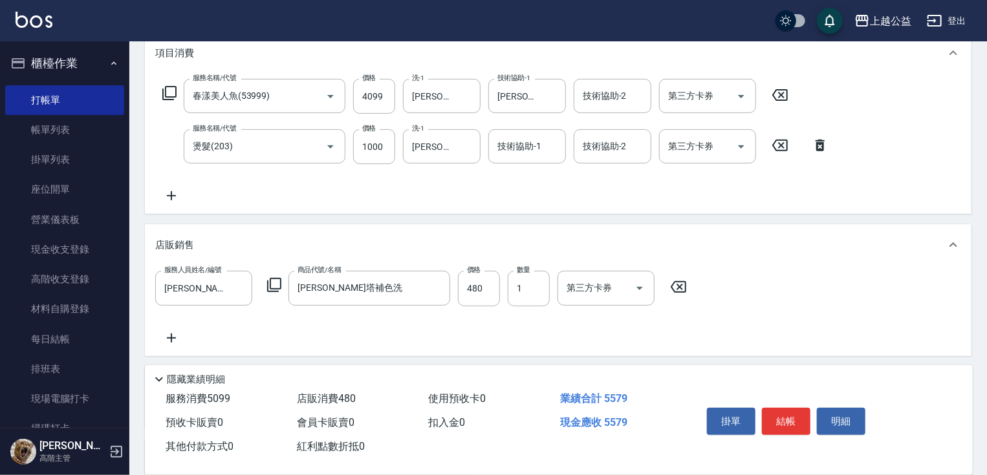
scroll to position [458, 0]
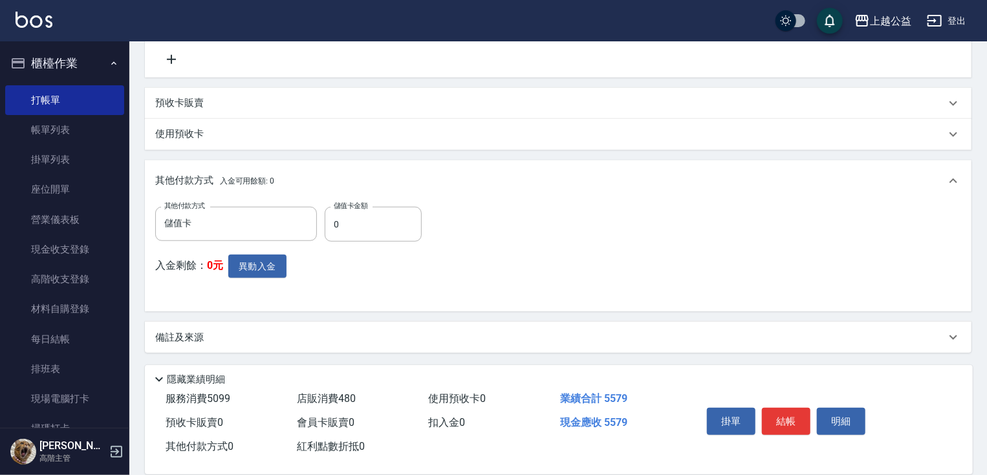
drag, startPoint x: 424, startPoint y: 290, endPoint x: 461, endPoint y: 392, distance: 109.2
click at [345, 228] on input "0" at bounding box center [373, 224] width 97 height 35
type input "4400"
click at [794, 409] on button "結帳" at bounding box center [786, 421] width 48 height 27
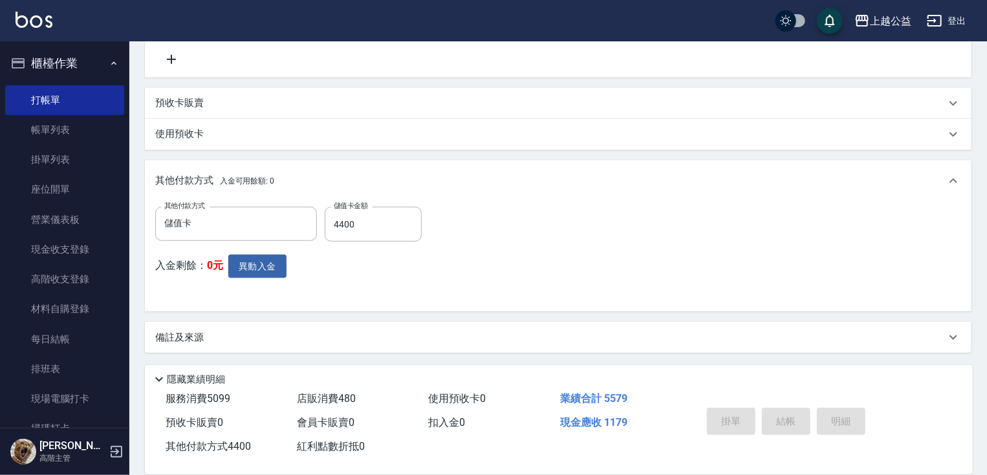
type input "[DATE] 20:14"
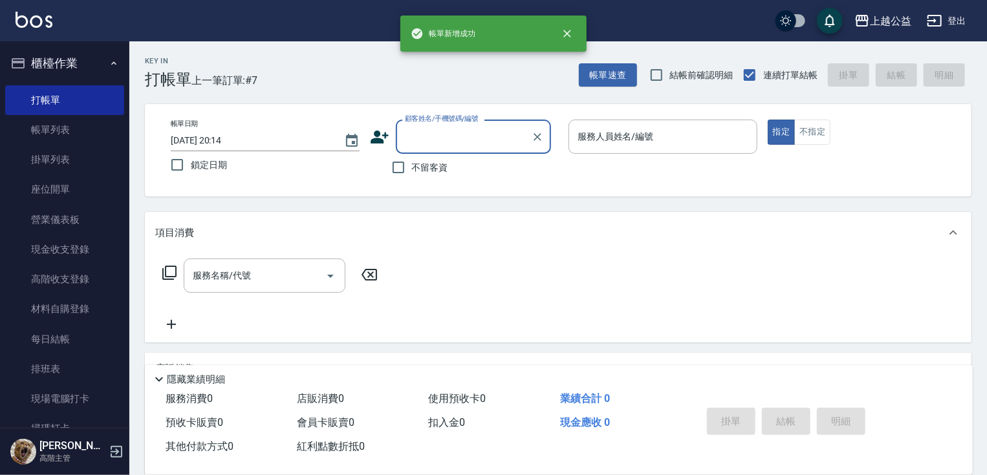
scroll to position [0, 0]
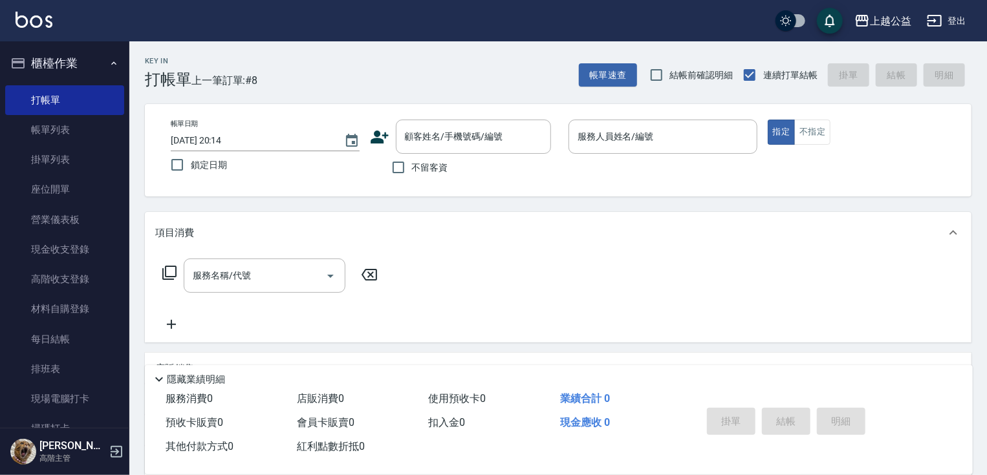
click at [451, 164] on div "不留客資" at bounding box center [460, 167] width 181 height 27
click at [445, 164] on span "不留客資" at bounding box center [430, 168] width 36 height 14
click at [412, 164] on input "不留客資" at bounding box center [398, 167] width 27 height 27
checkbox input "true"
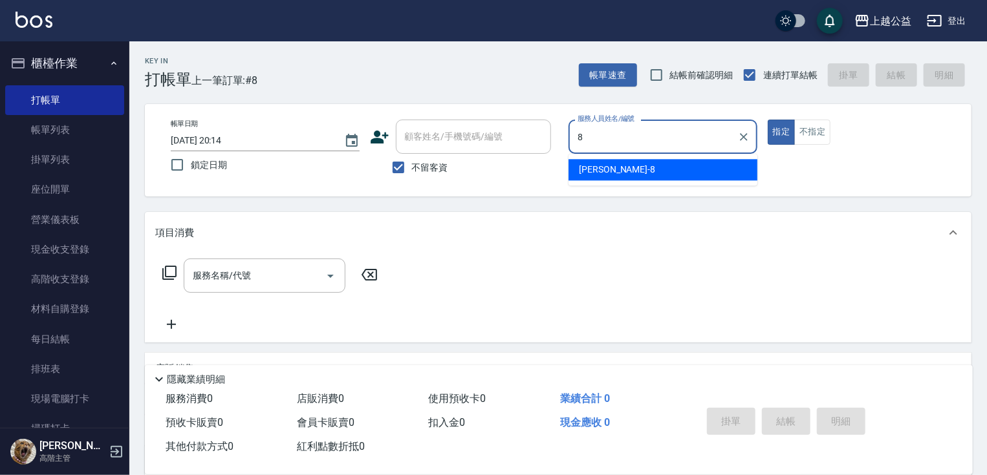
type input "[PERSON_NAME]-8"
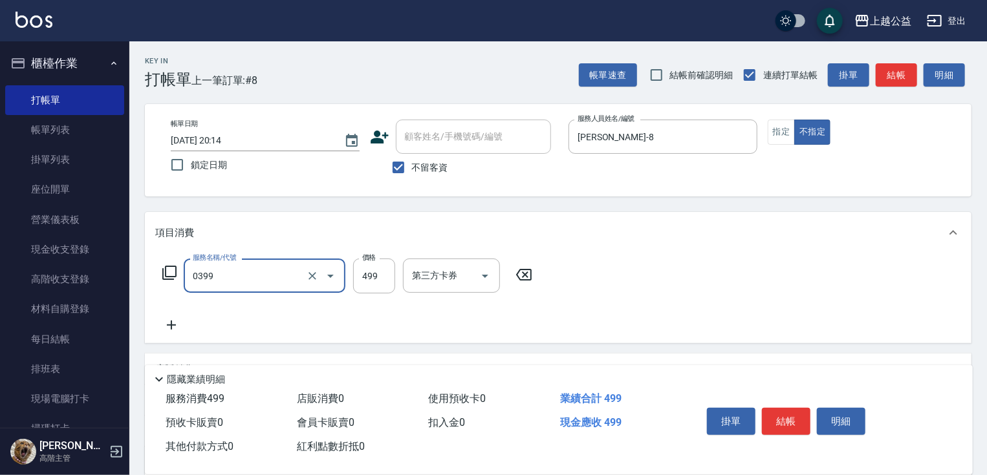
type input "海鹽SPA洗(0399)"
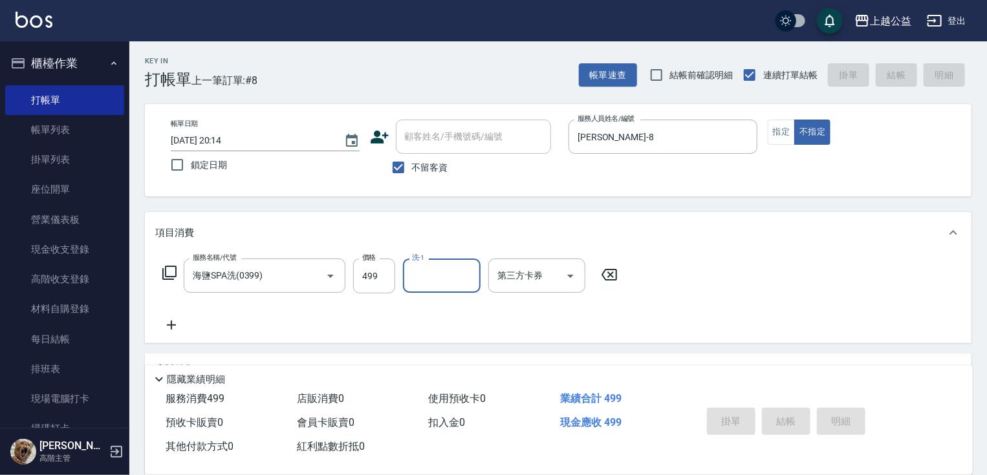
type input "[DATE] 20:16"
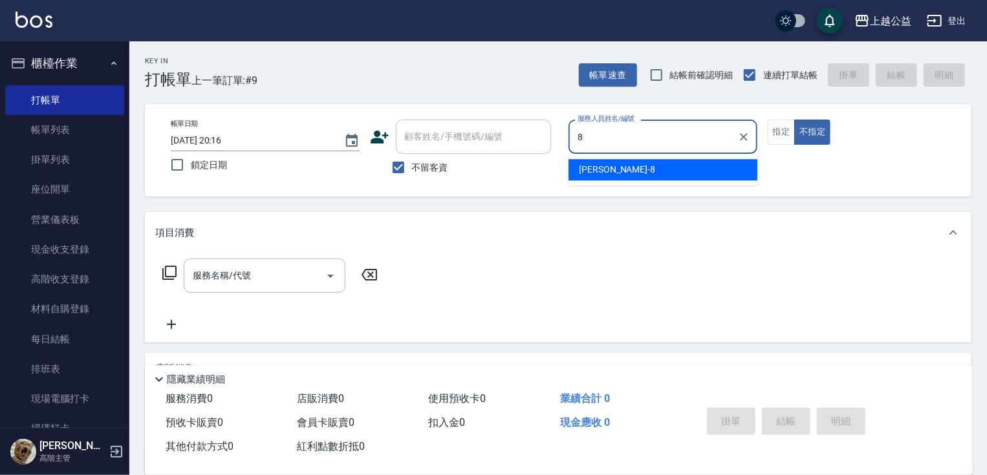
type input "[PERSON_NAME]-8"
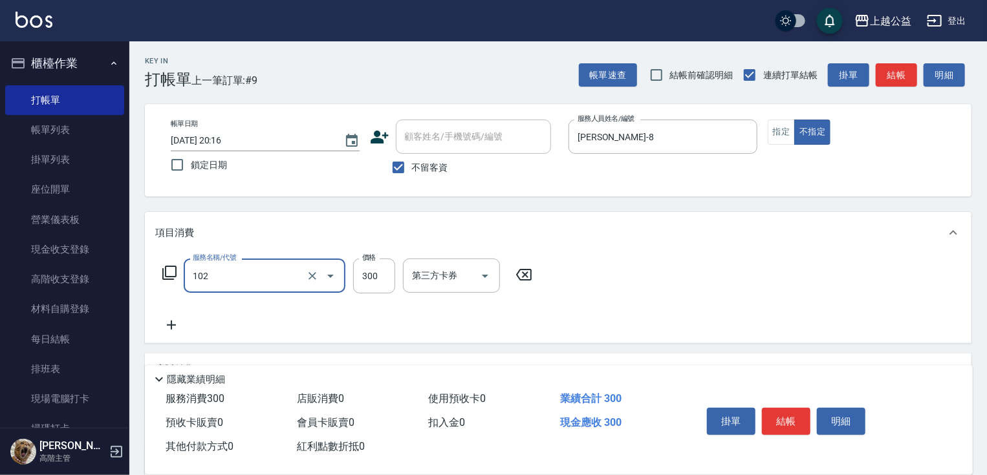
type input "活氧舒壓洗300(102)"
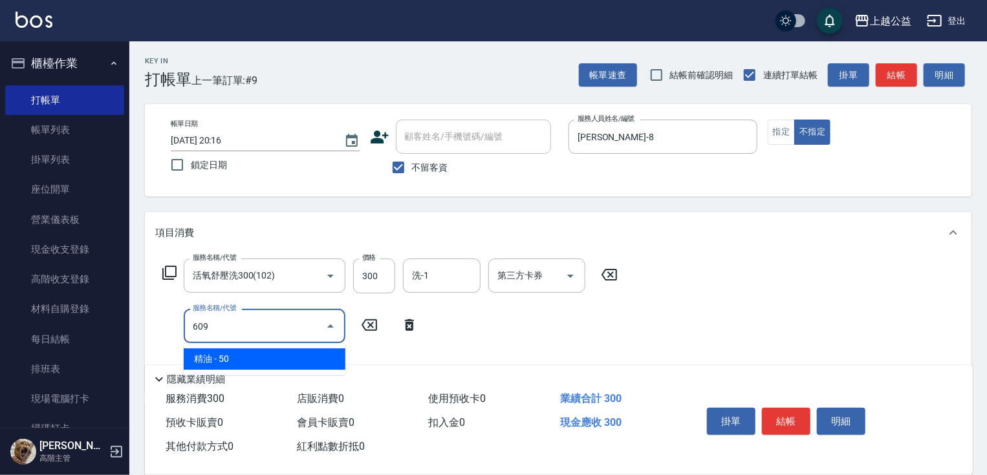
type input "精油(609)"
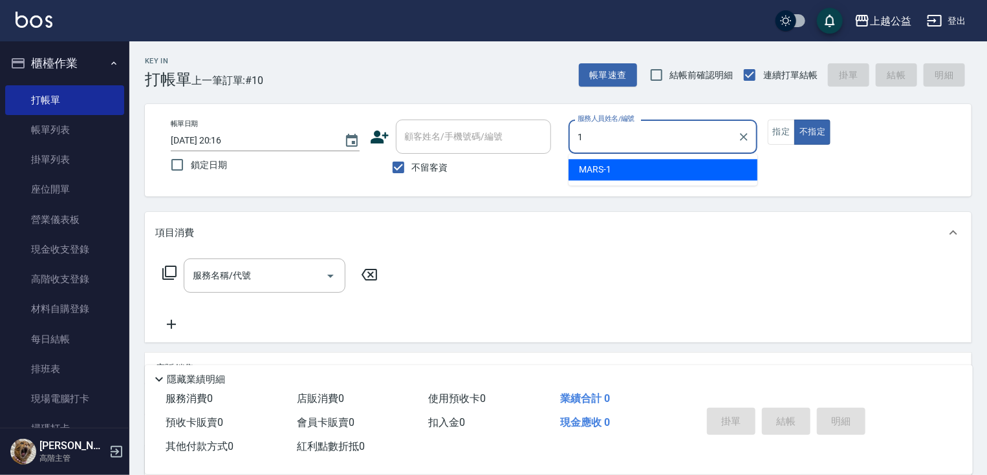
type input "MARS-1"
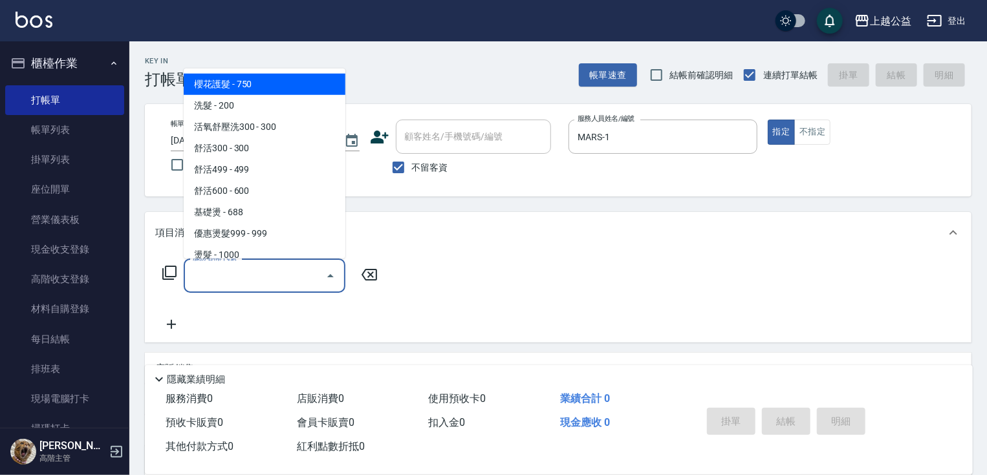
click at [233, 266] on input "服務名稱/代號" at bounding box center [254, 275] width 131 height 23
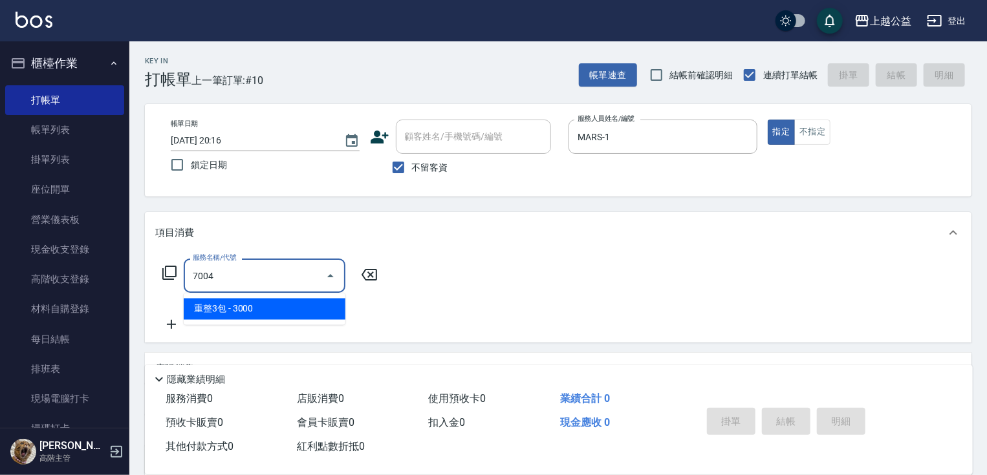
type input "重整3包(7004)"
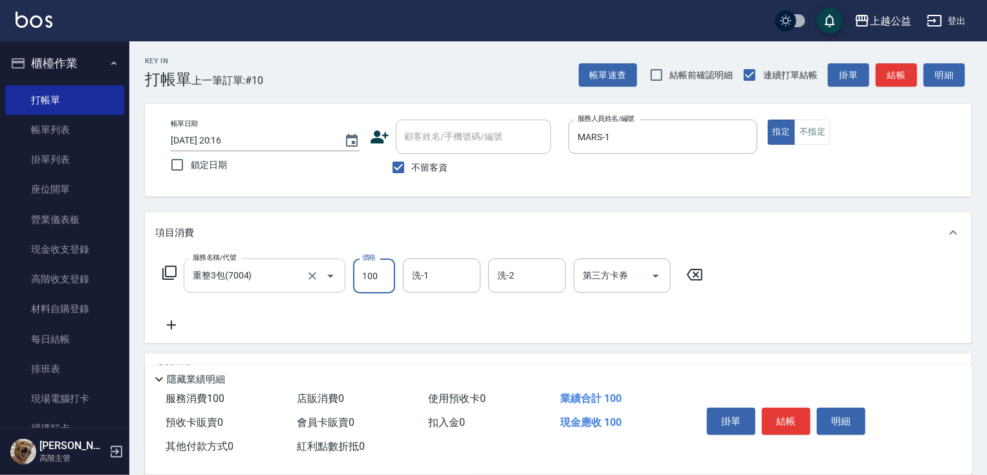
type input "100"
click at [244, 283] on input "重整3包(7004)" at bounding box center [246, 275] width 114 height 23
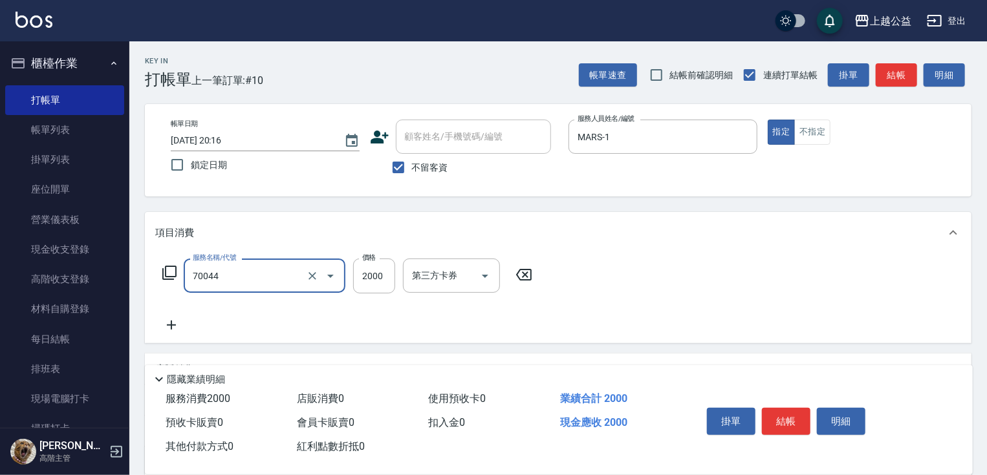
type input "重整一包(70044)"
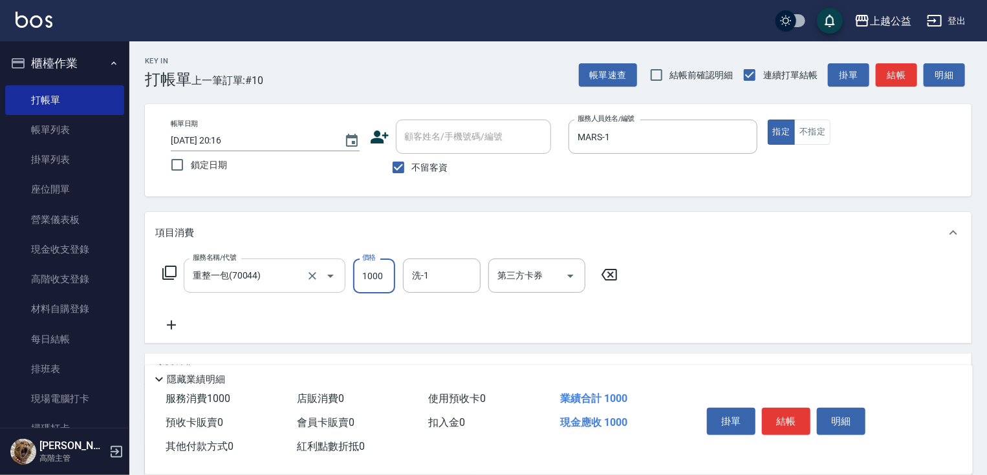
type input "1000"
type input "[PERSON_NAME]-33"
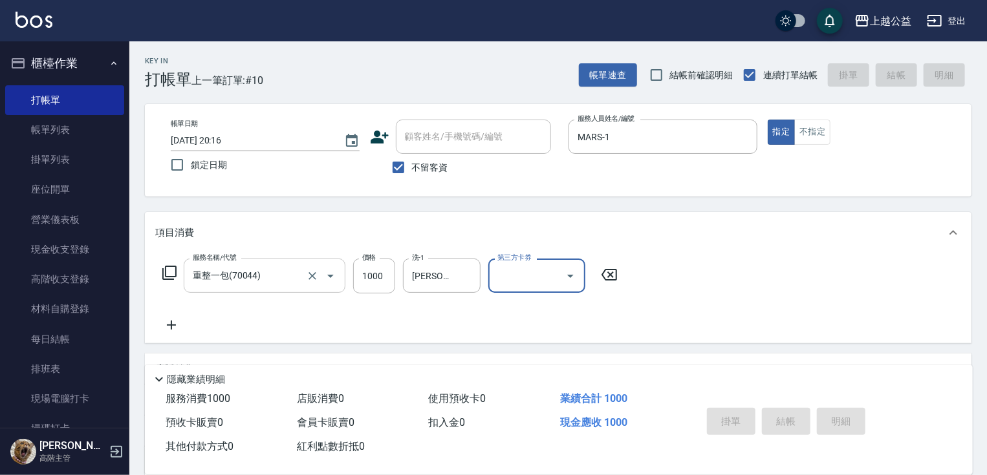
type input "[DATE] 20:28"
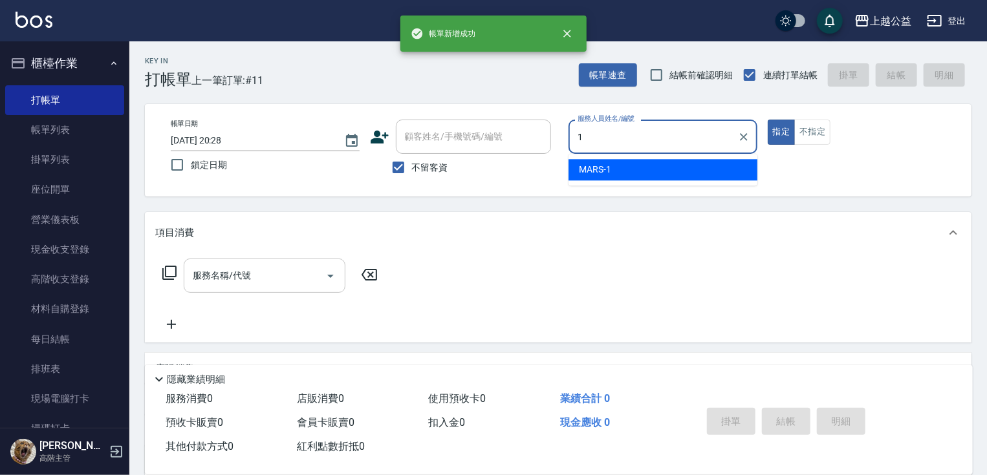
type input "MARS-1"
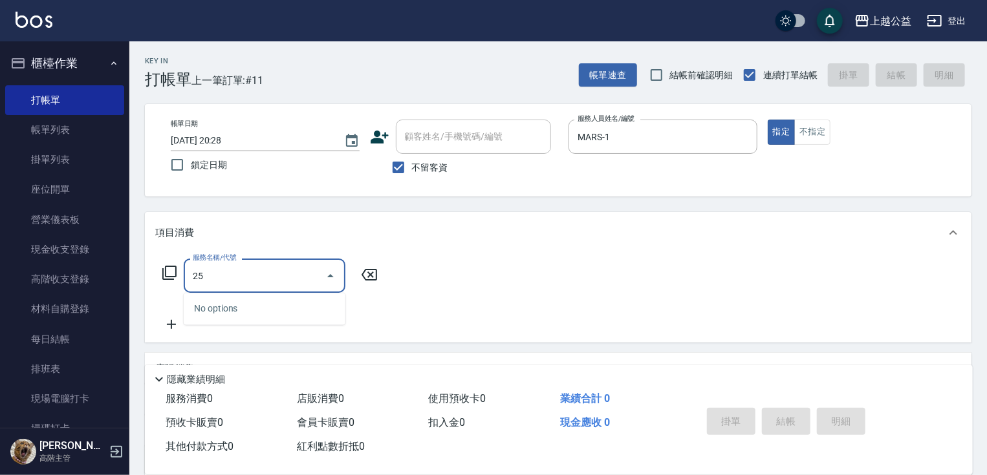
type input "2"
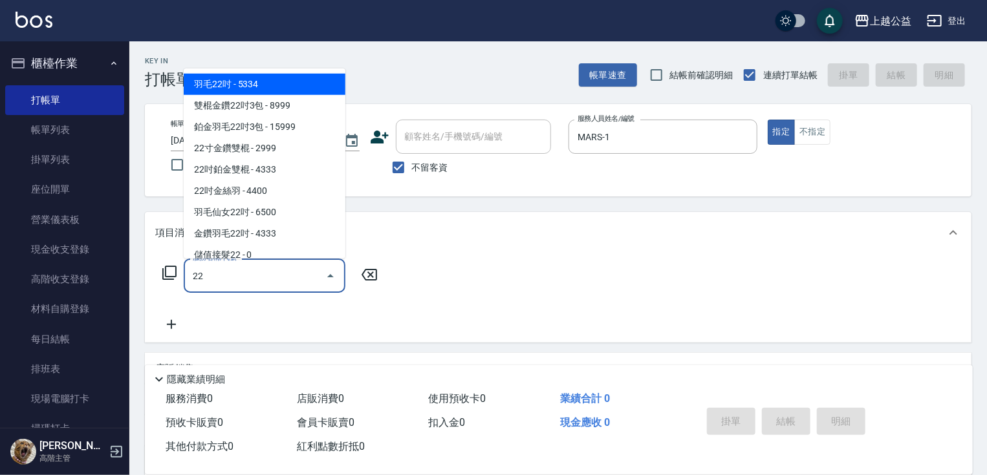
type input "2"
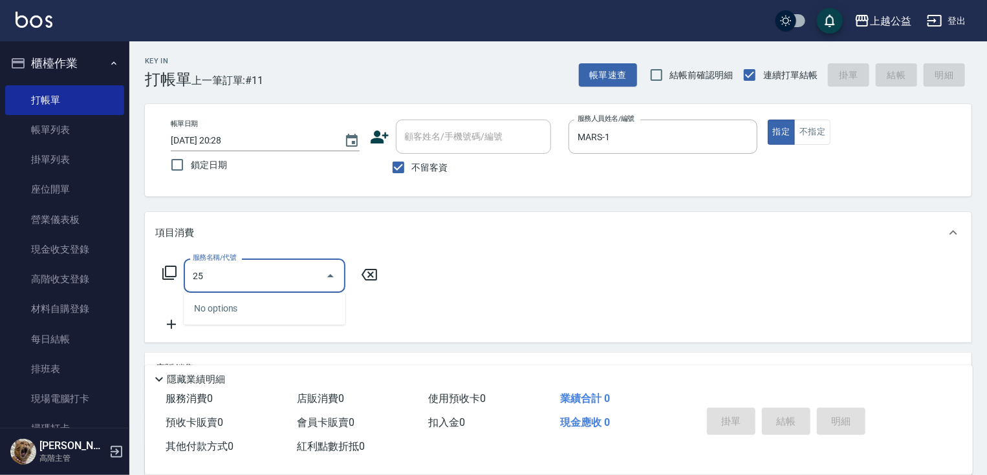
type input "2"
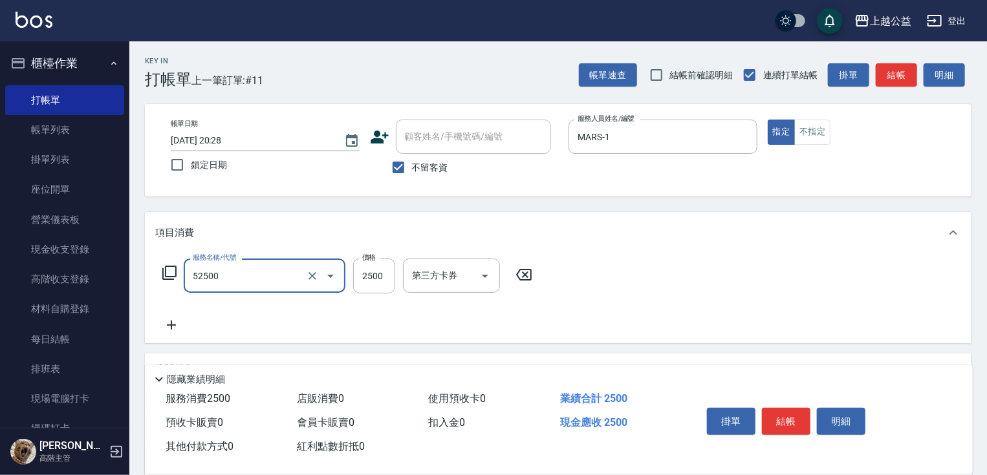
type input "過年染髮B餐-2A(52500)"
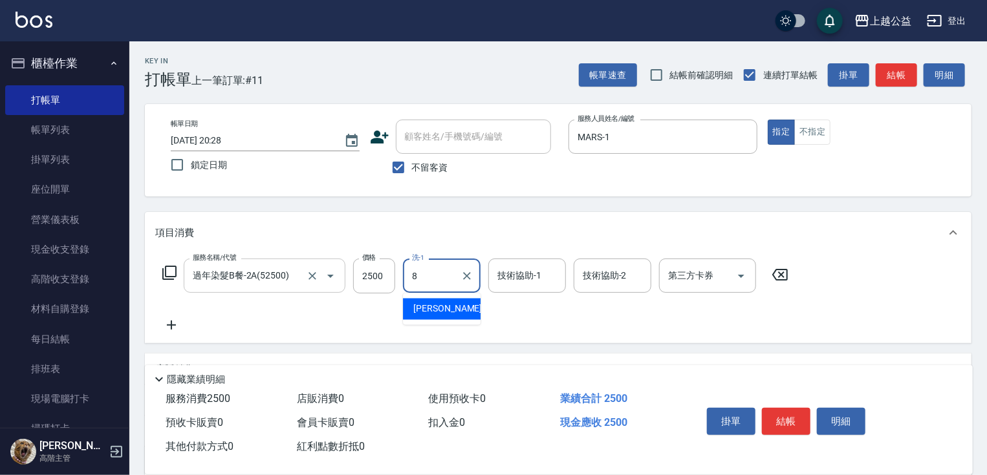
type input "[PERSON_NAME]-8"
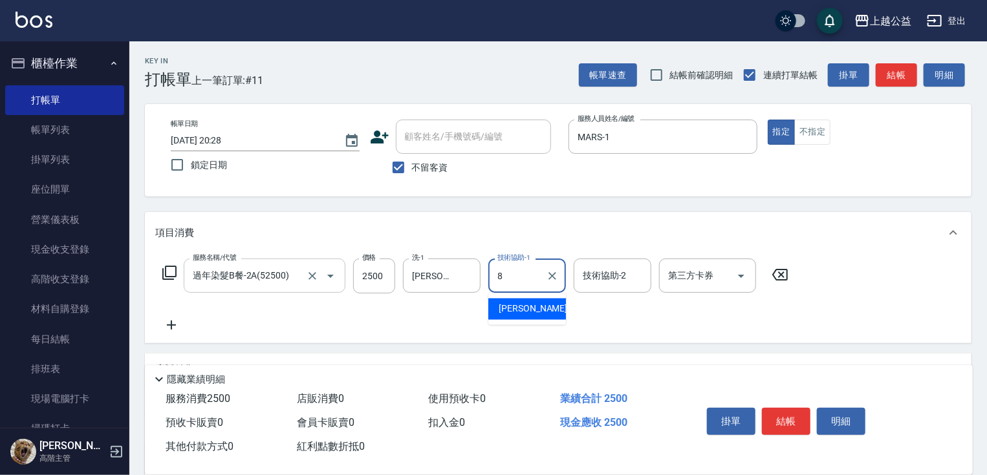
type input "[PERSON_NAME]-8"
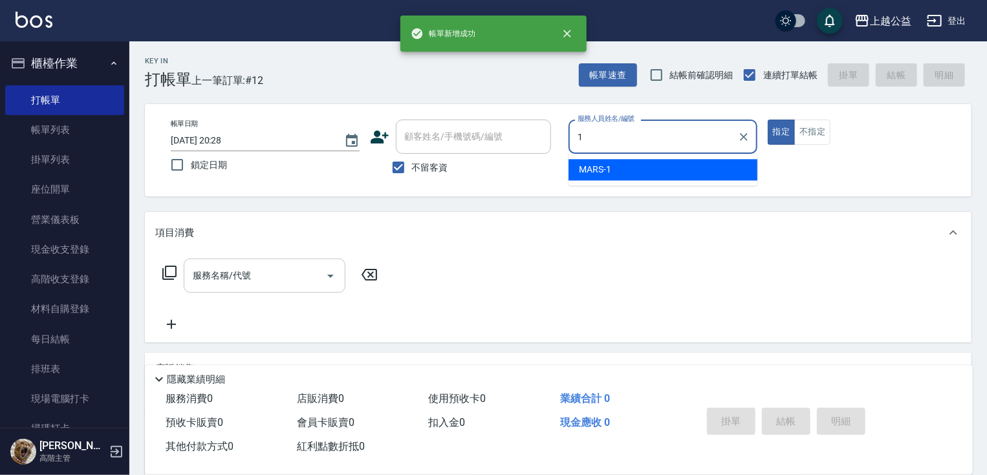
type input "MARS-1"
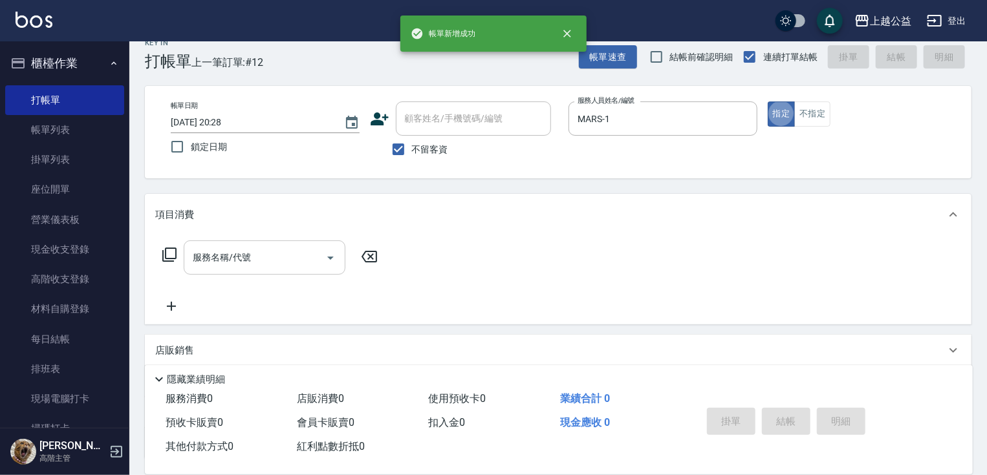
scroll to position [21, 0]
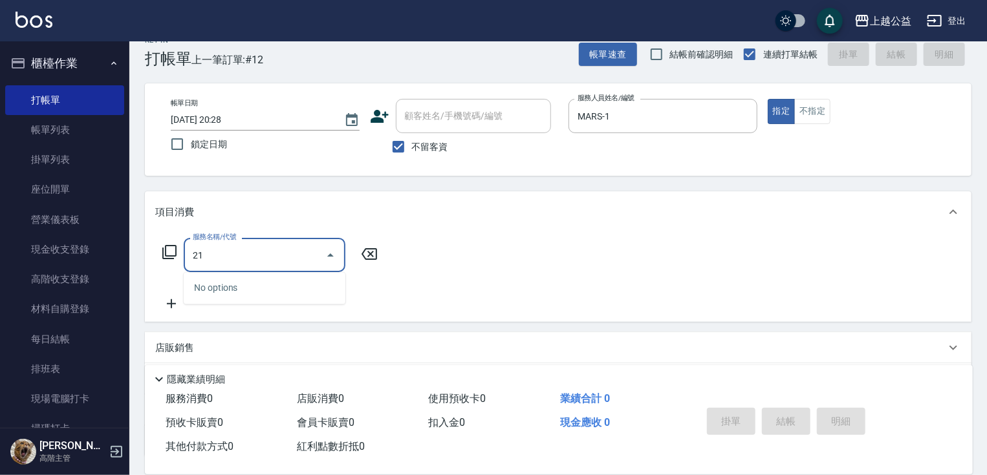
type input "2"
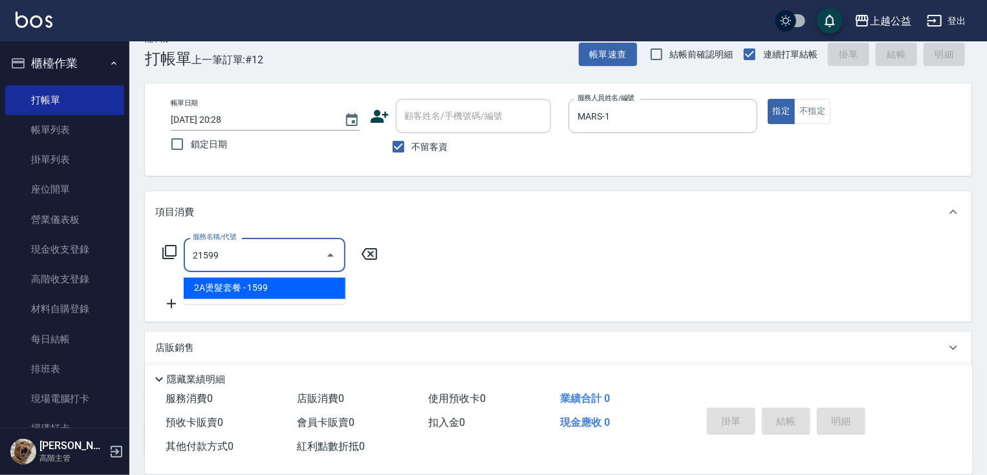
type input "2A燙髮套餐(21599)"
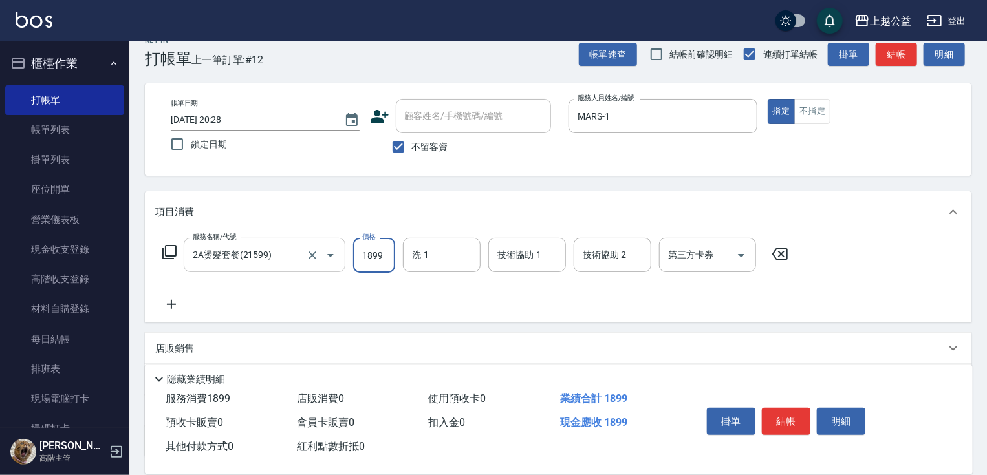
type input "1899"
type input "[PERSON_NAME]-8"
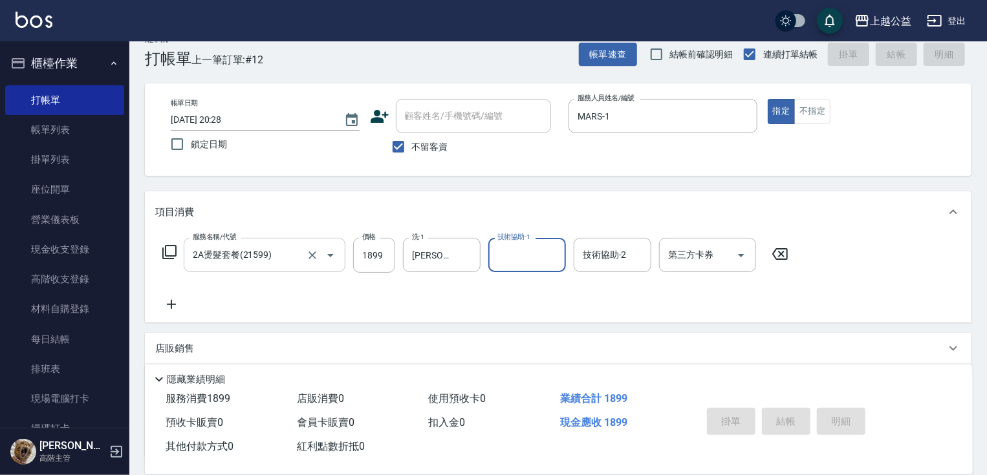
type input "[DATE] 20:29"
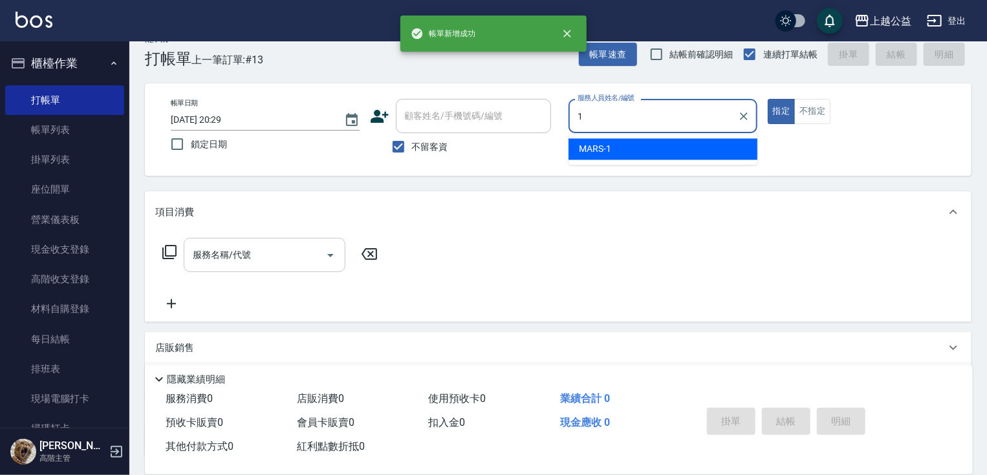
type input "MARS-1"
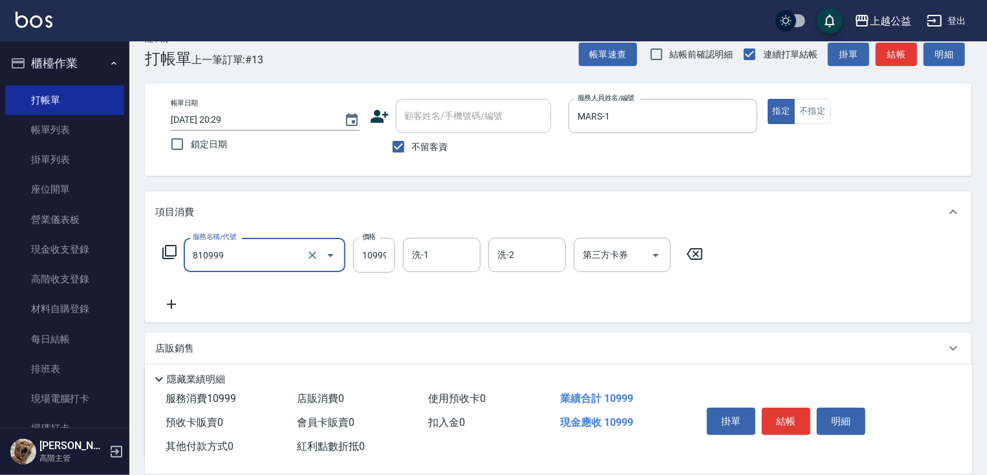
type input "金鑽羽毛18吋/3包(810999)"
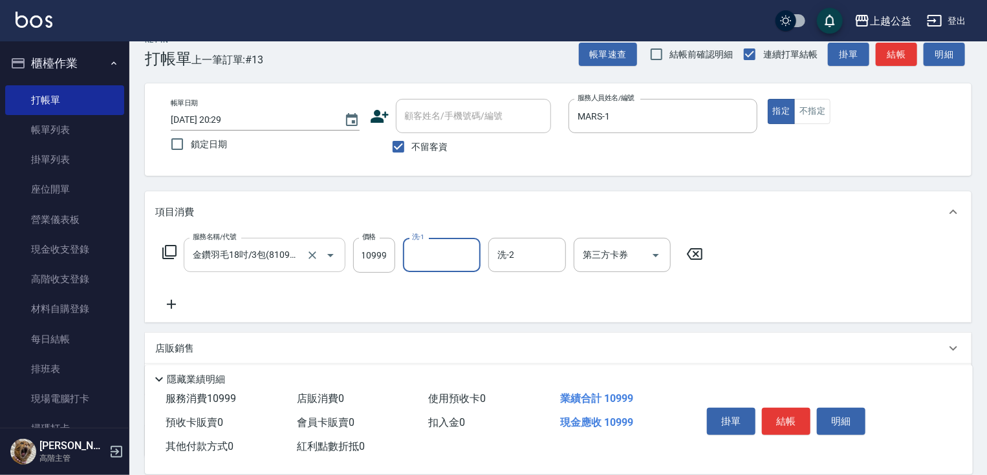
scroll to position [0, 0]
type input "[PERSON_NAME]-8"
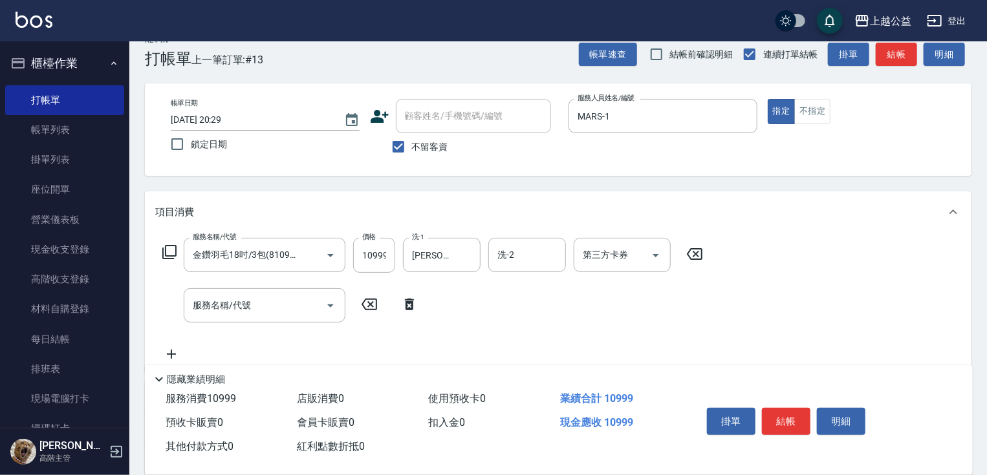
click at [171, 246] on icon at bounding box center [169, 252] width 14 height 14
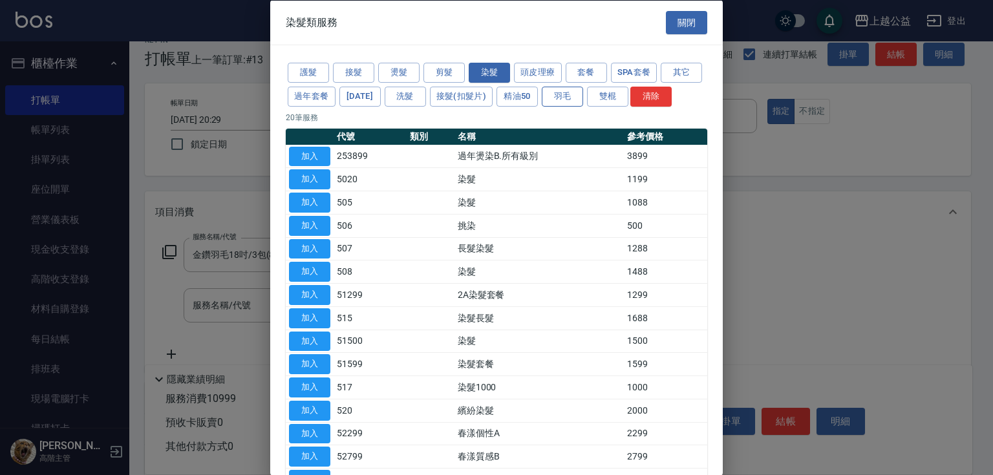
click at [583, 91] on button "羽毛" at bounding box center [562, 96] width 41 height 20
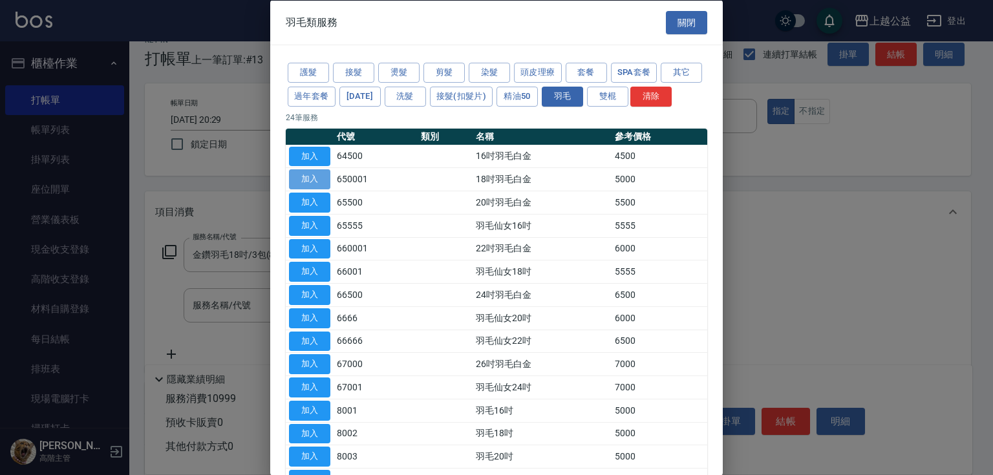
click at [325, 189] on button "加入" at bounding box center [309, 179] width 41 height 20
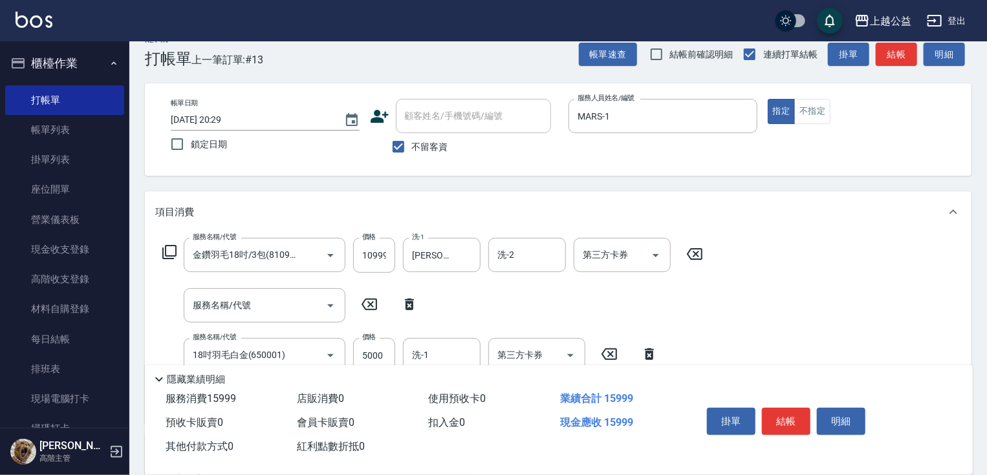
click at [373, 305] on icon at bounding box center [369, 305] width 32 height 16
click at [404, 303] on icon at bounding box center [409, 305] width 32 height 16
type input "18吋羽毛白金(650001)"
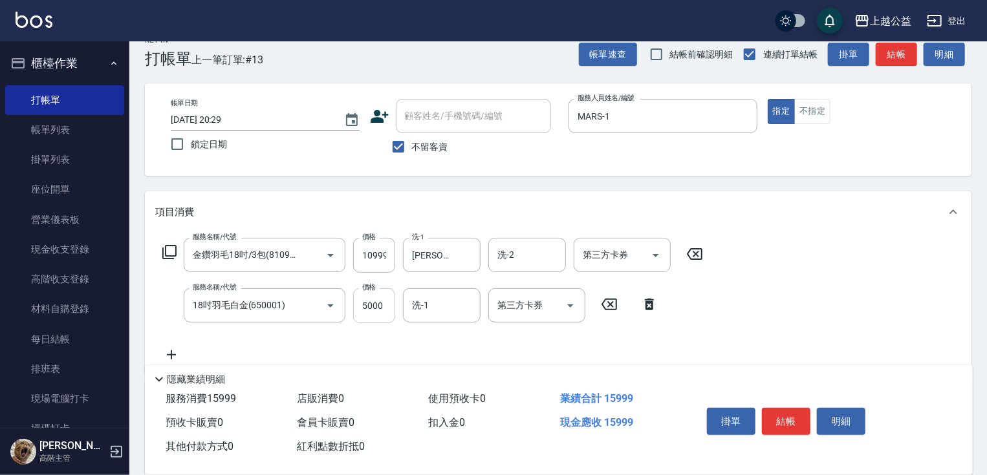
click at [383, 306] on input "5000" at bounding box center [374, 305] width 42 height 35
type input "0"
type input "[PERSON_NAME]-8"
click at [313, 308] on icon "Clear" at bounding box center [312, 305] width 13 height 13
type input "18吋羽毛白金(650001)"
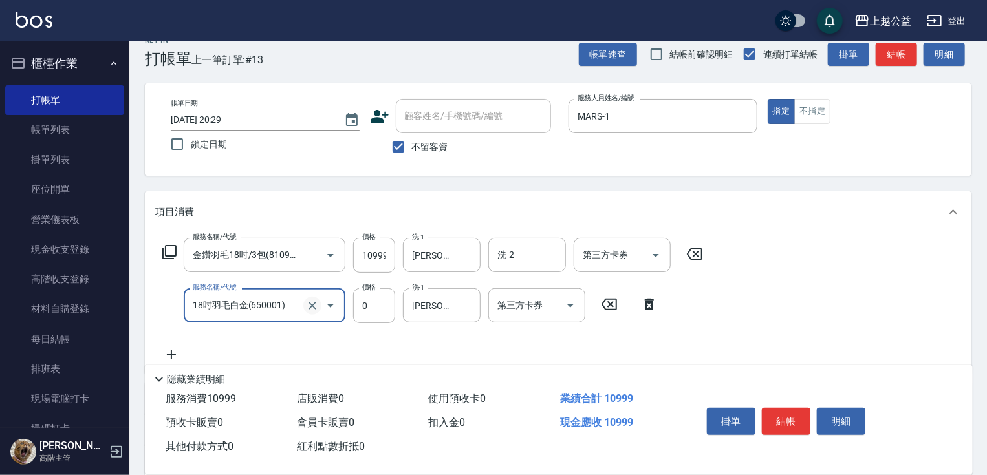
click at [312, 304] on icon "Clear" at bounding box center [312, 305] width 13 height 13
type input "18吋羽毛白金(650001)"
click at [166, 246] on icon at bounding box center [169, 252] width 14 height 14
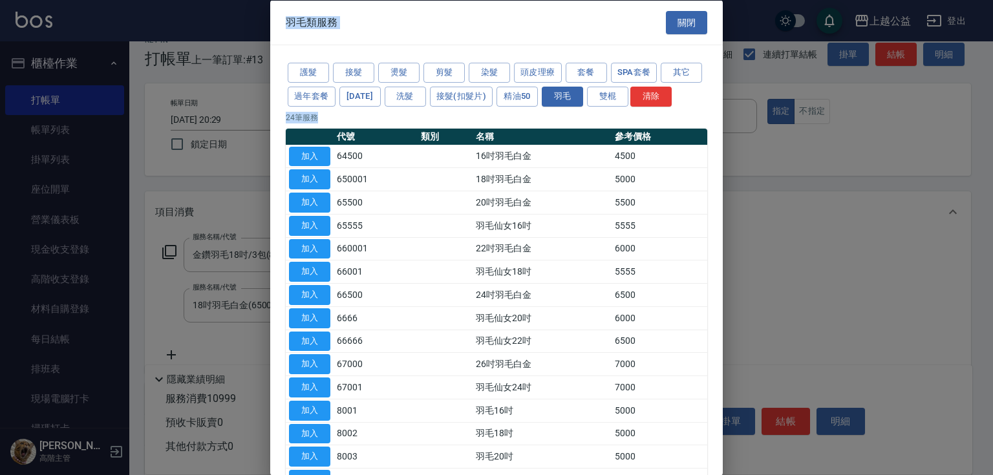
drag, startPoint x: 722, startPoint y: 251, endPoint x: 732, endPoint y: 336, distance: 85.9
click at [732, 341] on div "羽毛類服務 關閉 護髮 接髮 燙髮 剪髮 染髮 頭皮理療 套餐 SPA套餐 其它 過年套餐 [DATE] 洗髮 接髮(扣髮片) 精油50 羽毛 雙棍 清除 2…" at bounding box center [496, 237] width 993 height 475
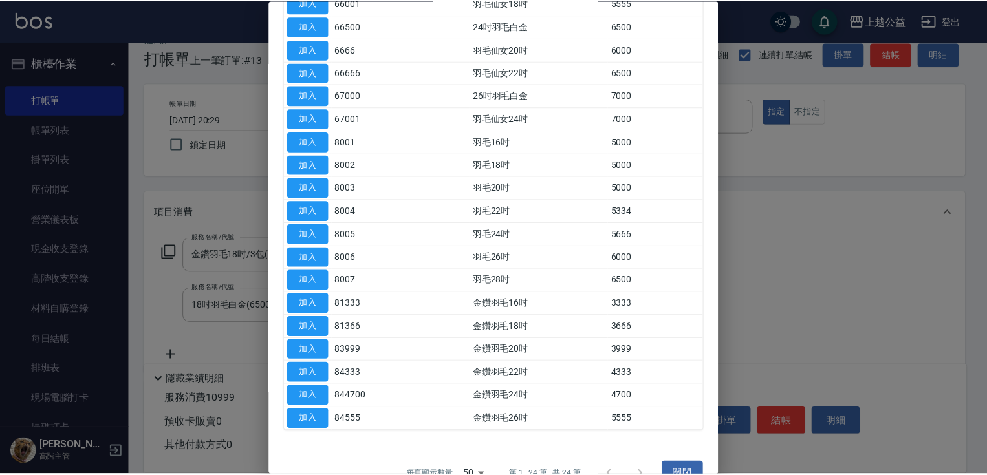
scroll to position [311, 0]
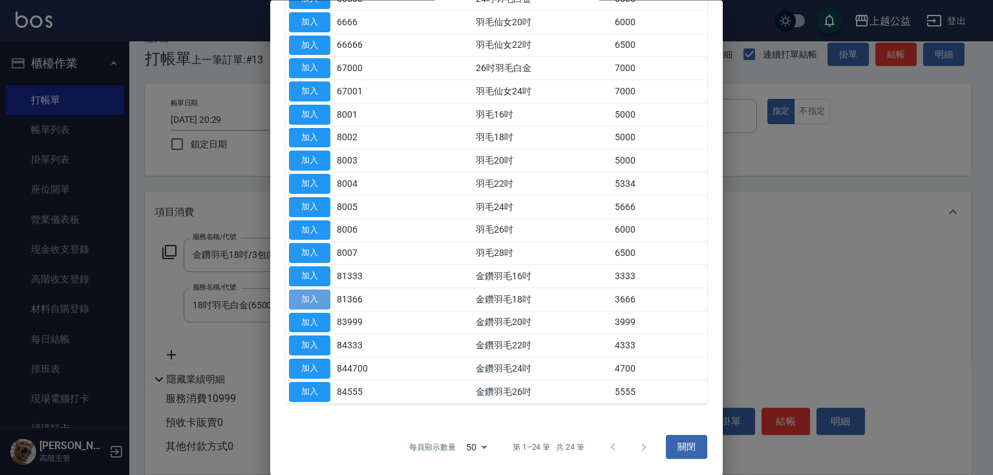
click at [303, 295] on button "加入" at bounding box center [309, 300] width 41 height 20
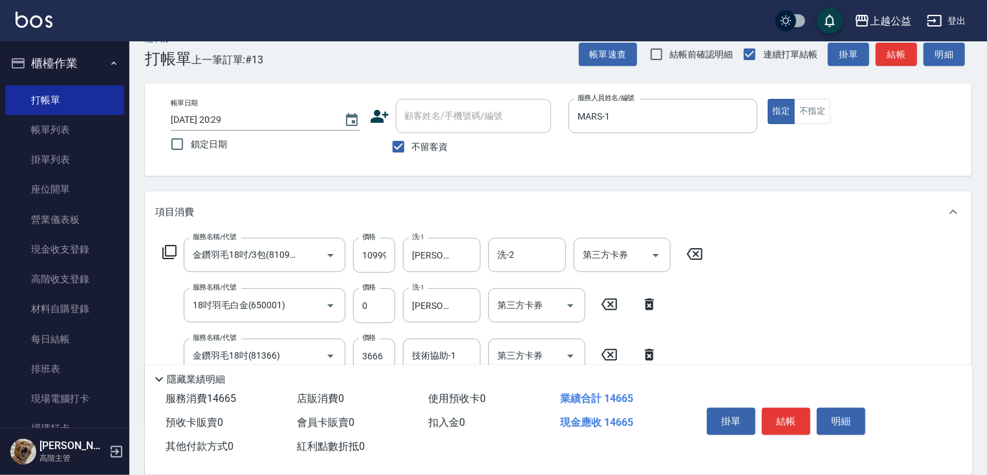
click at [605, 306] on icon at bounding box center [609, 305] width 32 height 16
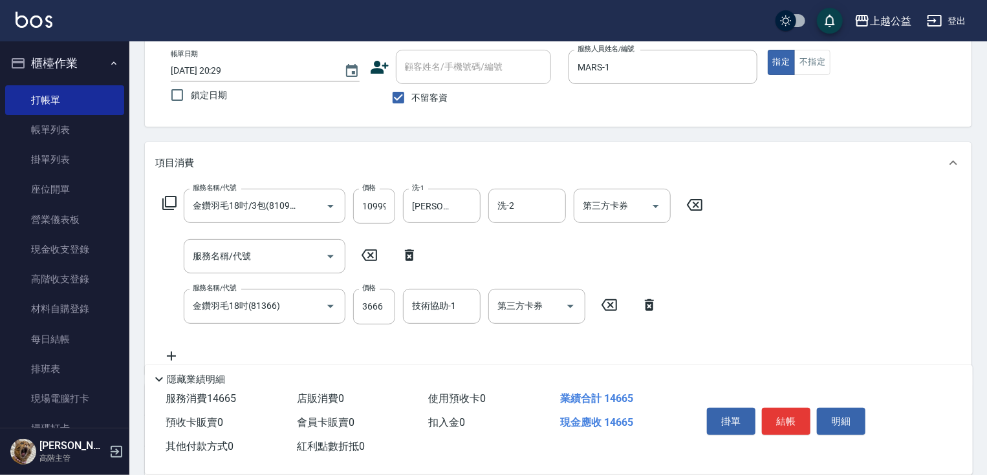
drag, startPoint x: 475, startPoint y: 297, endPoint x: 426, endPoint y: 332, distance: 59.4
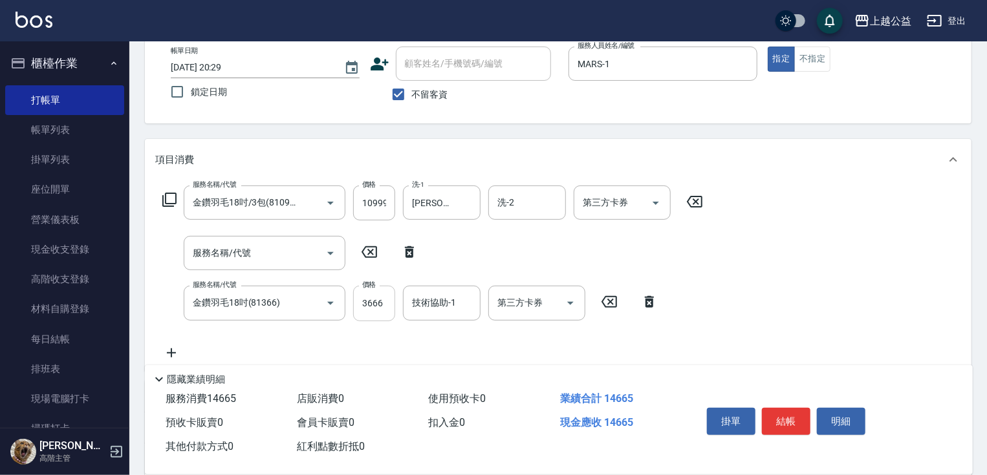
click at [375, 305] on input "3666" at bounding box center [374, 303] width 42 height 35
type input "0"
type input "[PERSON_NAME]-8"
click at [372, 206] on input "10999" at bounding box center [374, 203] width 42 height 35
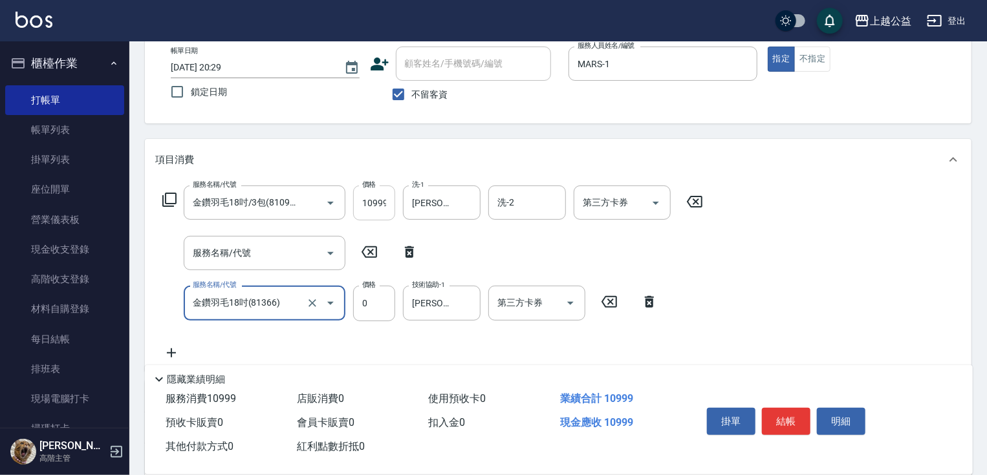
scroll to position [0, 0]
click at [380, 312] on input "0" at bounding box center [374, 303] width 42 height 35
type input "3000"
click at [379, 206] on input "10999" at bounding box center [374, 203] width 42 height 35
type input "7999"
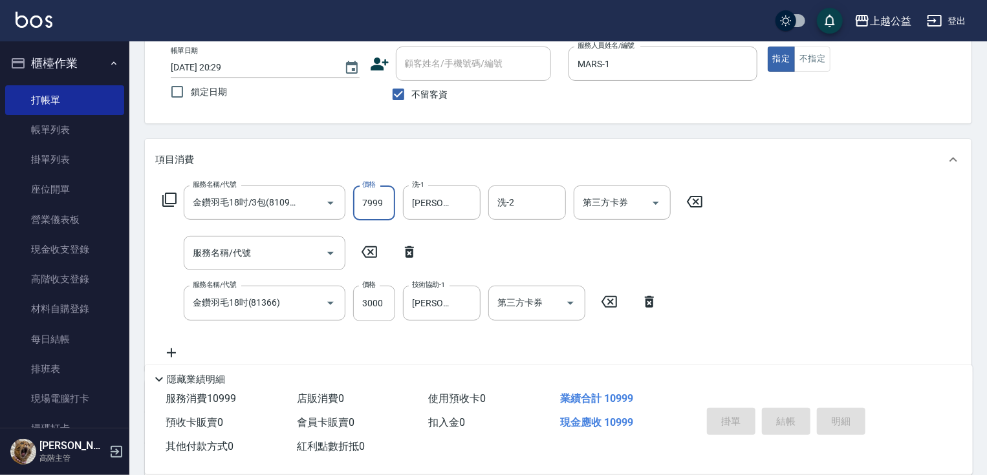
type input "[DATE] 20:30"
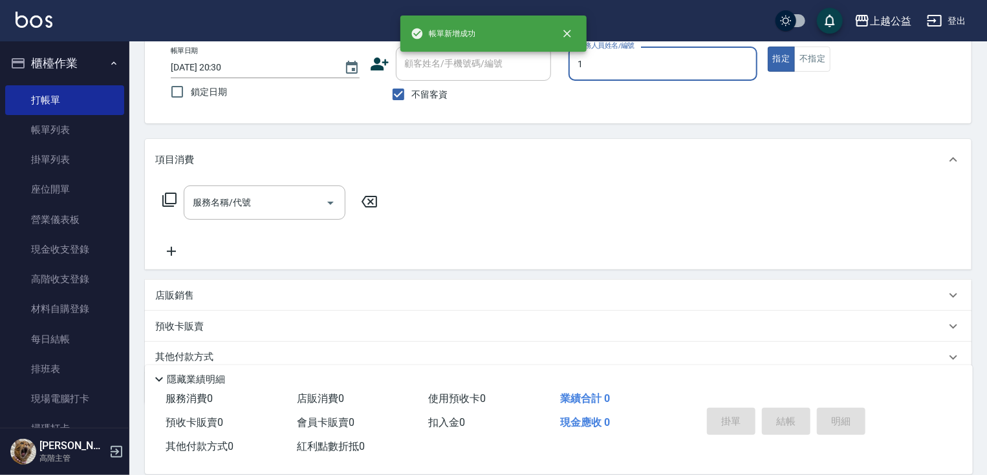
type input "MARS-1"
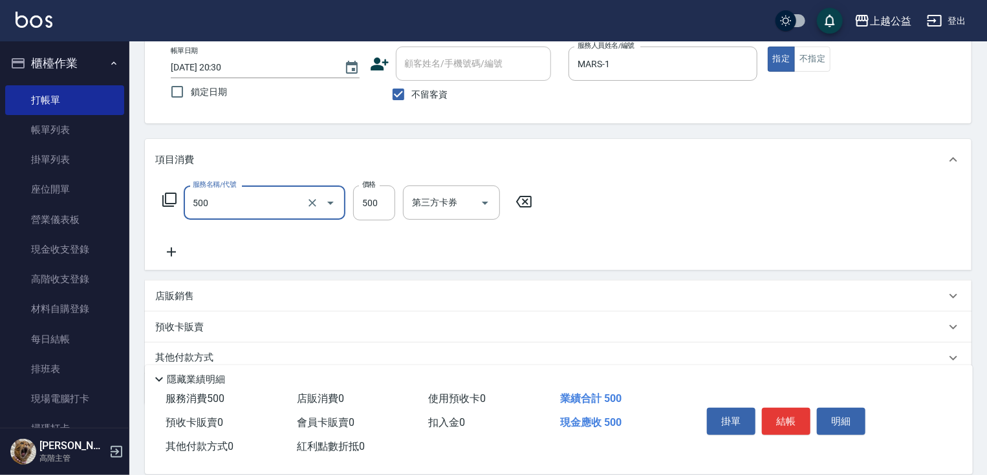
type input "洗剪500(500)"
click at [432, 95] on span "不留客資" at bounding box center [430, 95] width 36 height 14
click at [412, 95] on input "不留客資" at bounding box center [398, 94] width 27 height 27
checkbox input "false"
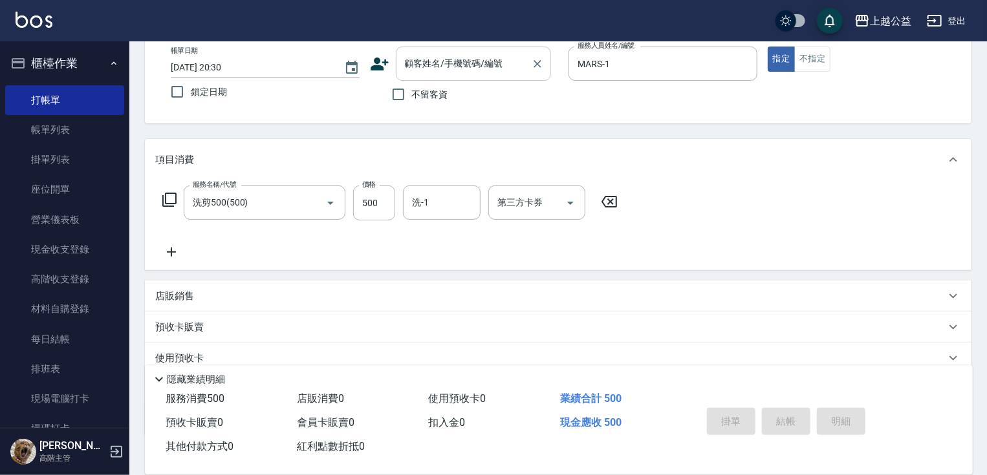
click at [422, 69] on input "顧客姓名/手機號碼/編號" at bounding box center [464, 63] width 124 height 23
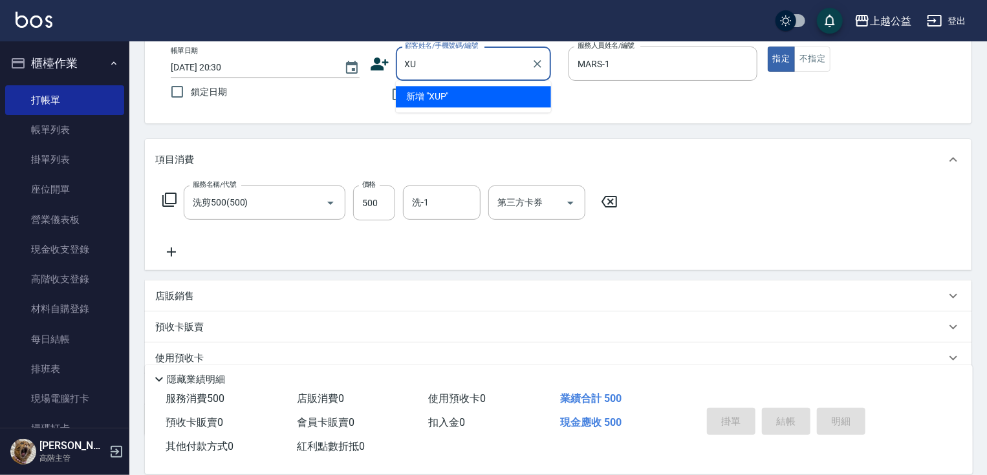
type input "X"
click at [467, 96] on li "[PERSON_NAME]/0922160832/null" at bounding box center [473, 96] width 155 height 21
type input "[PERSON_NAME]/0922160832/null"
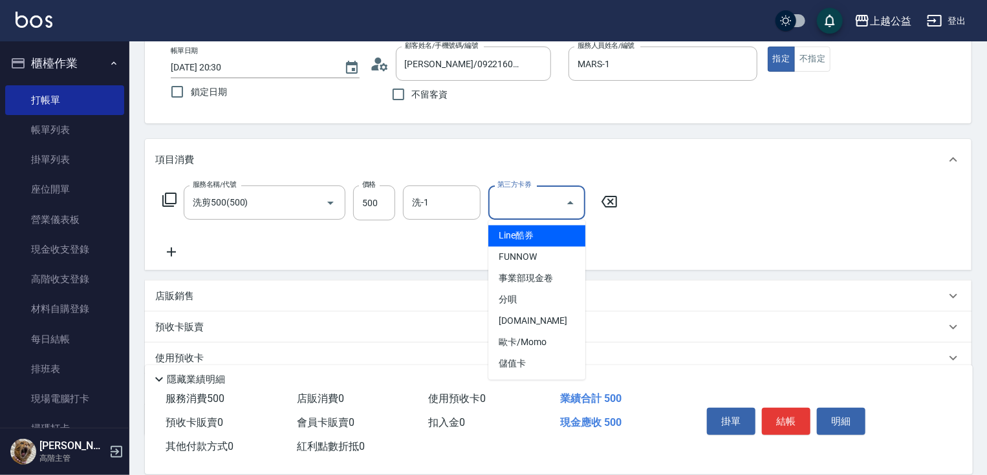
click at [539, 197] on input "第三方卡券" at bounding box center [527, 202] width 66 height 23
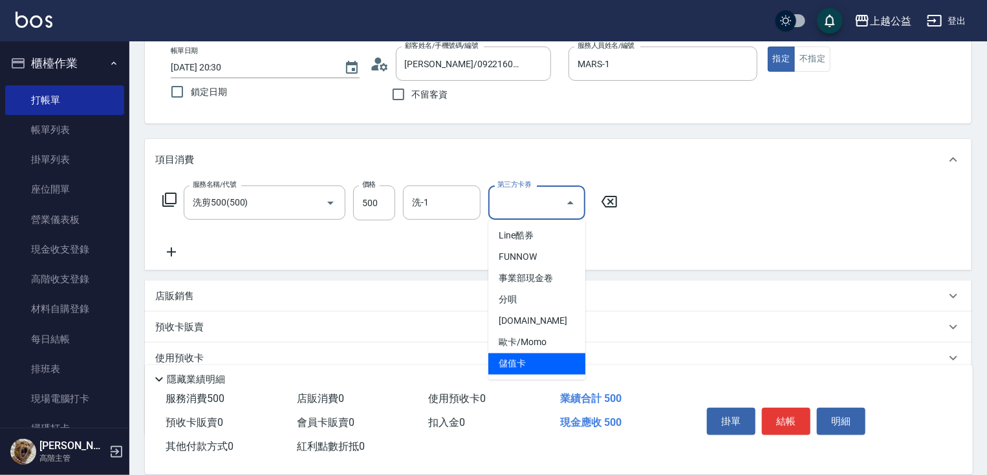
click at [584, 364] on span "儲值卡" at bounding box center [536, 364] width 97 height 21
type input "儲值卡"
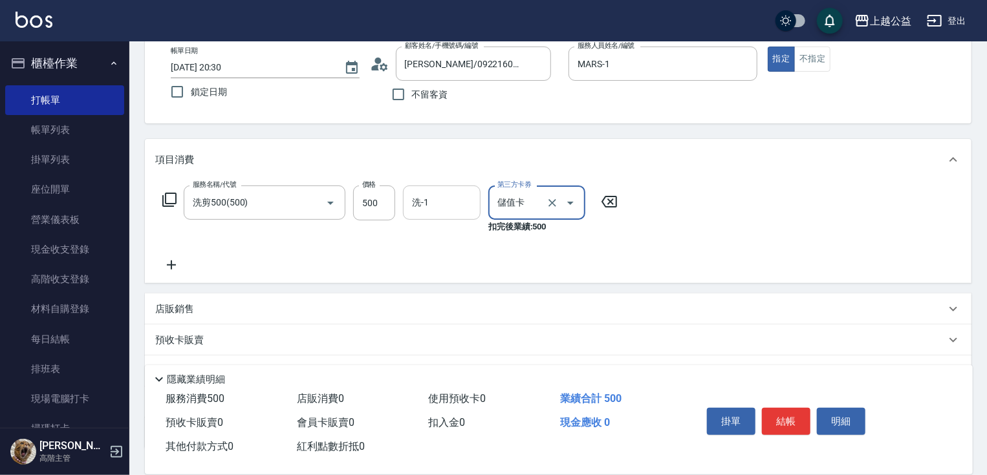
click at [445, 216] on div "洗-1" at bounding box center [442, 203] width 78 height 34
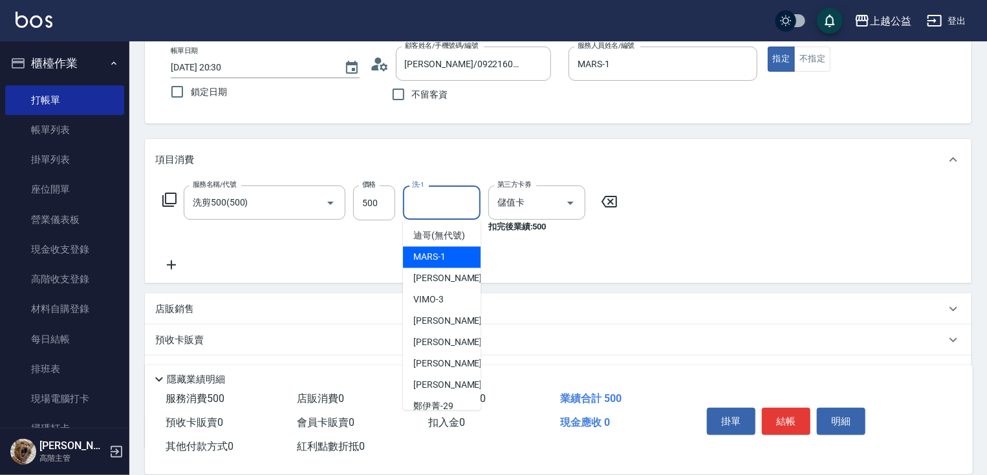
click at [582, 285] on div "項目消費 服務名稱/代號 洗剪500(500) 服務名稱/代號 價格 500 價格 洗-1 洗-1 第三方卡券 儲值卡 第三方卡券 扣完後業績: 500 店販…" at bounding box center [558, 294] width 826 height 310
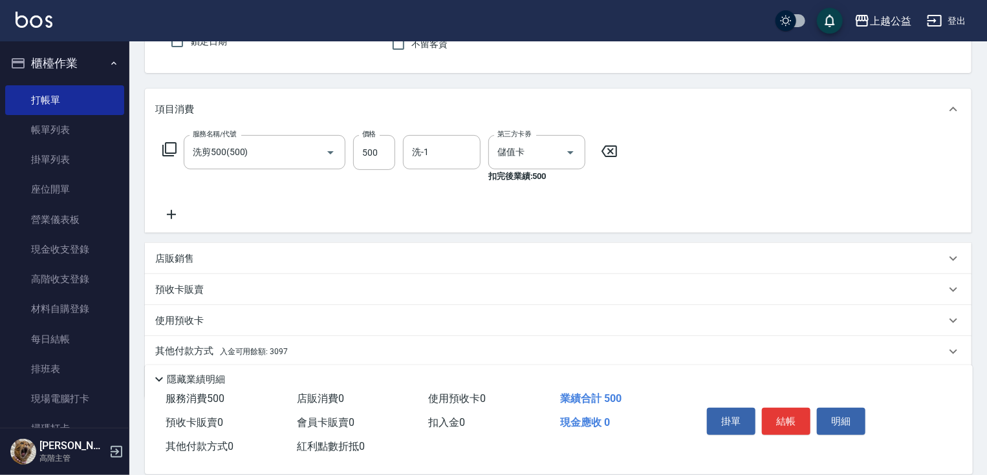
scroll to position [169, 0]
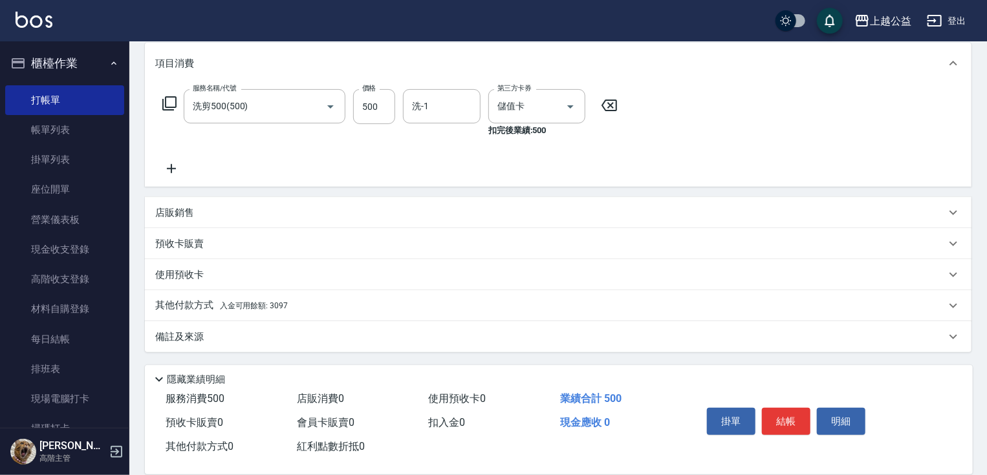
drag, startPoint x: 423, startPoint y: 266, endPoint x: 417, endPoint y: 388, distance: 121.7
click at [301, 302] on div "其他付款方式 入金可用餘額: 3097" at bounding box center [550, 306] width 790 height 14
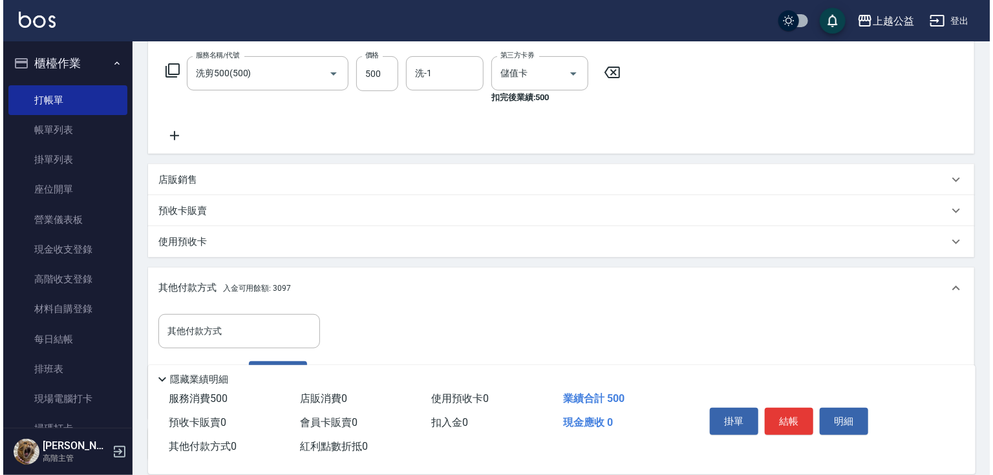
scroll to position [310, 0]
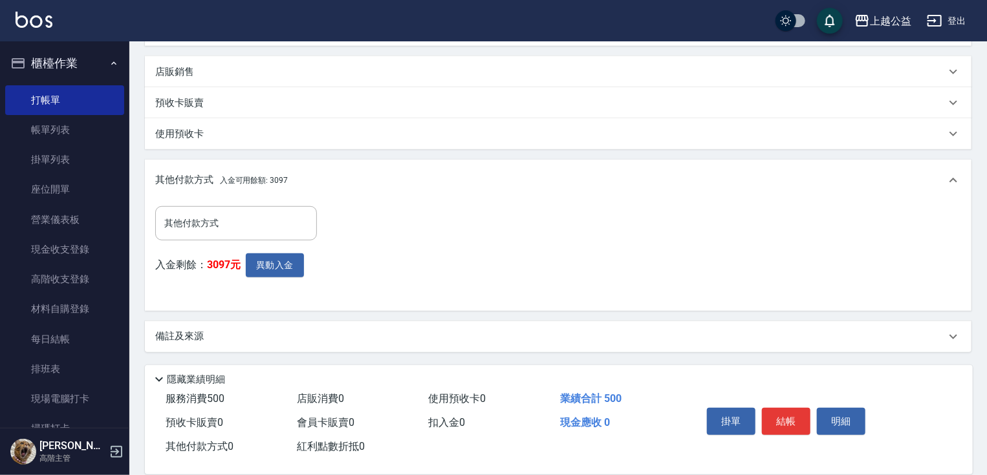
drag, startPoint x: 350, startPoint y: 279, endPoint x: 323, endPoint y: 380, distance: 104.5
click at [271, 268] on button "異動入金" at bounding box center [275, 265] width 58 height 24
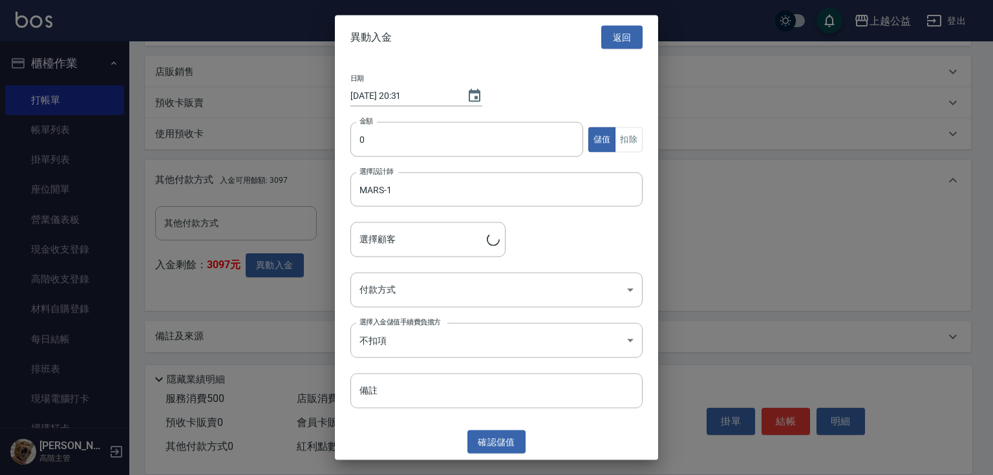
type input "[PERSON_NAME]/0922160832"
click at [402, 142] on input "0" at bounding box center [466, 139] width 233 height 35
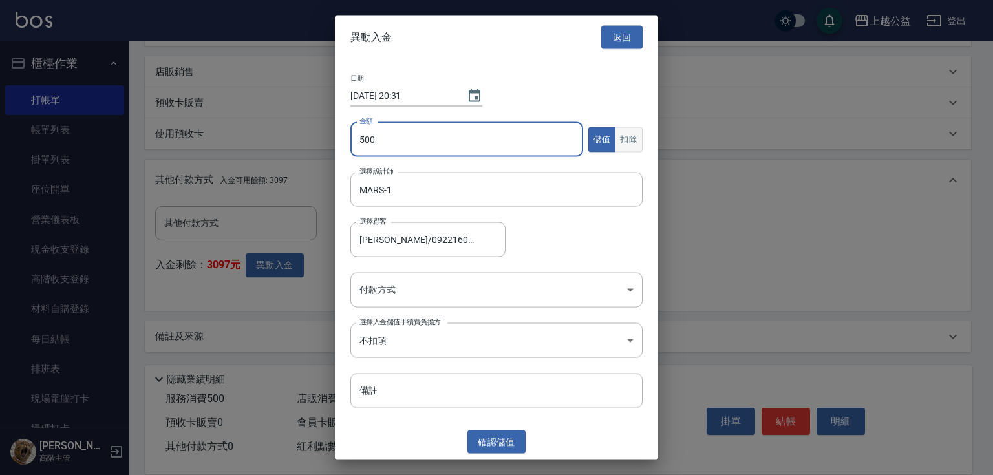
type input "500"
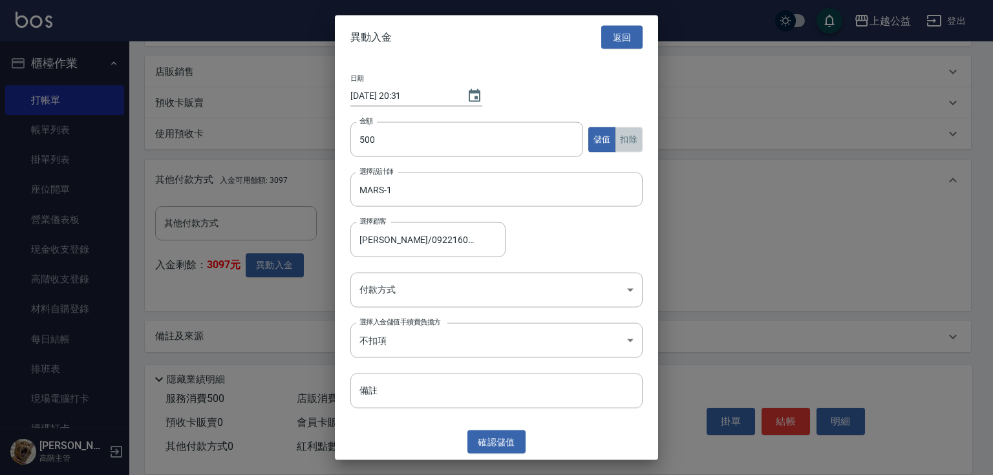
click at [630, 146] on button "扣除" at bounding box center [629, 139] width 28 height 25
click at [563, 293] on body "上越公益 登出 櫃檯作業 打帳單 帳單列表 掛單列表 座位開單 營業儀表板 現金收支登錄 高階收支登錄 材料自購登錄 每日結帳 排班表 現場電腦打卡 掃碼打卡…" at bounding box center [496, 83] width 993 height 786
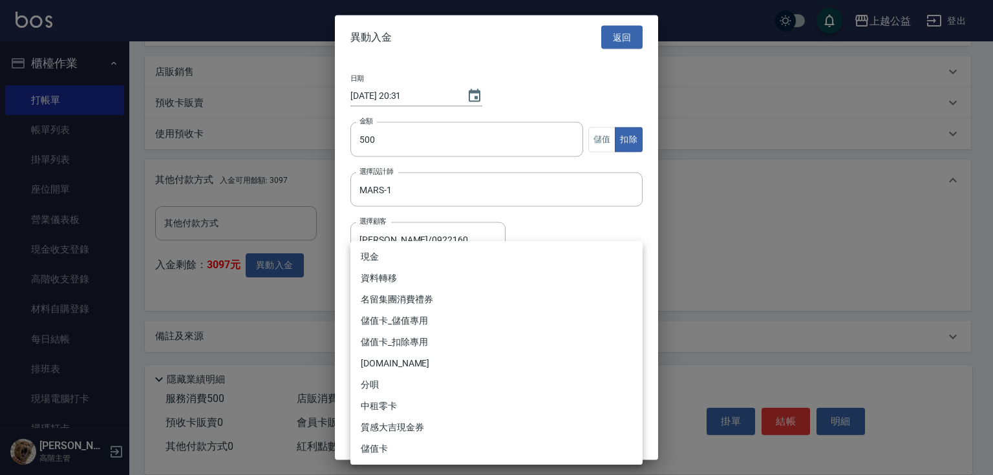
click at [524, 343] on li "儲值卡_扣除專用" at bounding box center [496, 342] width 292 height 21
type input "儲值卡_扣除專用"
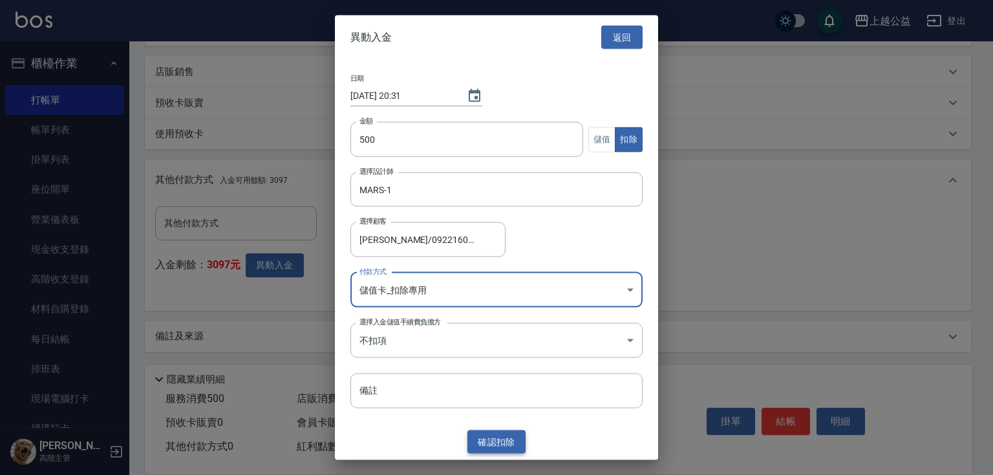
click at [502, 440] on button "確認 扣除" at bounding box center [496, 442] width 58 height 24
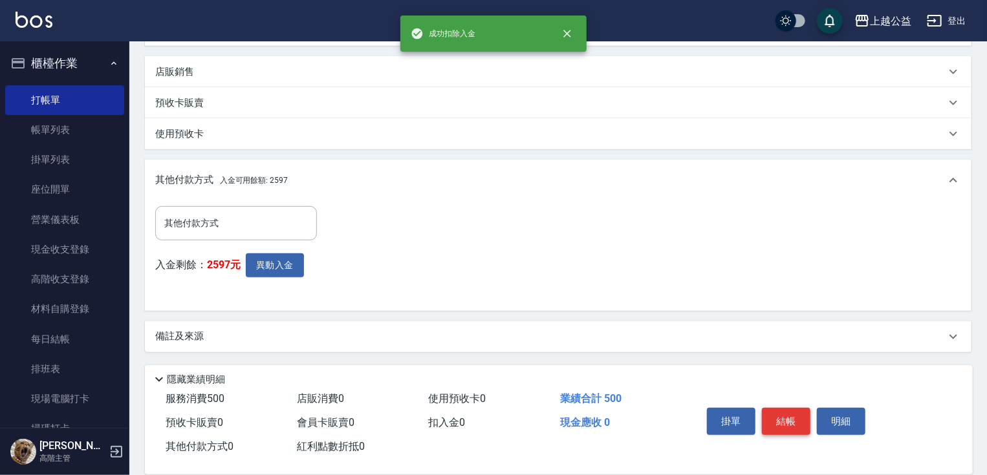
click at [796, 419] on button "結帳" at bounding box center [786, 421] width 48 height 27
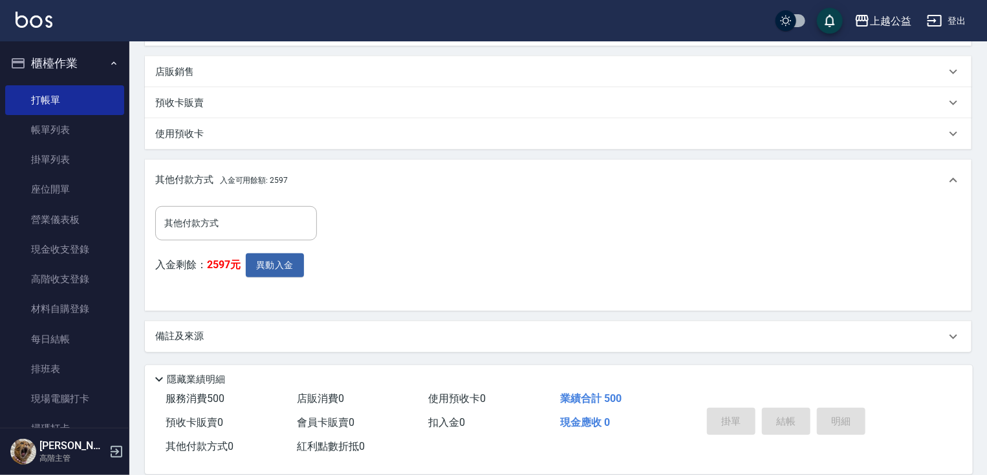
type input "[DATE] 20:31"
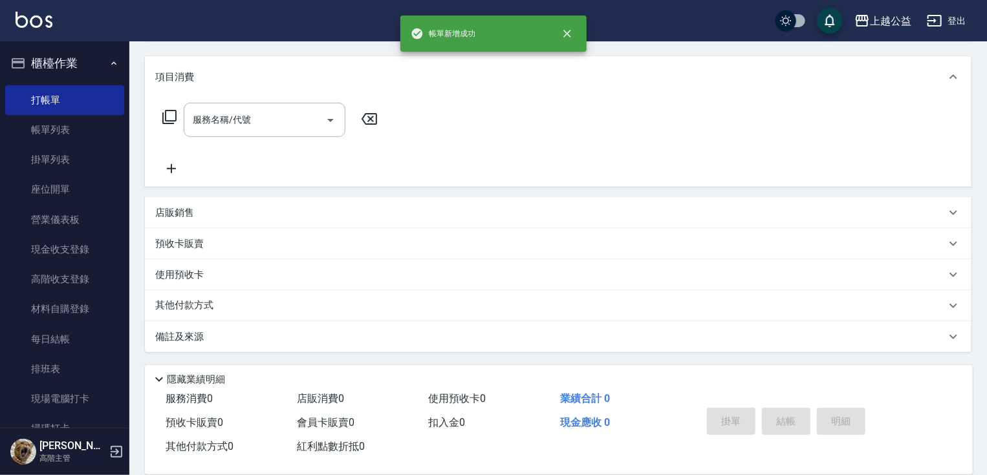
scroll to position [0, 0]
